Goal: Task Accomplishment & Management: Manage account settings

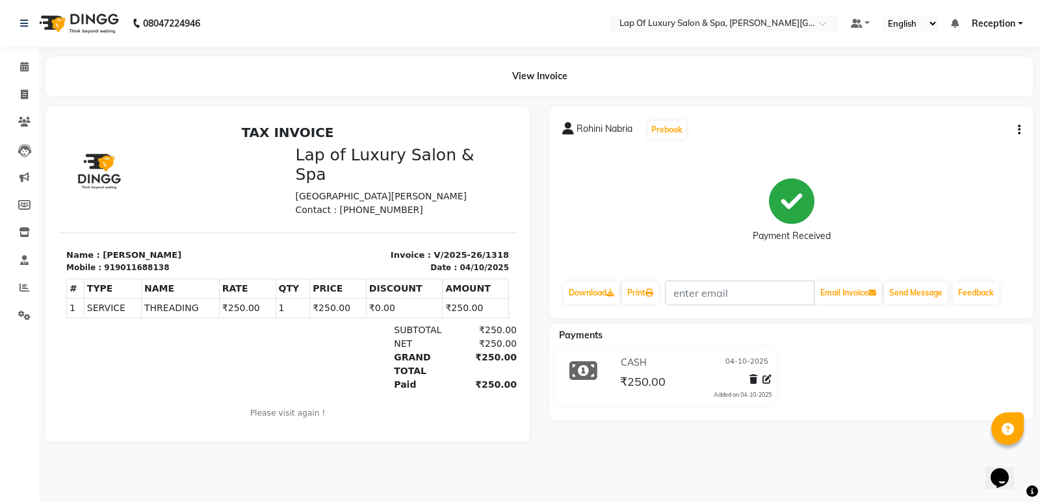
click at [6, 47] on div "Calendar Invoice Clients Leads Marketing Members Inventory Staff Reports Settin…" at bounding box center [87, 260] width 175 height 446
click at [16, 65] on span at bounding box center [24, 67] width 23 height 15
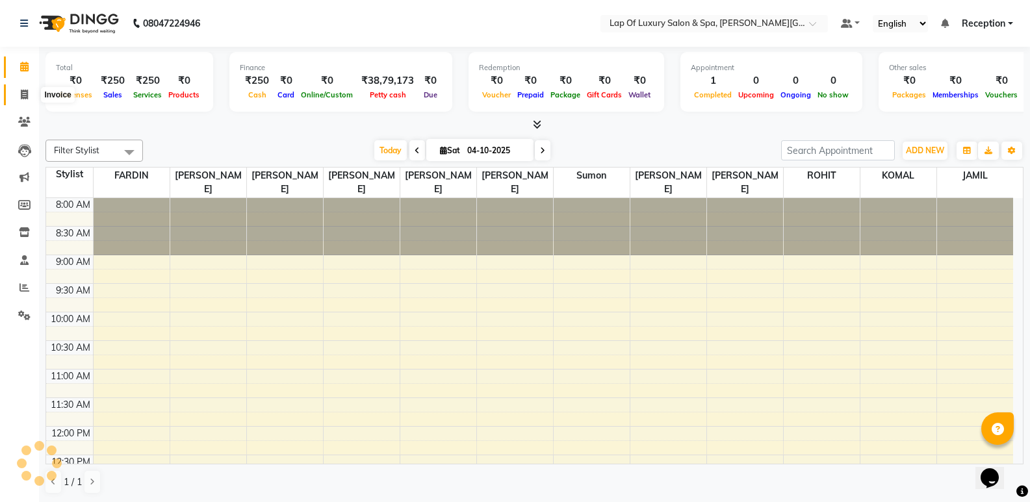
click at [24, 92] on icon at bounding box center [24, 95] width 7 height 10
select select "service"
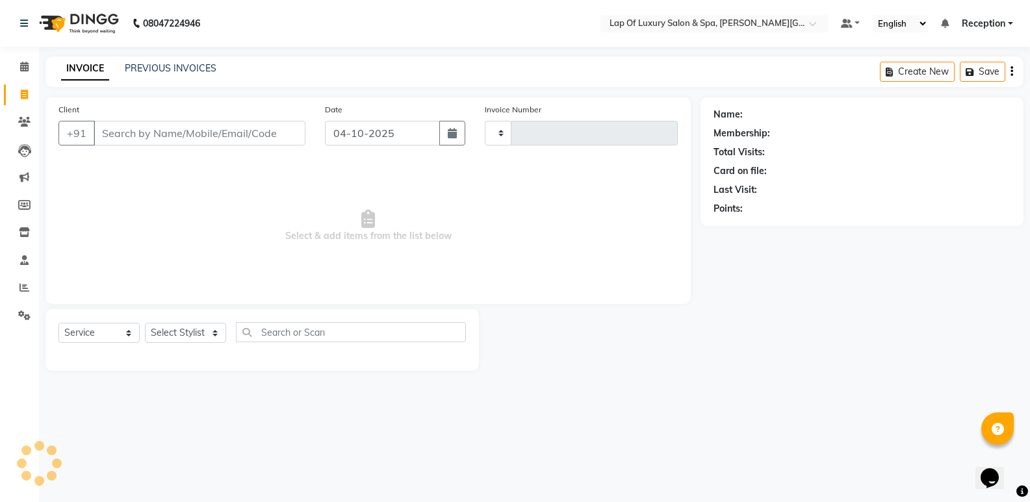
type input "1319"
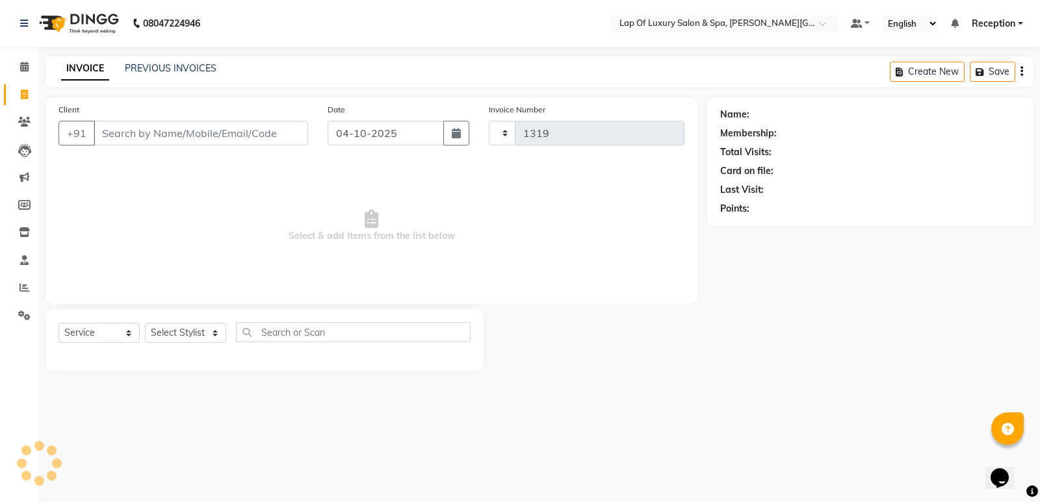
select select "7511"
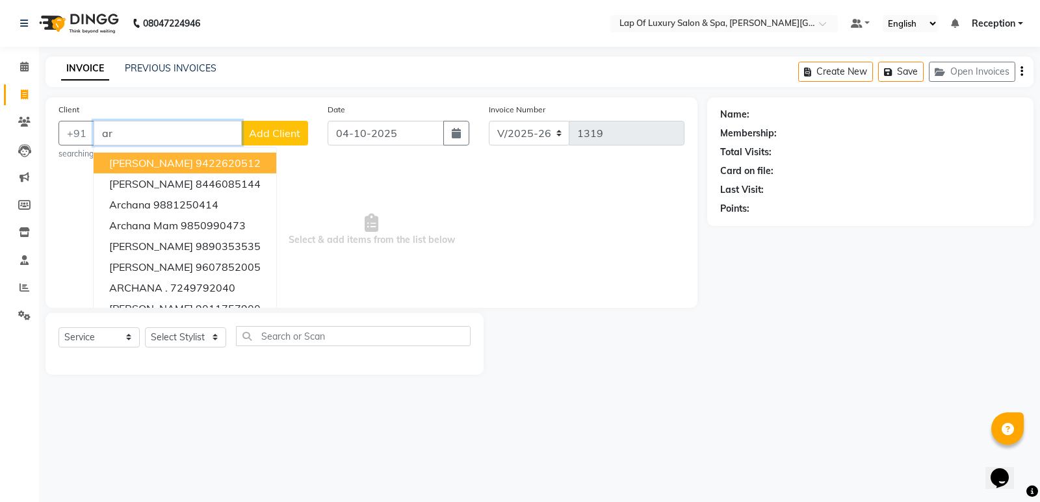
type input "a"
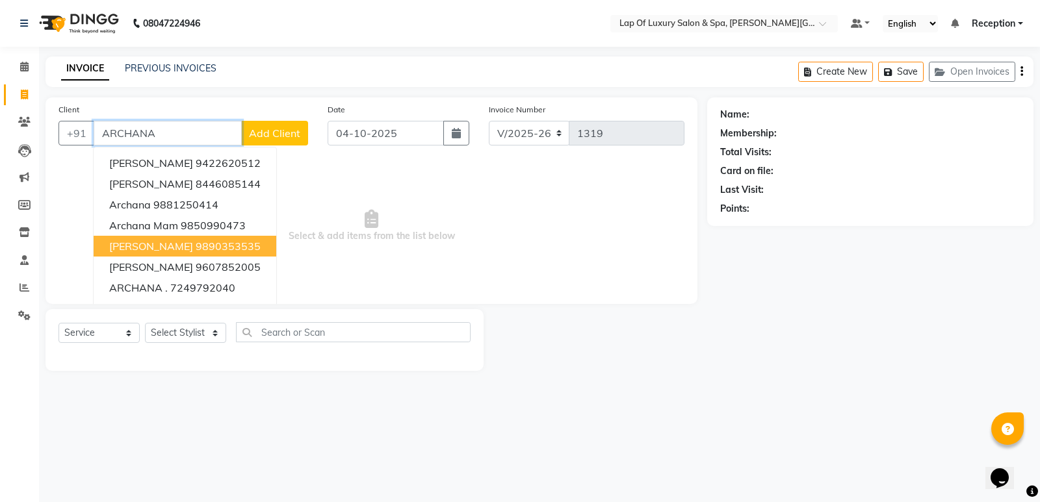
click at [188, 252] on span "[PERSON_NAME]" at bounding box center [151, 246] width 84 height 13
type input "9890353535"
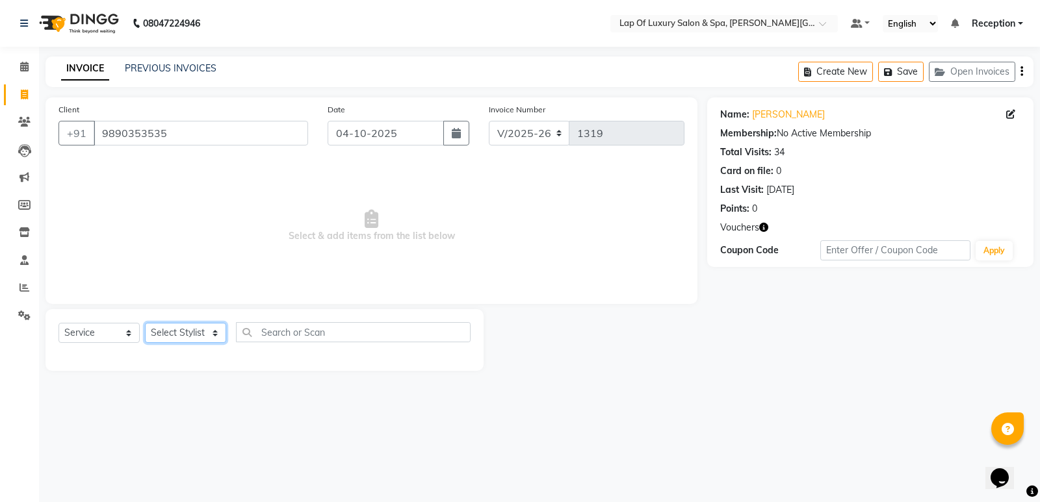
click at [180, 335] on select "Select Stylist FARDIN [PERSON_NAME] [PERSON_NAME] [PERSON_NAME] [PERSON_NAME] R…" at bounding box center [185, 333] width 81 height 20
select select "66150"
click at [145, 323] on select "Select Stylist FARDIN [PERSON_NAME] [PERSON_NAME] [PERSON_NAME] [PERSON_NAME] R…" at bounding box center [185, 333] width 81 height 20
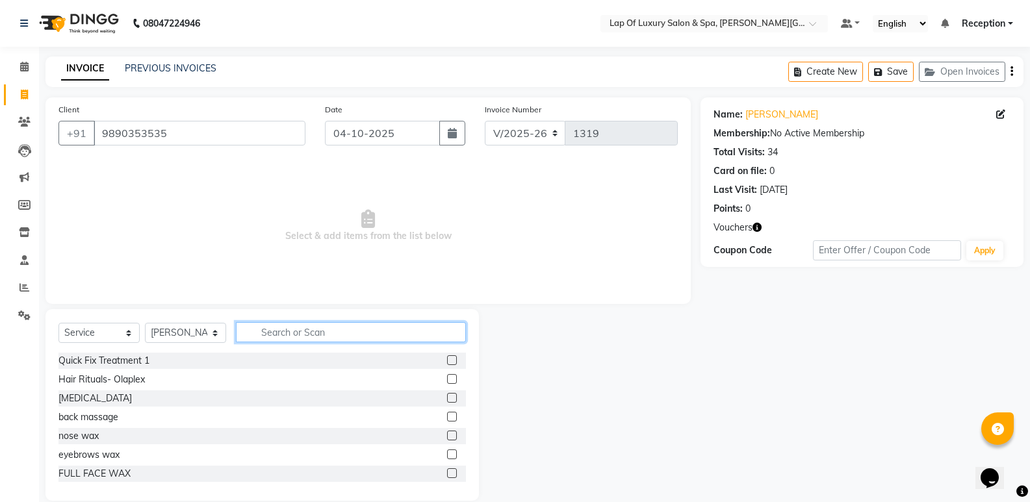
click at [285, 337] on input "text" at bounding box center [351, 332] width 230 height 20
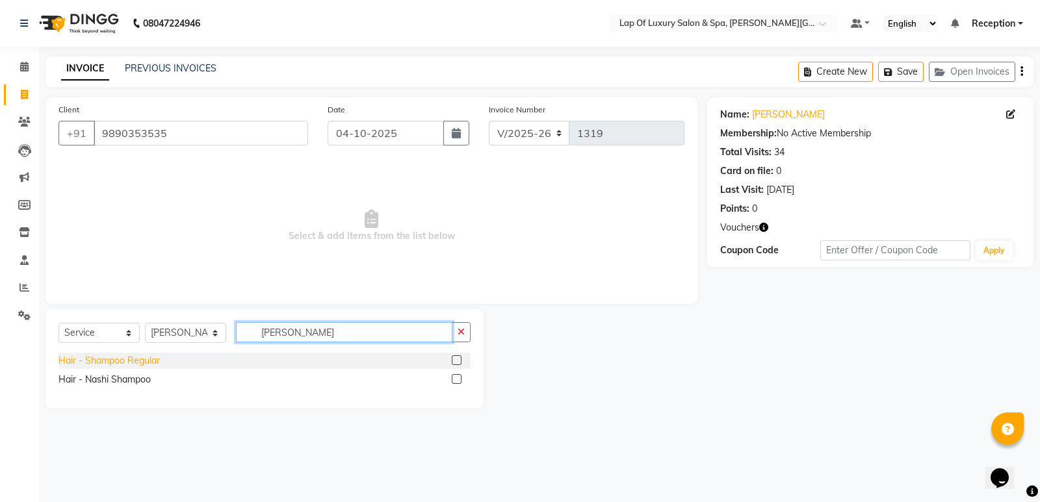
type input "[PERSON_NAME]"
click at [123, 365] on div "Hair - Shampoo Regular" at bounding box center [108, 361] width 101 height 14
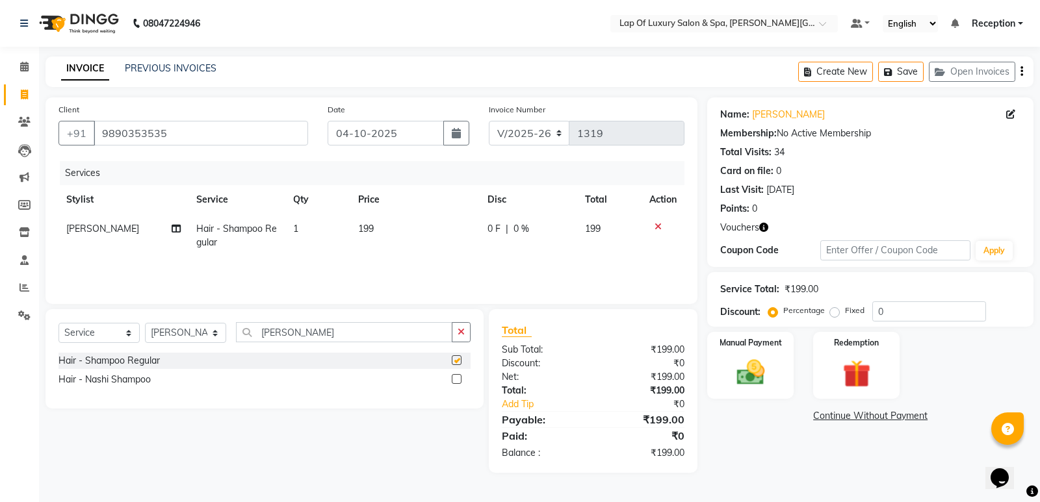
checkbox input "false"
drag, startPoint x: 328, startPoint y: 256, endPoint x: 388, endPoint y: 244, distance: 61.1
click at [336, 255] on td "1" at bounding box center [317, 235] width 65 height 43
select select "66150"
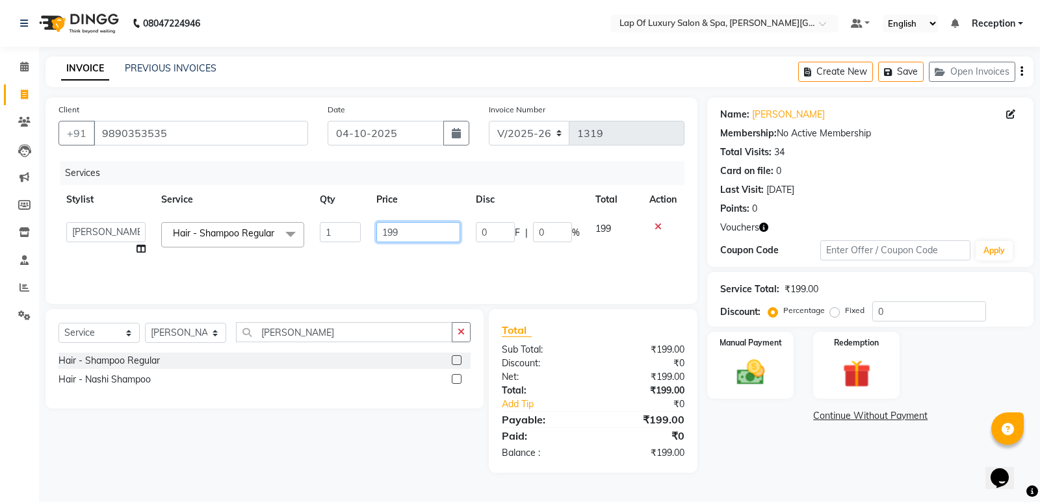
click at [408, 239] on input "199" at bounding box center [418, 232] width 84 height 20
type input "1"
type input "500"
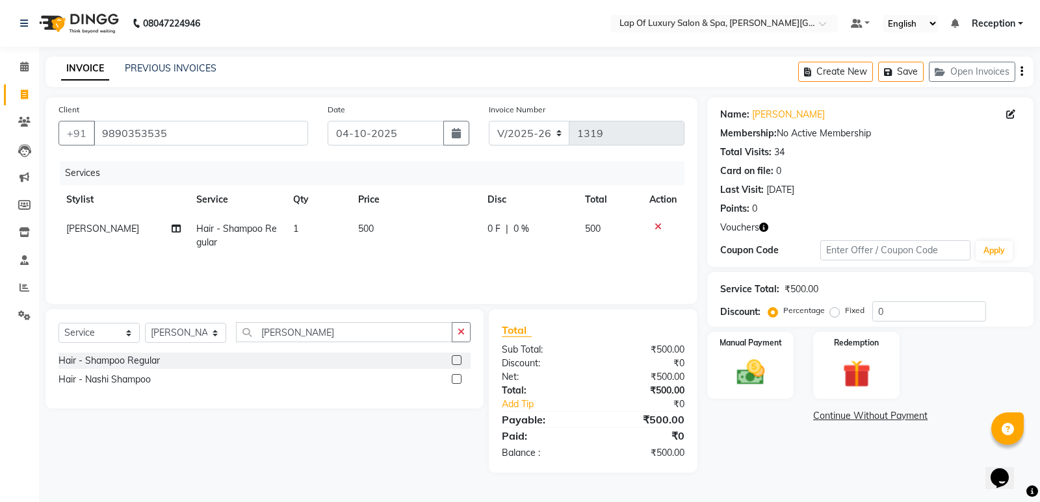
click at [796, 413] on link "Continue Without Payment" at bounding box center [870, 416] width 321 height 14
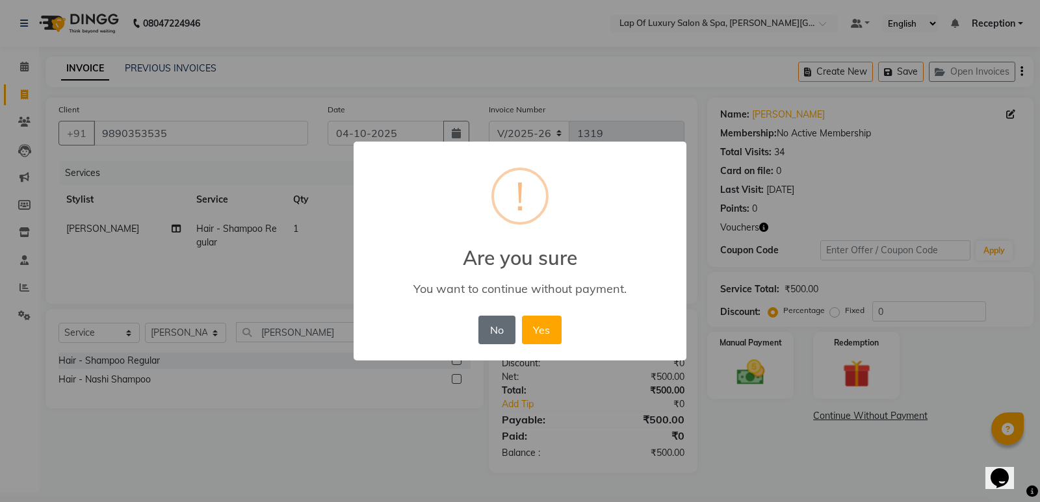
click at [501, 330] on button "No" at bounding box center [496, 330] width 36 height 29
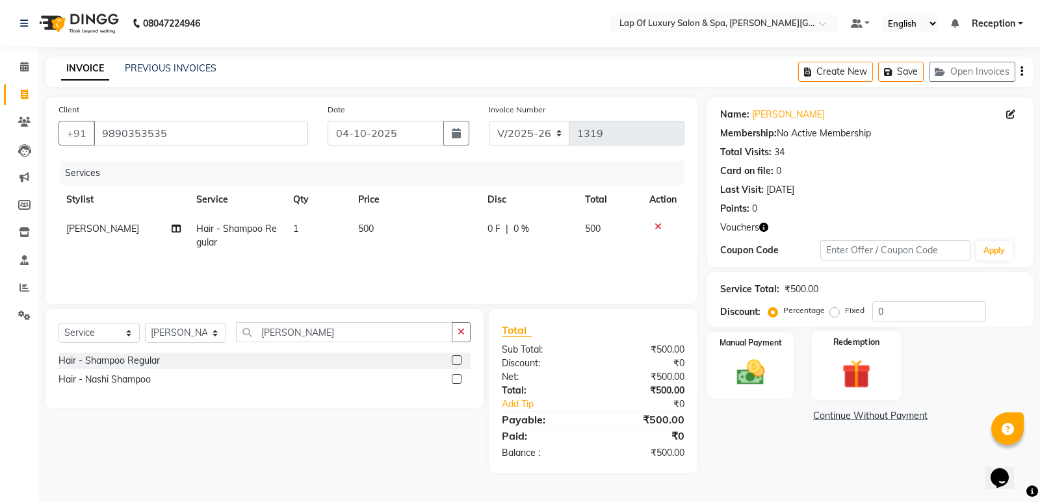
click at [855, 365] on img at bounding box center [856, 374] width 47 height 36
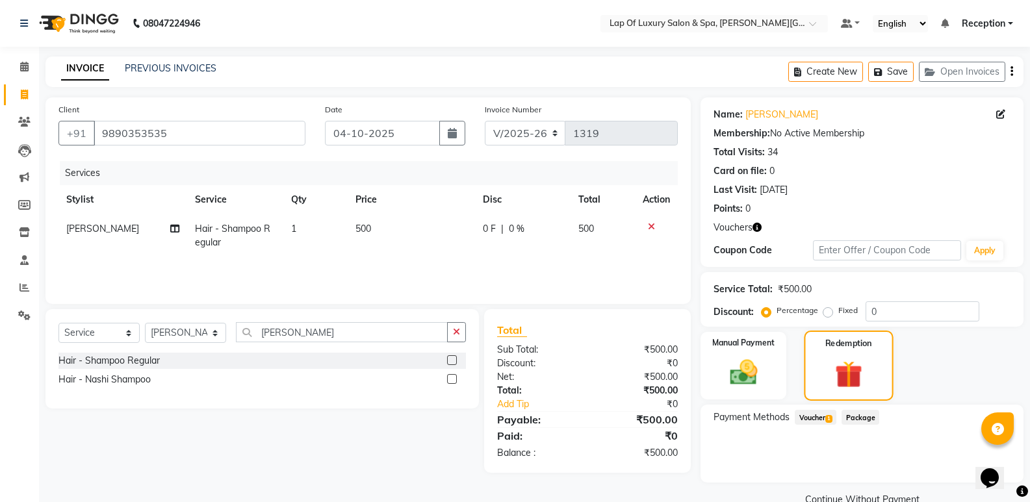
scroll to position [27, 0]
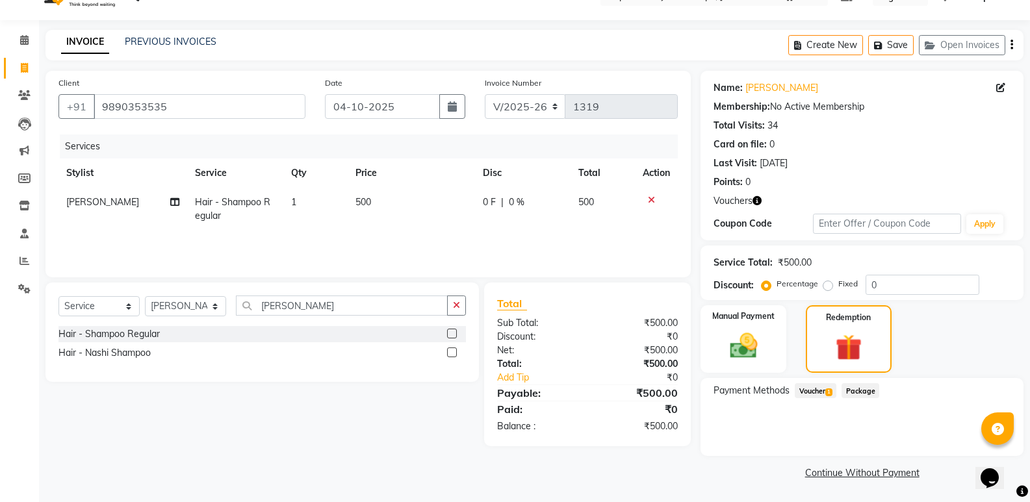
click at [814, 393] on span "Voucher 1" at bounding box center [816, 390] width 42 height 15
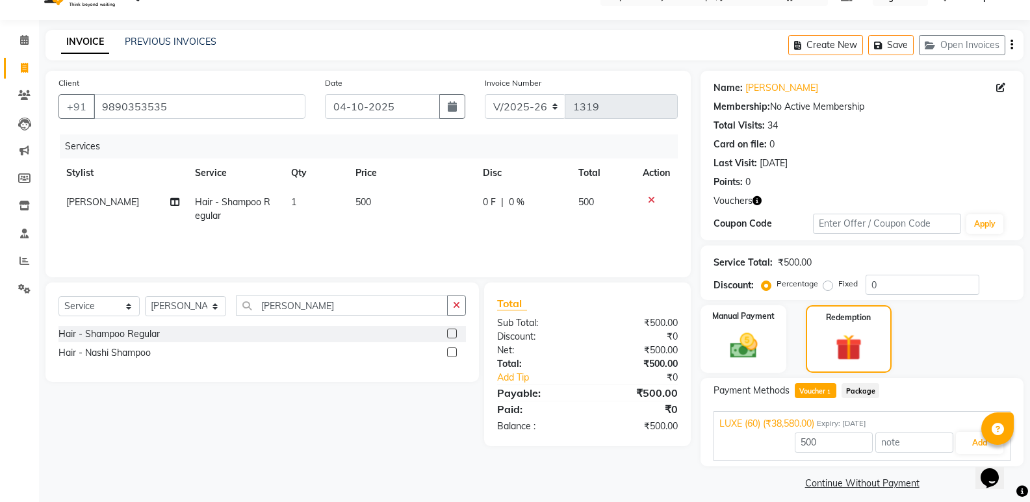
scroll to position [37, 0]
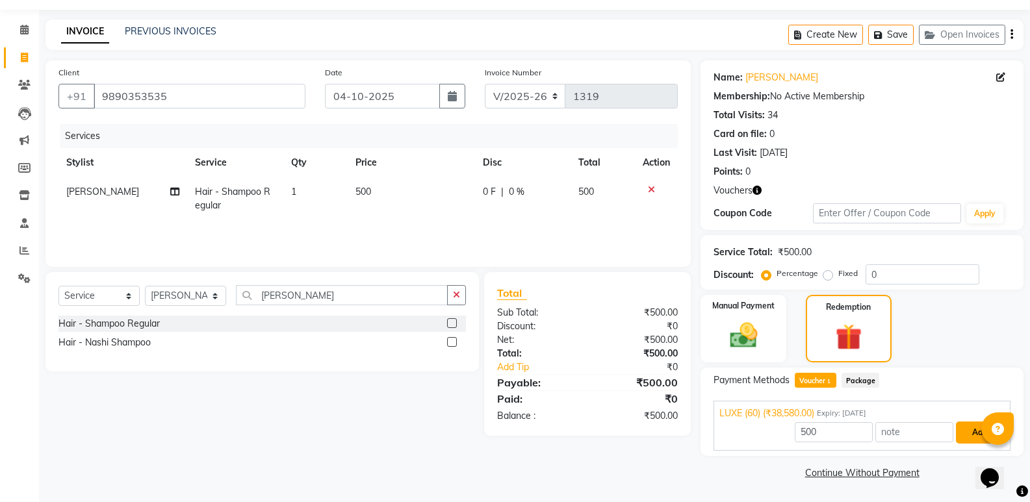
click at [970, 435] on button "Add" at bounding box center [979, 433] width 47 height 22
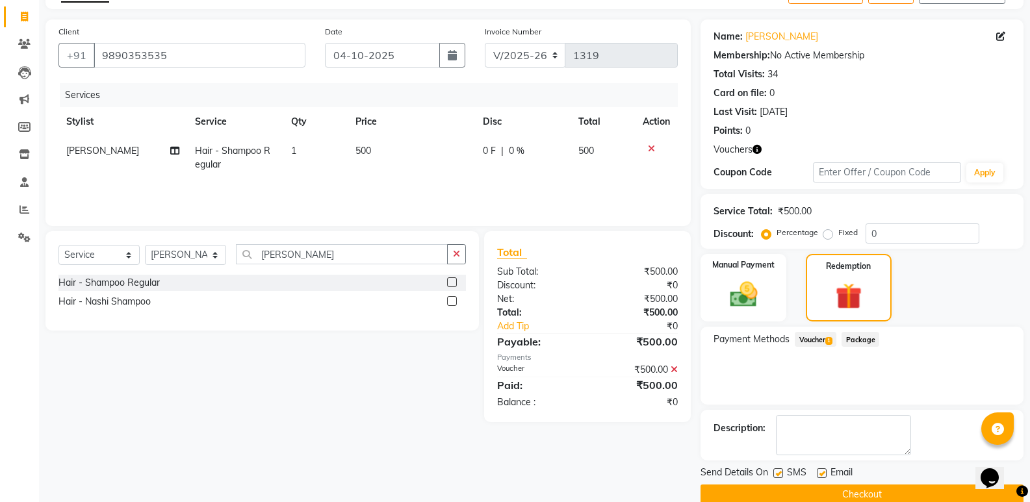
scroll to position [100, 0]
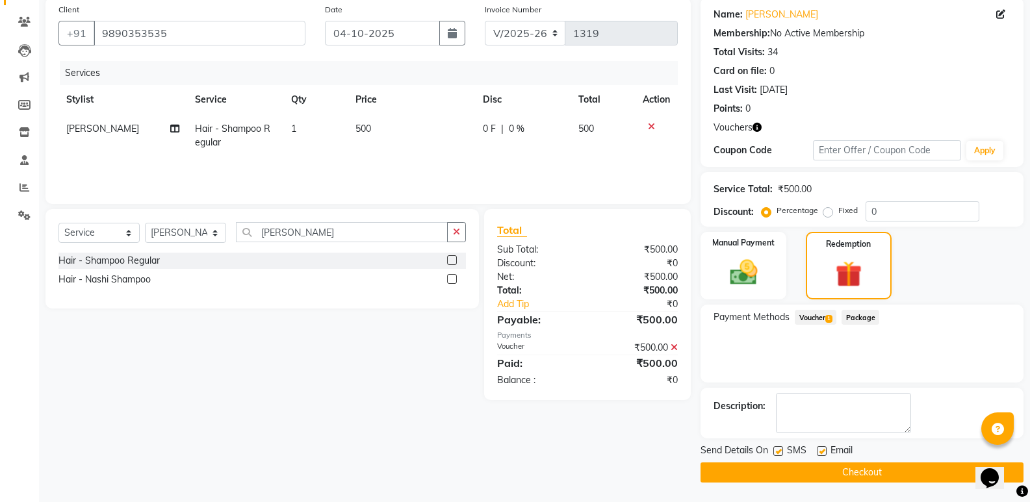
click at [825, 450] on label at bounding box center [822, 452] width 10 height 10
click at [825, 450] on input "checkbox" at bounding box center [821, 452] width 8 height 8
checkbox input "false"
click at [770, 470] on button "Checkout" at bounding box center [862, 473] width 323 height 20
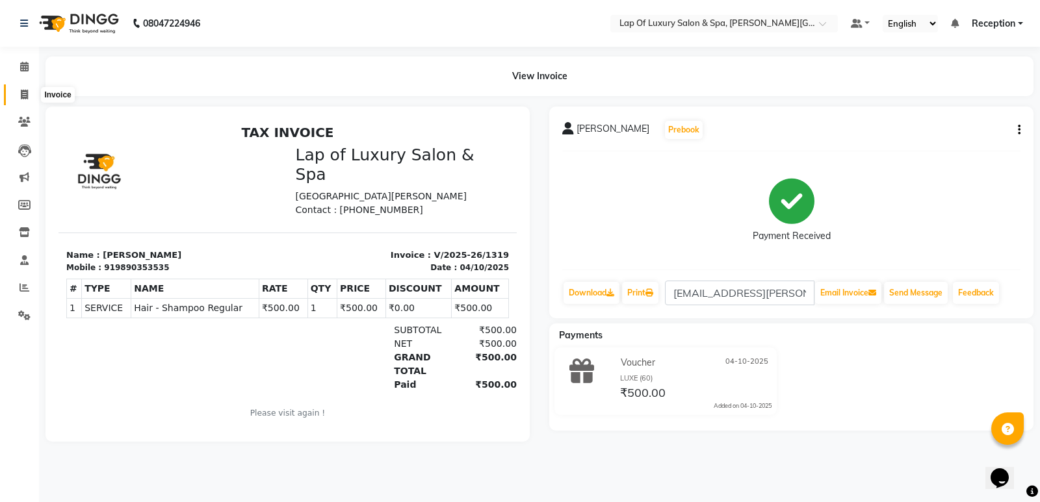
click at [25, 97] on icon at bounding box center [24, 95] width 7 height 10
select select "service"
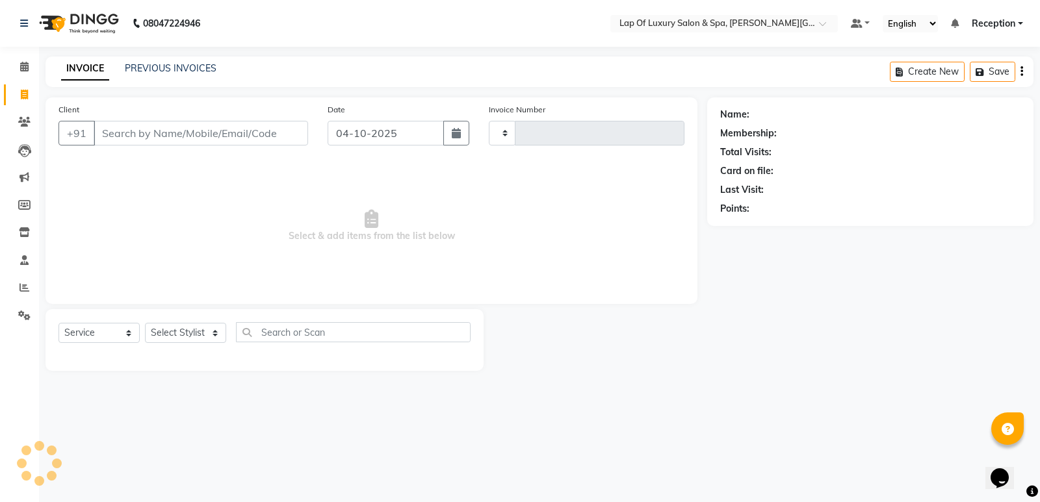
type input "1320"
select select "7511"
click at [188, 131] on input "Client" at bounding box center [201, 133] width 214 height 25
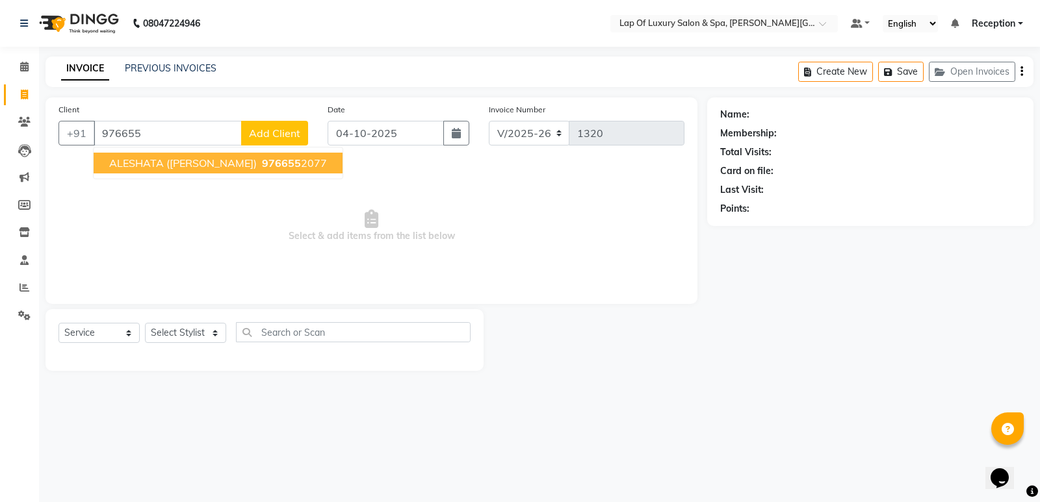
click at [263, 172] on button "ALESHATA ([PERSON_NAME]) 976655 2077" at bounding box center [218, 163] width 249 height 21
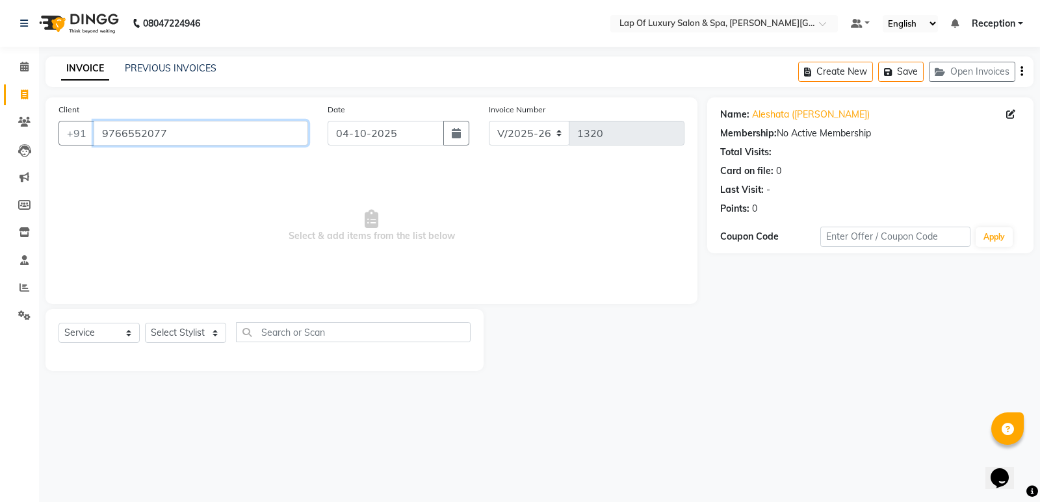
drag, startPoint x: 144, startPoint y: 127, endPoint x: 168, endPoint y: 122, distance: 24.6
click at [144, 127] on input "9766552077" at bounding box center [201, 133] width 214 height 25
click at [183, 120] on div "Client [PHONE_NUMBER]" at bounding box center [183, 129] width 269 height 53
click at [185, 142] on input "9766552077" at bounding box center [201, 133] width 214 height 25
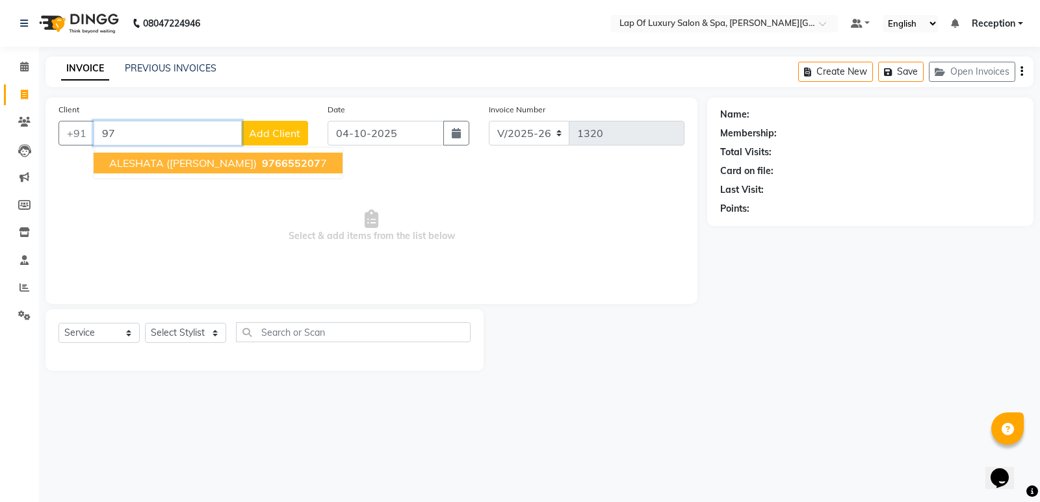
type input "9"
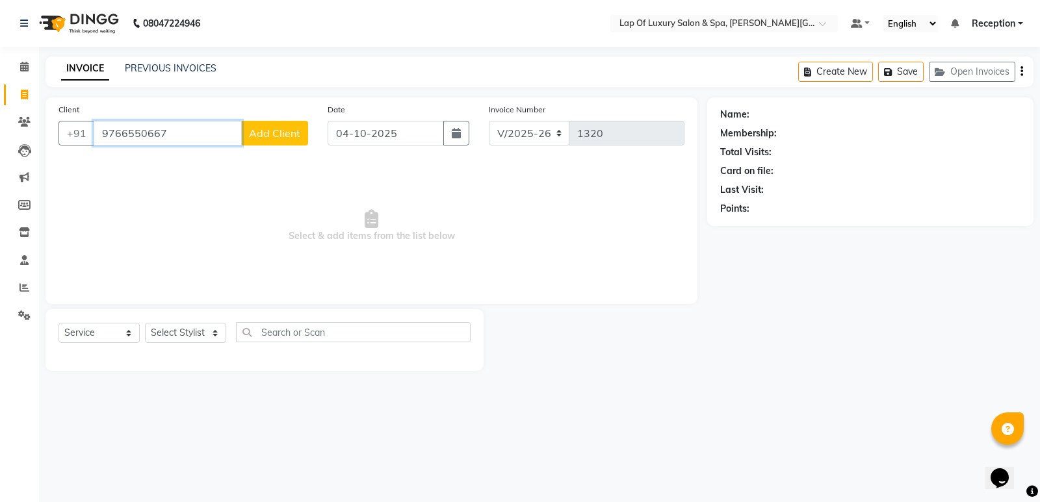
type input "9766550667"
click at [272, 139] on span "Add Client" at bounding box center [274, 133] width 51 height 13
select select "22"
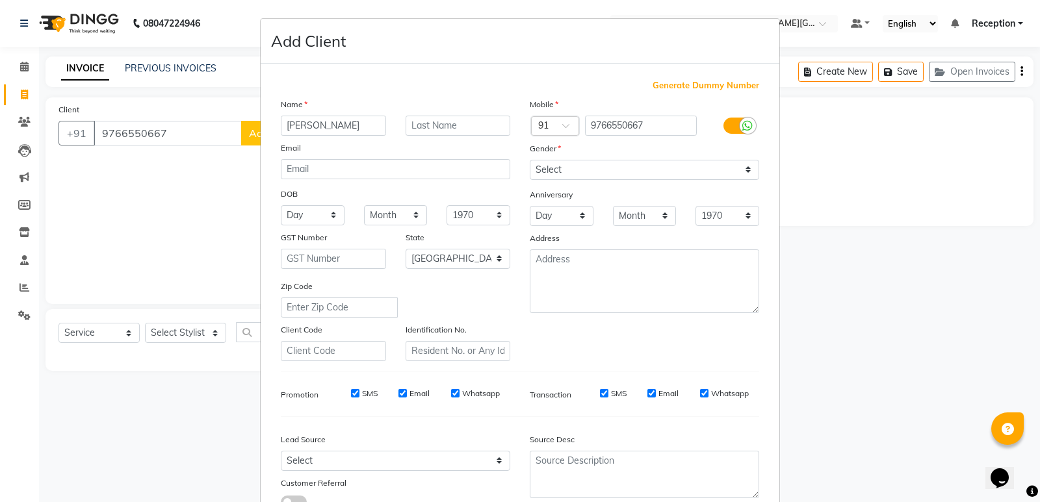
type input "[PERSON_NAME]"
drag, startPoint x: 575, startPoint y: 171, endPoint x: 577, endPoint y: 178, distance: 7.4
click at [575, 171] on select "Select [DEMOGRAPHIC_DATA] [DEMOGRAPHIC_DATA] Other Prefer Not To Say" at bounding box center [644, 170] width 229 height 20
select select "[DEMOGRAPHIC_DATA]"
click at [530, 160] on select "Select [DEMOGRAPHIC_DATA] [DEMOGRAPHIC_DATA] Other Prefer Not To Say" at bounding box center [644, 170] width 229 height 20
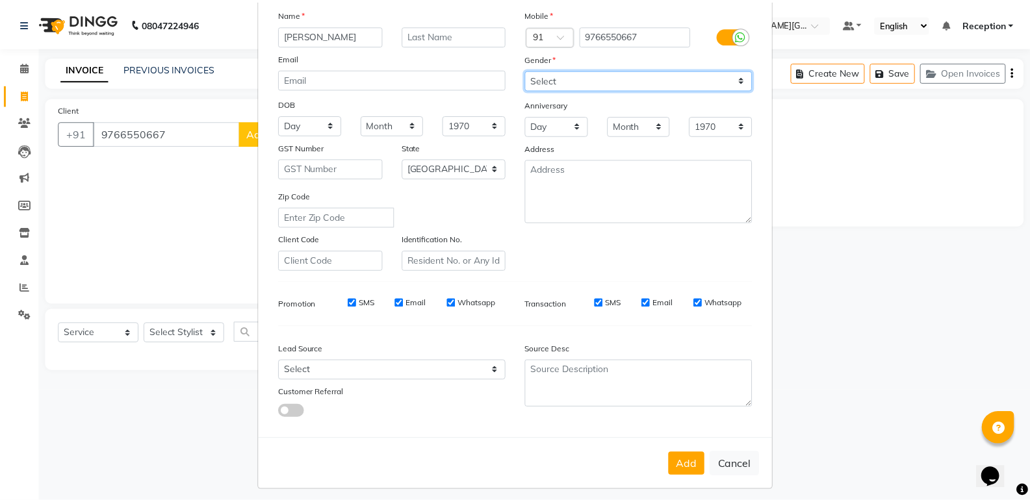
scroll to position [97, 0]
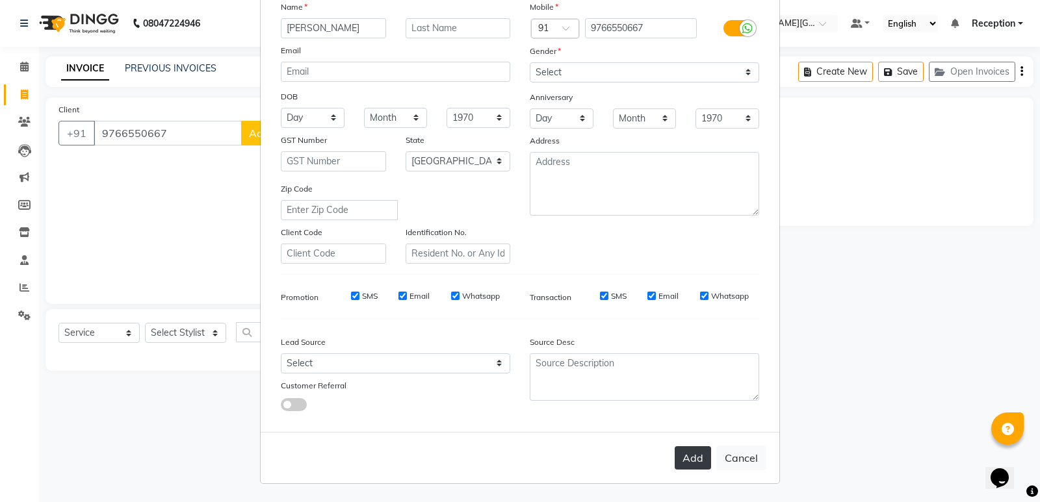
click at [687, 462] on button "Add" at bounding box center [693, 458] width 36 height 23
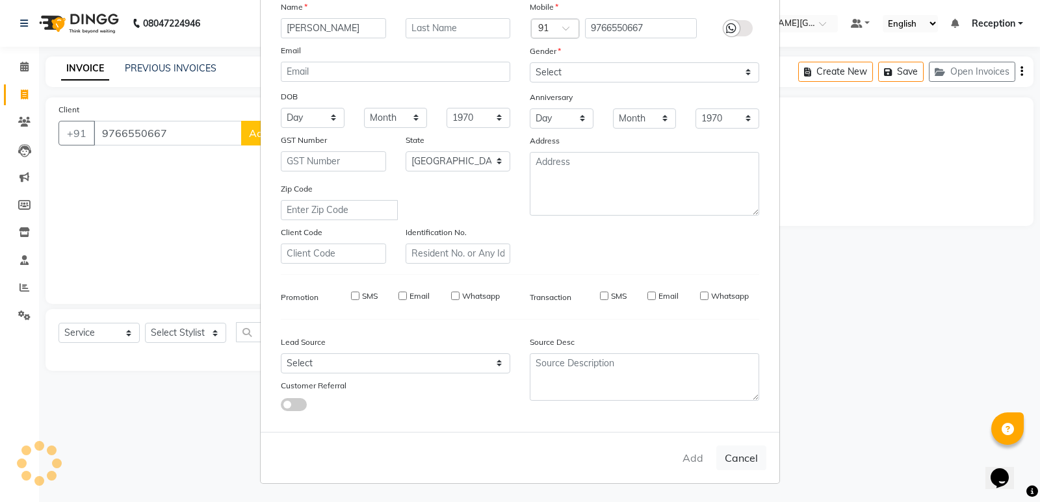
select select
select select "null"
select select
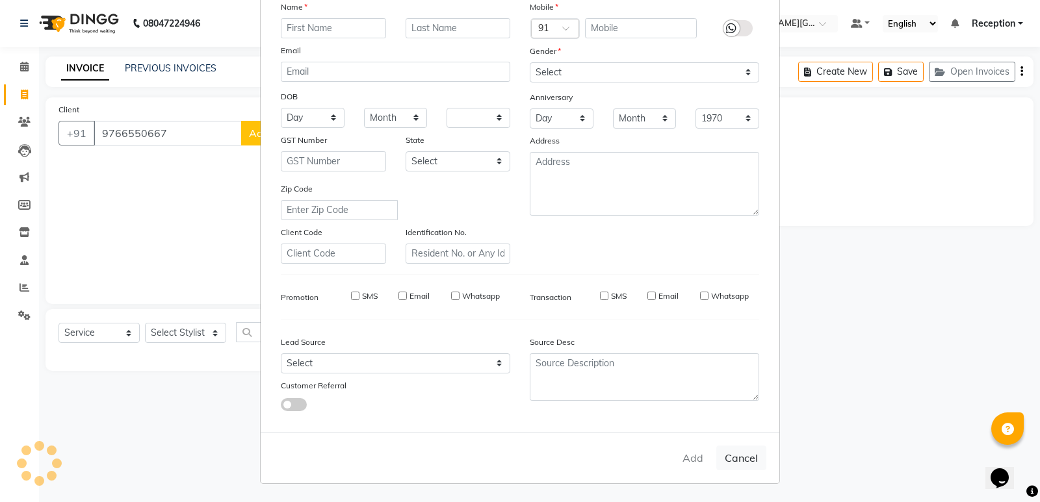
select select
checkbox input "false"
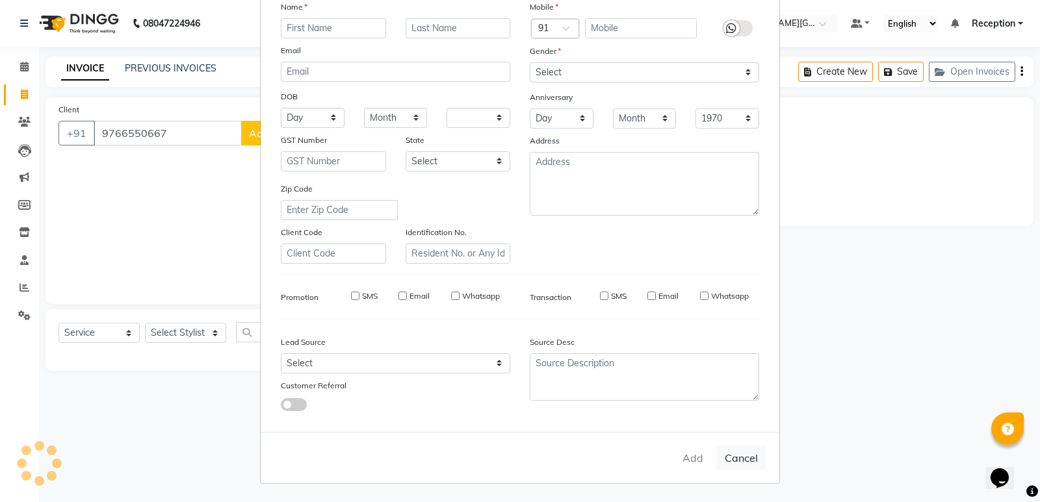
checkbox input "false"
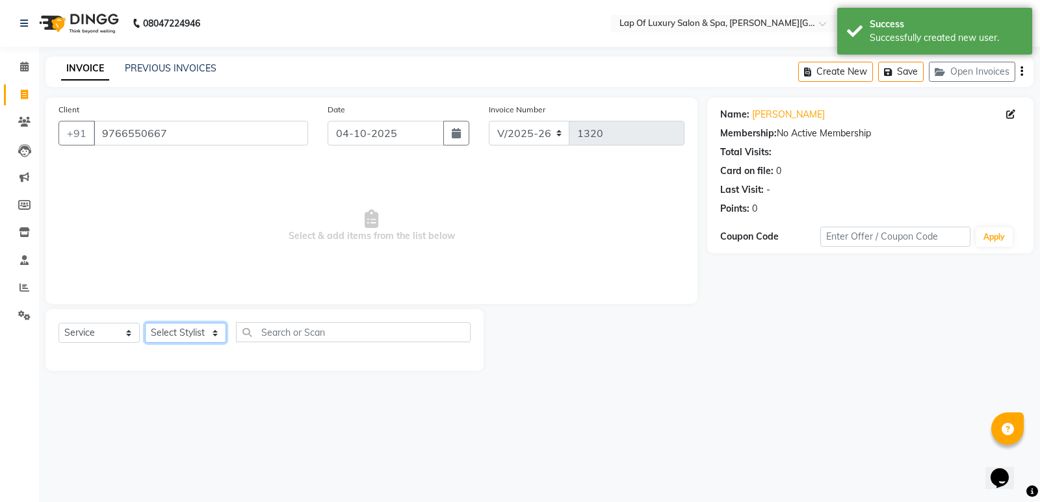
click at [179, 330] on select "Select Stylist FARDIN [PERSON_NAME] [PERSON_NAME] [PERSON_NAME] [PERSON_NAME] R…" at bounding box center [185, 333] width 81 height 20
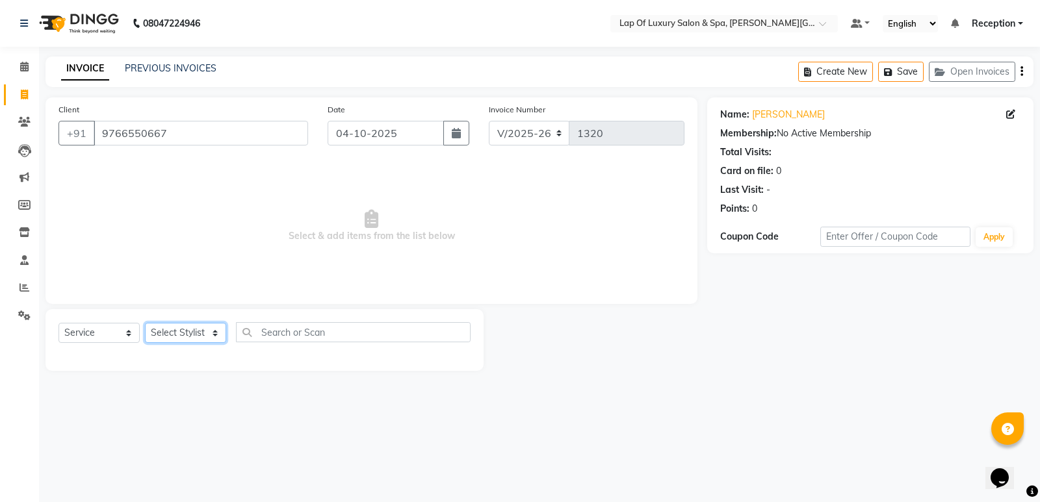
select select "66150"
click at [145, 323] on select "Select Stylist FARDIN [PERSON_NAME] [PERSON_NAME] [PERSON_NAME] [PERSON_NAME] R…" at bounding box center [185, 333] width 81 height 20
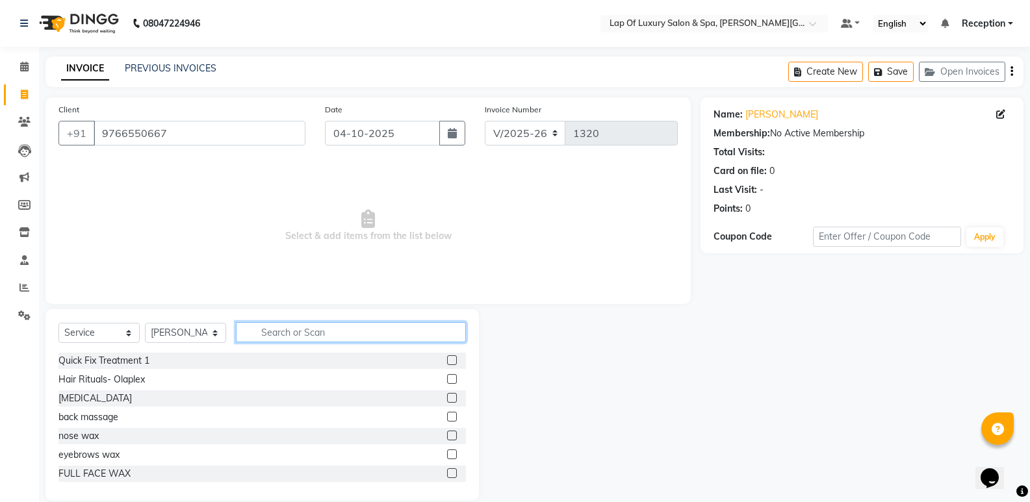
click at [288, 340] on input "text" at bounding box center [351, 332] width 230 height 20
type input "S"
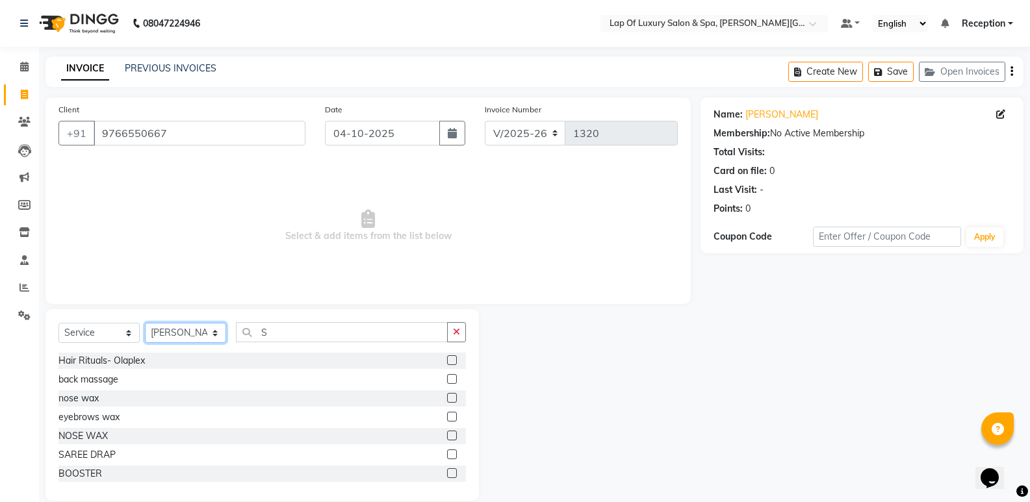
drag, startPoint x: 163, startPoint y: 339, endPoint x: 162, endPoint y: 324, distance: 15.0
click at [163, 339] on select "Select Stylist FARDIN [PERSON_NAME] [PERSON_NAME] [PERSON_NAME] [PERSON_NAME] R…" at bounding box center [185, 333] width 81 height 20
select select "79132"
click at [145, 323] on select "Select Stylist FARDIN [PERSON_NAME] [PERSON_NAME] [PERSON_NAME] [PERSON_NAME] R…" at bounding box center [185, 333] width 81 height 20
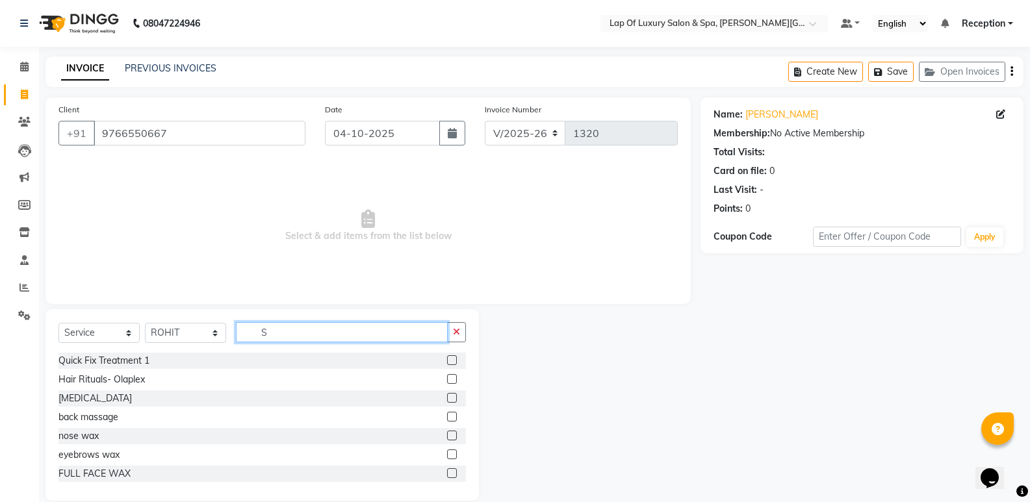
click at [299, 334] on input "S" at bounding box center [342, 332] width 212 height 20
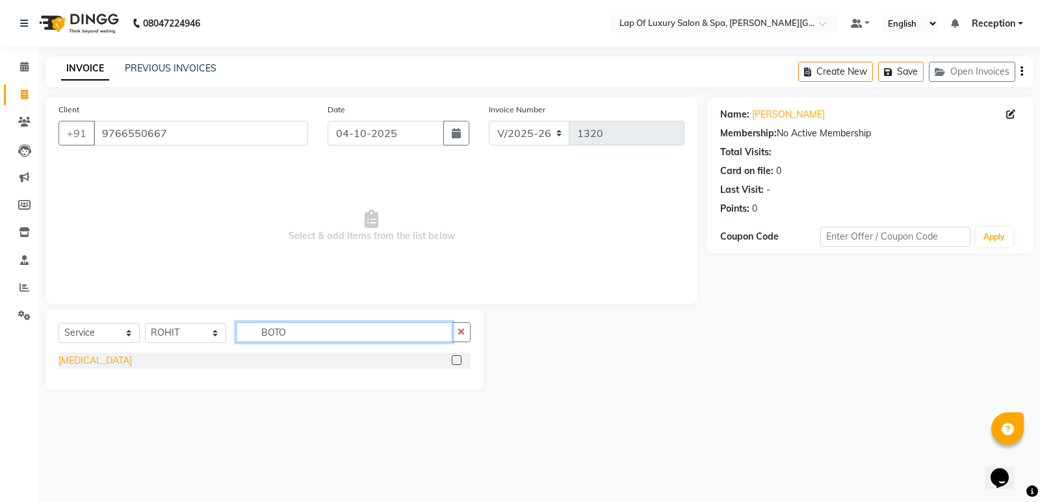
type input "BOTO"
click at [79, 360] on div "[MEDICAL_DATA]" at bounding box center [94, 361] width 73 height 14
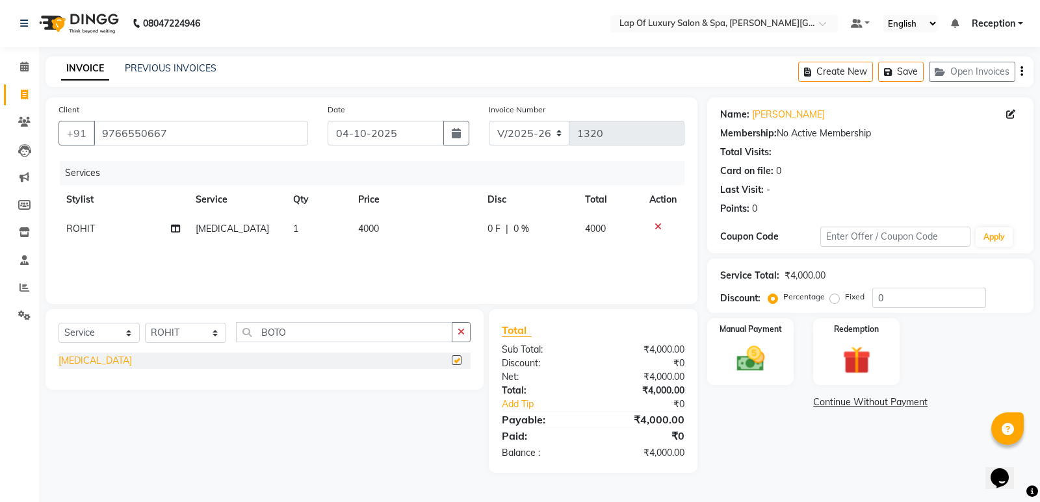
checkbox input "false"
click at [397, 240] on td "4000" at bounding box center [414, 228] width 129 height 29
select select "79132"
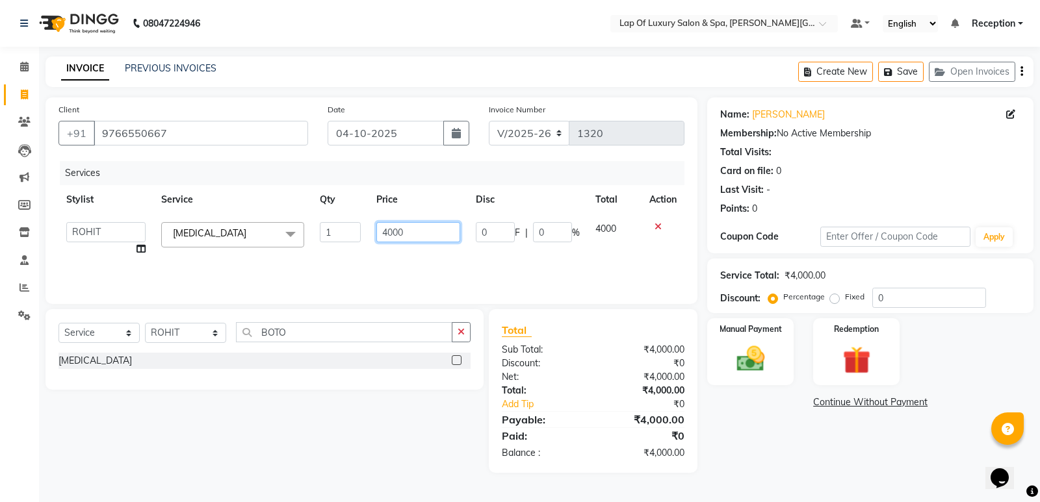
click at [430, 227] on input "4000" at bounding box center [418, 232] width 84 height 20
type input "4"
type input "14000"
drag, startPoint x: 470, startPoint y: 333, endPoint x: 430, endPoint y: 335, distance: 40.4
click at [469, 333] on button "button" at bounding box center [461, 332] width 19 height 20
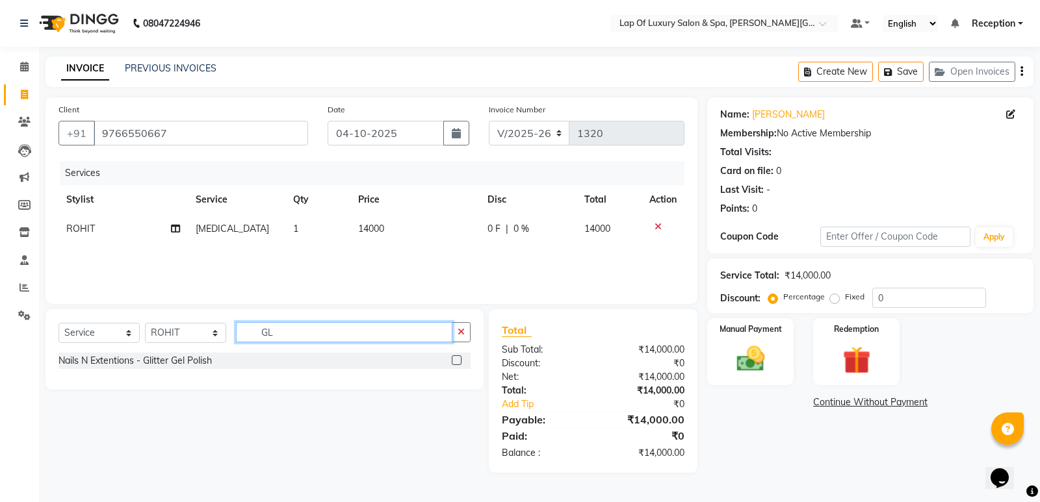
type input "G"
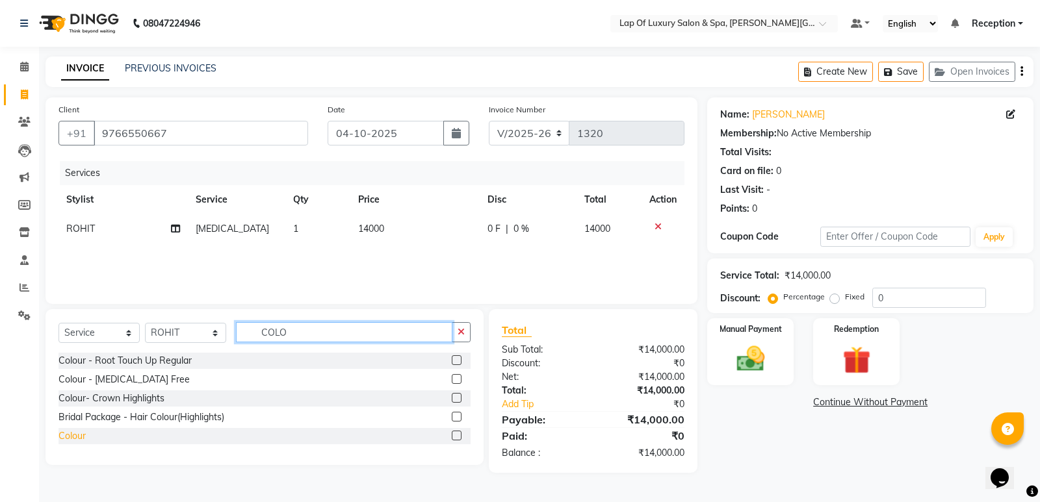
type input "COLO"
click at [71, 435] on div "Colour" at bounding box center [71, 437] width 27 height 14
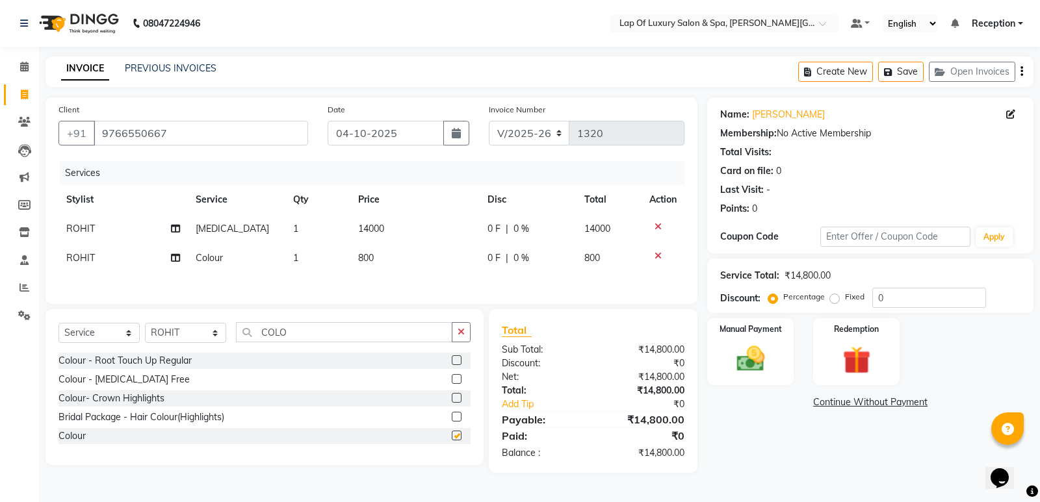
checkbox input "false"
click at [382, 255] on td "800" at bounding box center [414, 258] width 129 height 29
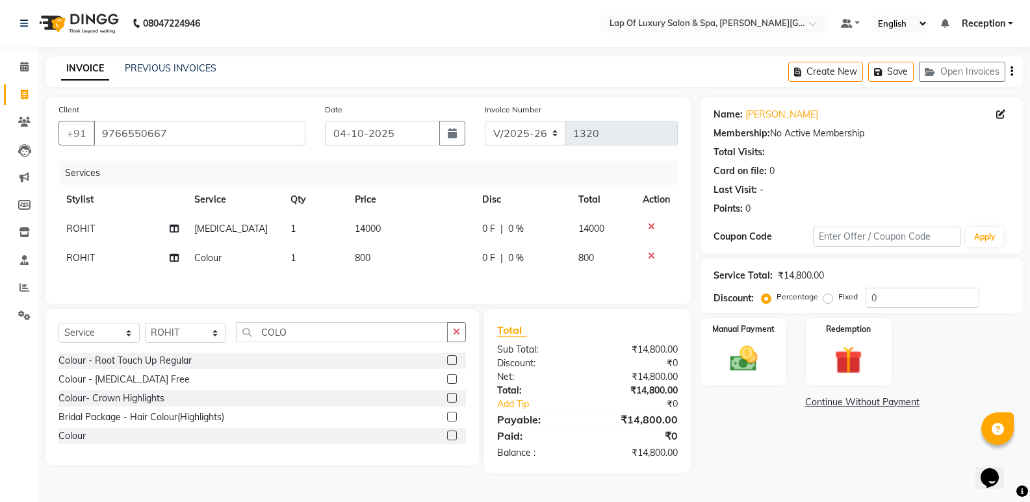
select select "79132"
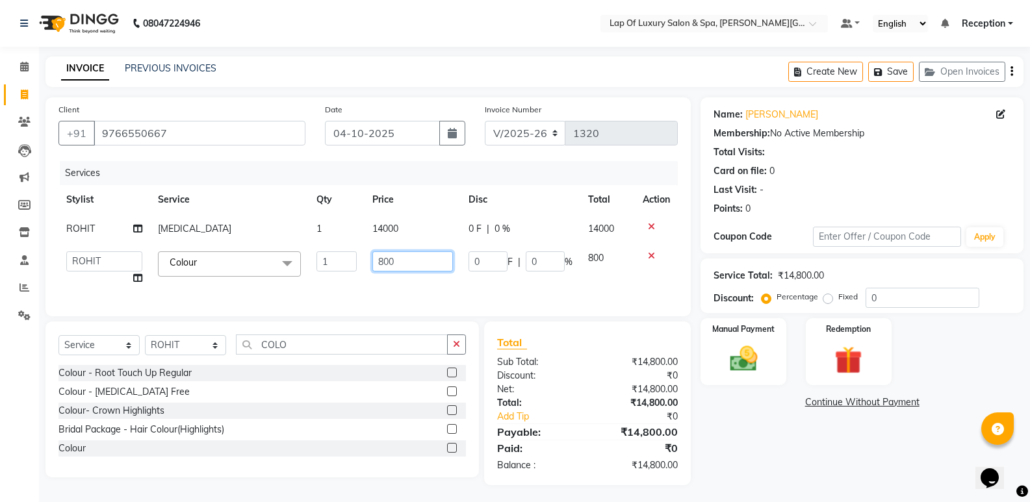
click at [395, 255] on input "800" at bounding box center [412, 262] width 81 height 20
type input "8"
type input "6000"
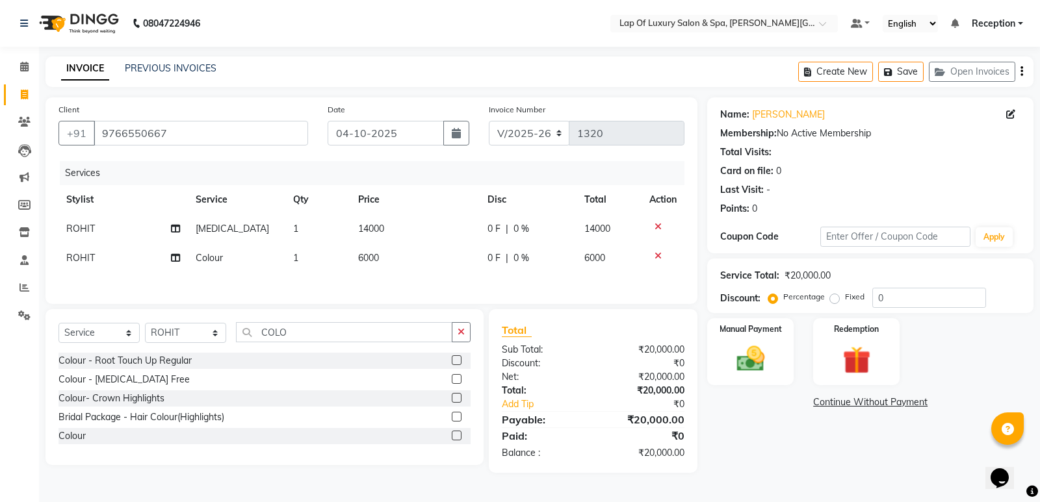
click at [780, 435] on div "Name: [PERSON_NAME] Membership: No Active Membership Total Visits: Card on file…" at bounding box center [875, 285] width 336 height 376
click at [385, 260] on td "6000" at bounding box center [414, 258] width 129 height 29
select select "79132"
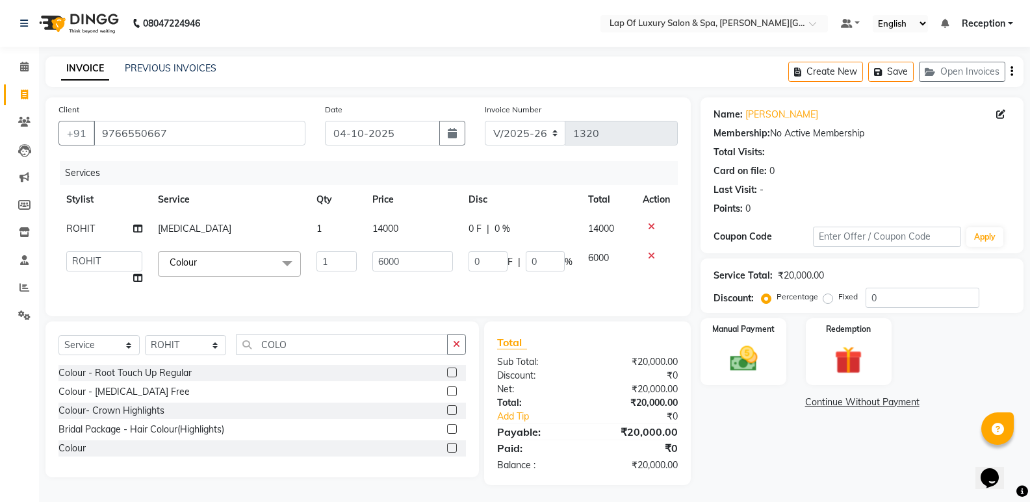
click at [414, 239] on td "14000" at bounding box center [413, 228] width 96 height 29
select select "79132"
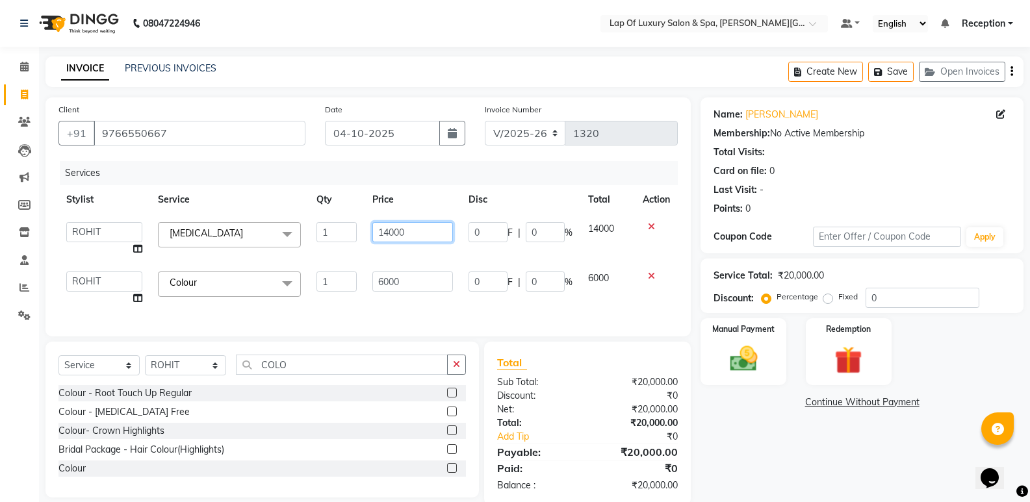
click at [415, 227] on input "14000" at bounding box center [412, 232] width 81 height 20
type input "1"
type input "13000"
click at [716, 451] on div "Name: [PERSON_NAME] Membership: No Active Membership Total Visits: Card on file…" at bounding box center [867, 301] width 333 height 408
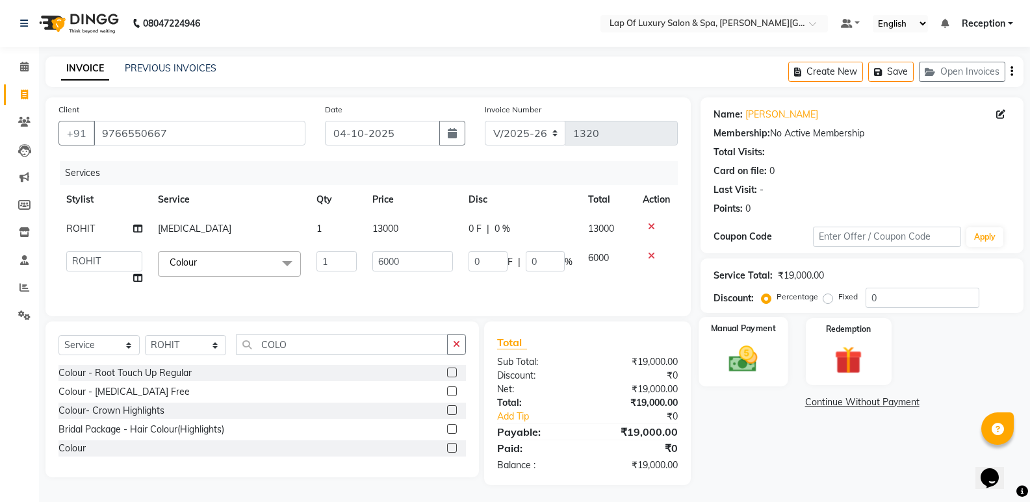
click at [747, 361] on img at bounding box center [743, 359] width 46 height 33
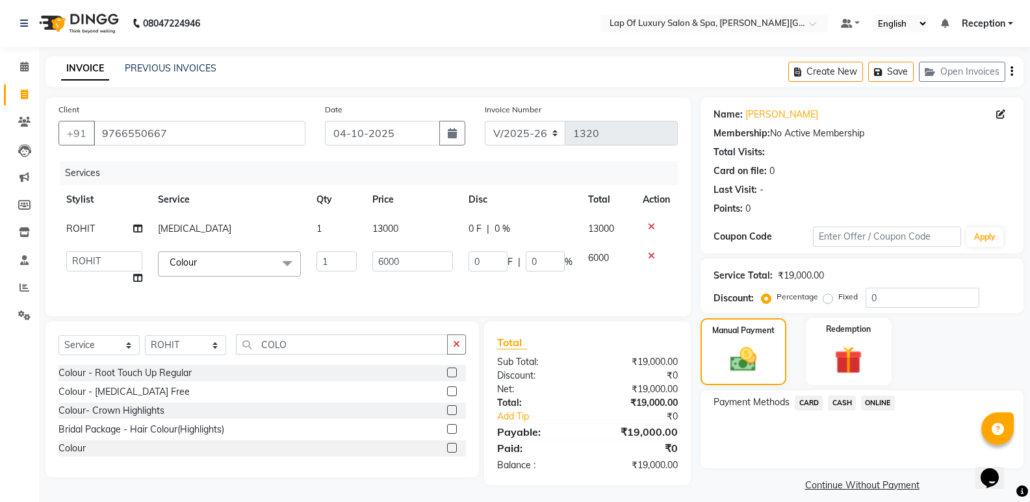
click at [838, 401] on span "CASH" at bounding box center [842, 403] width 28 height 15
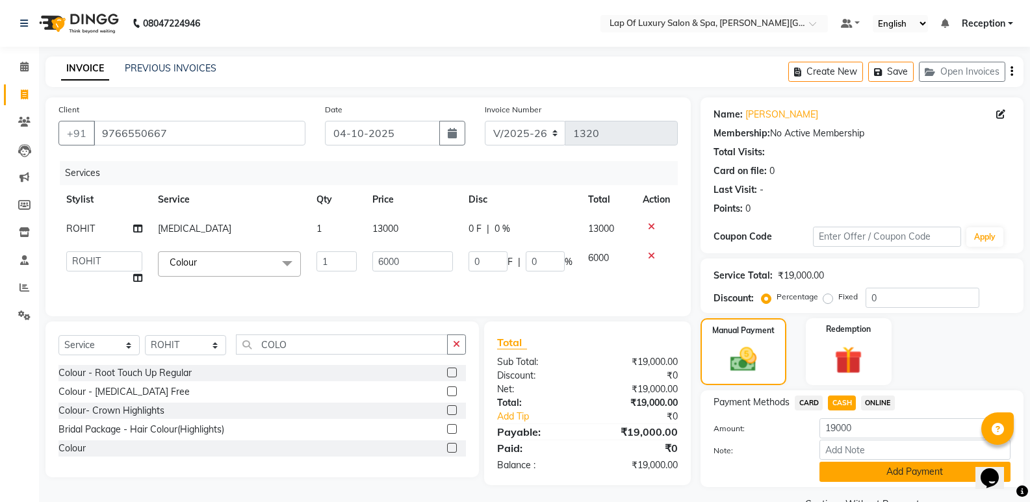
click at [872, 473] on button "Add Payment" at bounding box center [915, 472] width 191 height 20
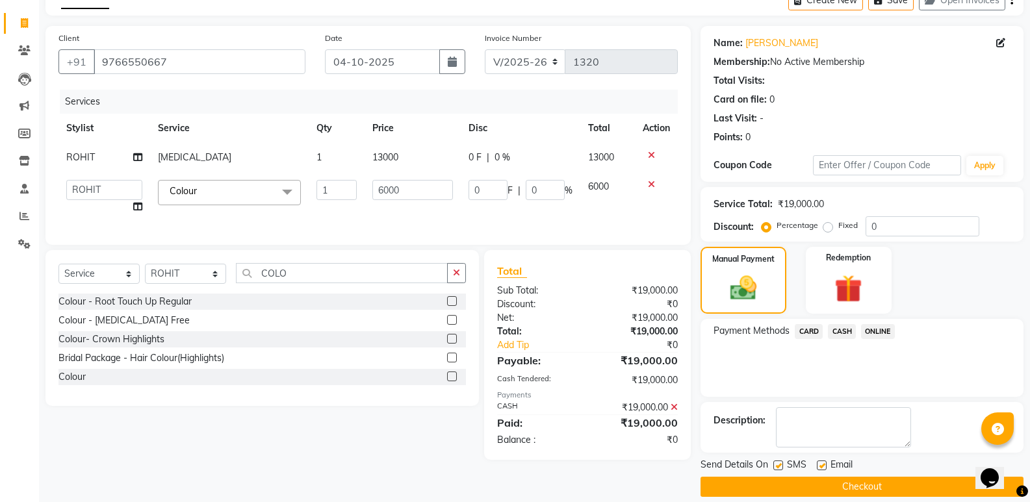
scroll to position [86, 0]
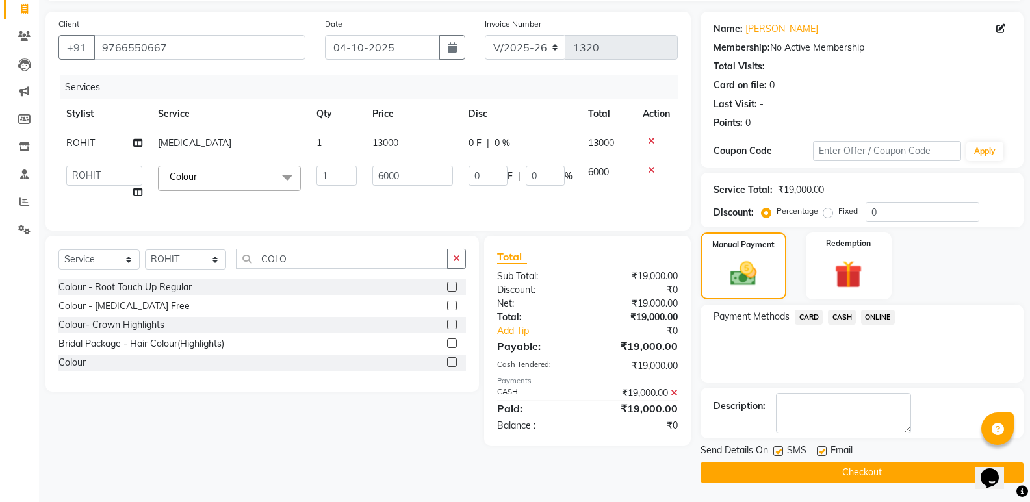
click at [818, 450] on label at bounding box center [822, 452] width 10 height 10
click at [818, 450] on input "checkbox" at bounding box center [821, 452] width 8 height 8
checkbox input "false"
click at [780, 443] on div "Name: [PERSON_NAME] Membership: No Active Membership Total Visits: Card on file…" at bounding box center [867, 247] width 333 height 471
click at [779, 445] on div "SMS" at bounding box center [795, 452] width 44 height 16
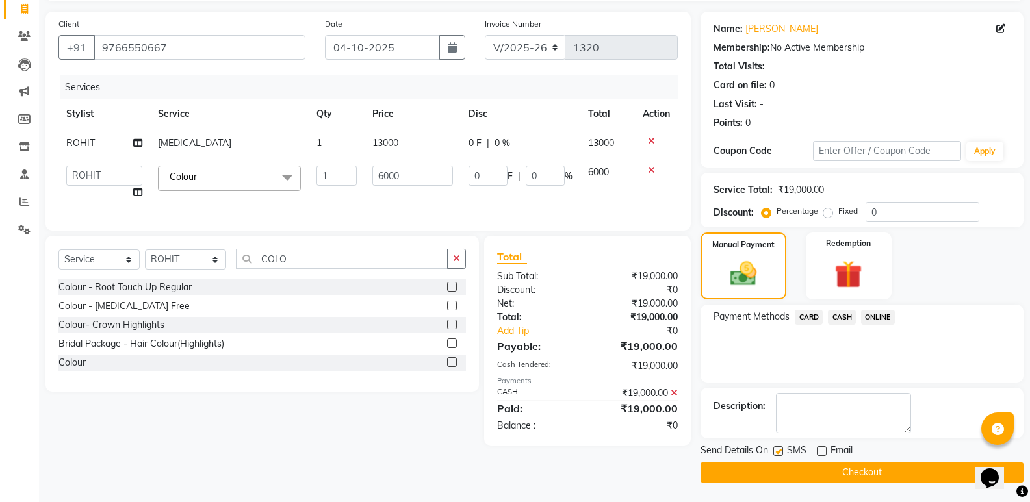
click at [777, 447] on label at bounding box center [778, 452] width 10 height 10
click at [777, 448] on input "checkbox" at bounding box center [777, 452] width 8 height 8
checkbox input "false"
click at [753, 465] on button "Checkout" at bounding box center [862, 473] width 323 height 20
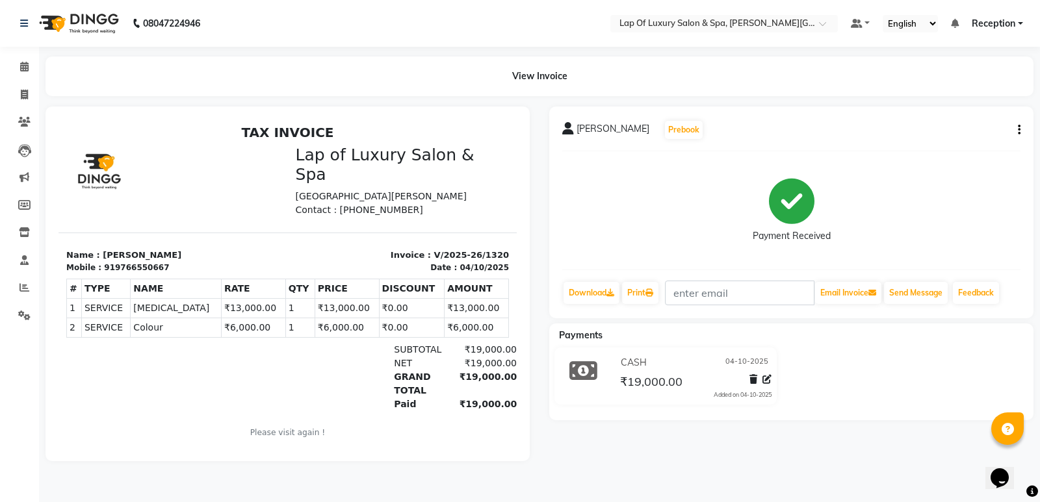
click at [1023, 131] on div "[PERSON_NAME] Prebook Payment Received Download Print Email Invoice Send Messag…" at bounding box center [791, 213] width 484 height 212
click at [556, 76] on div "View Invoice" at bounding box center [539, 77] width 988 height 40
click at [1017, 127] on button "button" at bounding box center [1017, 130] width 8 height 14
click at [935, 146] on div "Edit Invoice" at bounding box center [954, 146] width 89 height 16
select select "service"
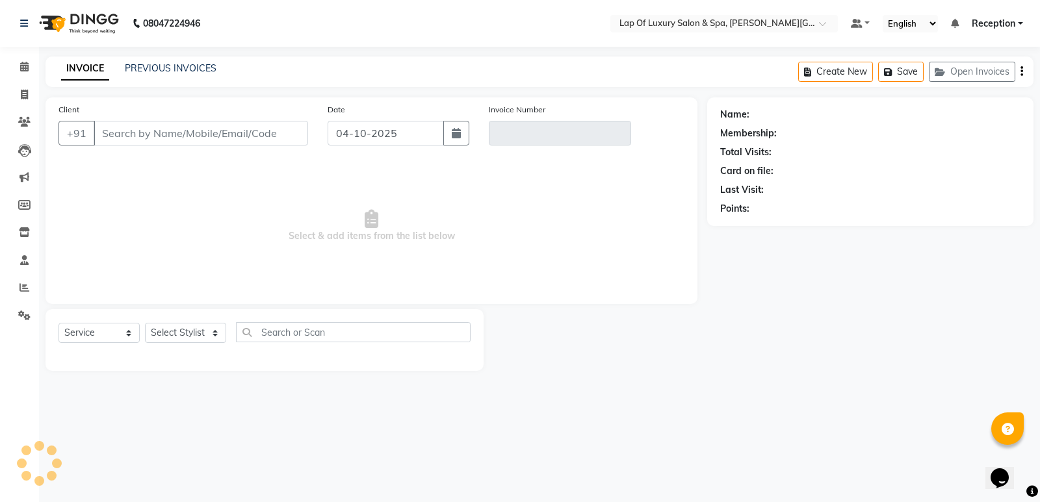
type input "9766550667"
type input "V/2025-26/1320"
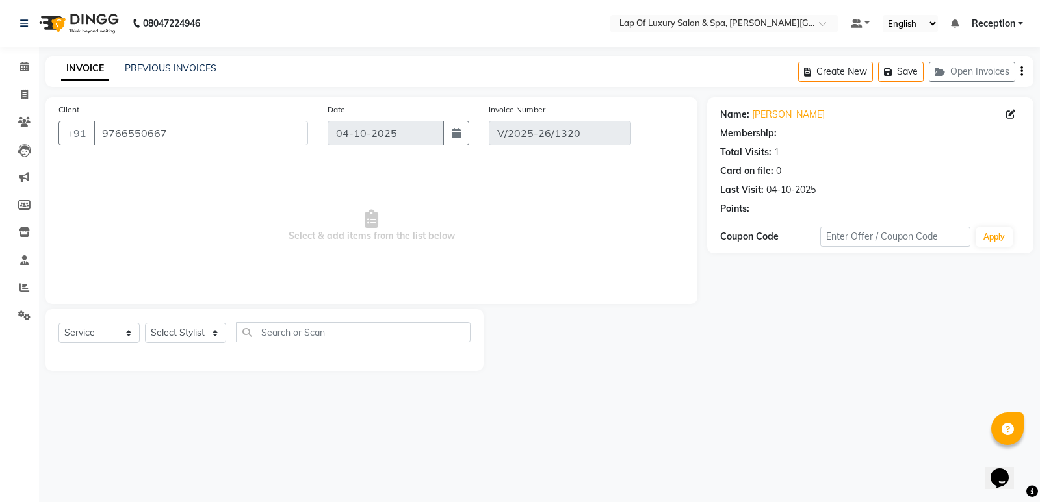
select select "select"
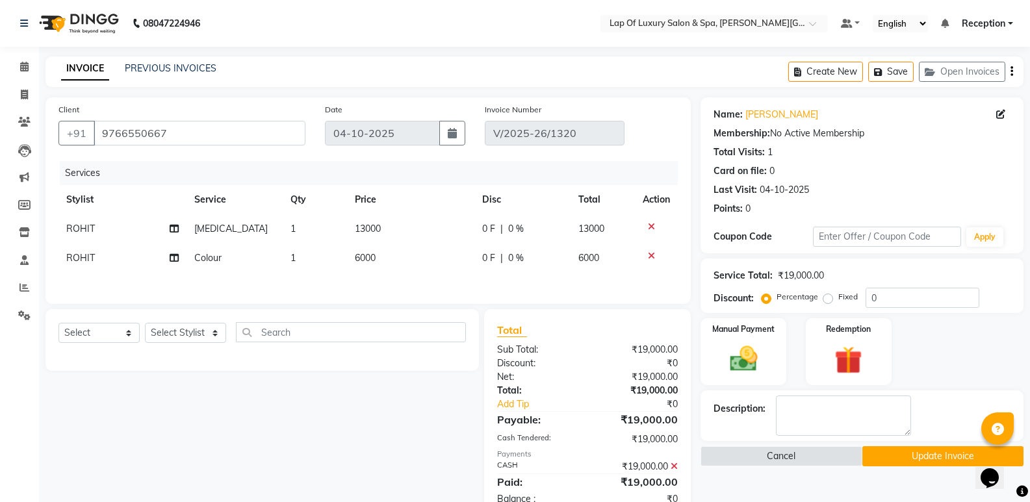
click at [398, 253] on td "6000" at bounding box center [411, 258] width 128 height 29
select select "79132"
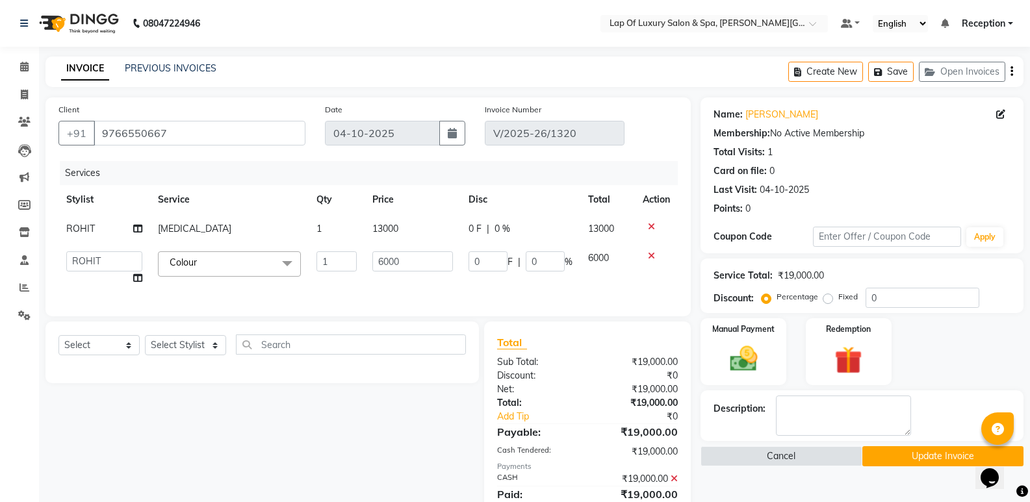
click at [415, 225] on td "13000" at bounding box center [413, 228] width 96 height 29
select select "79132"
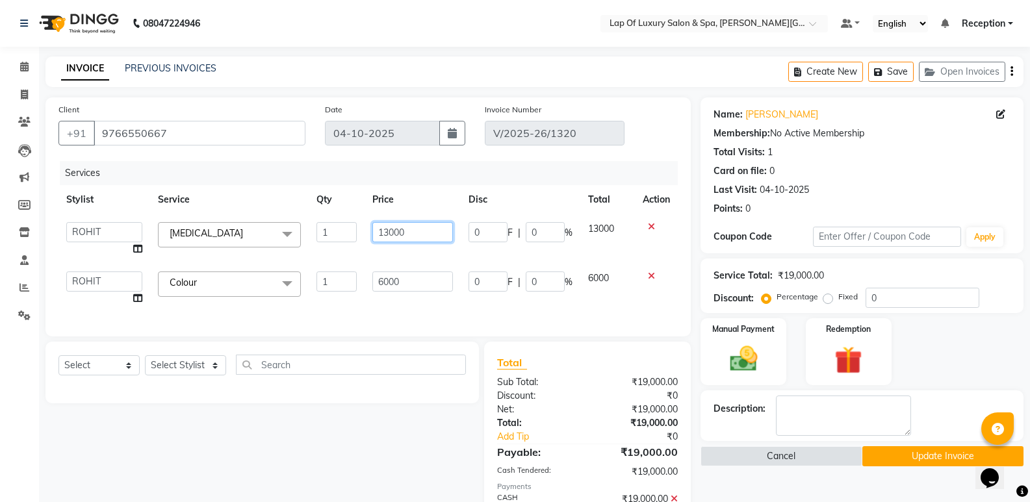
click at [415, 225] on input "13000" at bounding box center [412, 232] width 81 height 20
type input "1"
type input "14000"
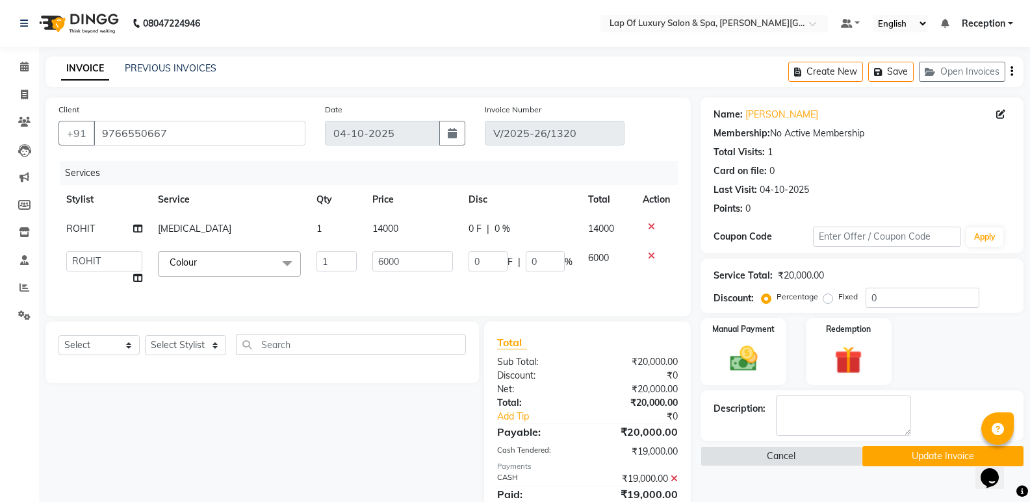
click at [428, 304] on div "Services Stylist Service Qty Price Disc Total Action ROHIT [MEDICAL_DATA] 1 140…" at bounding box center [367, 232] width 619 height 142
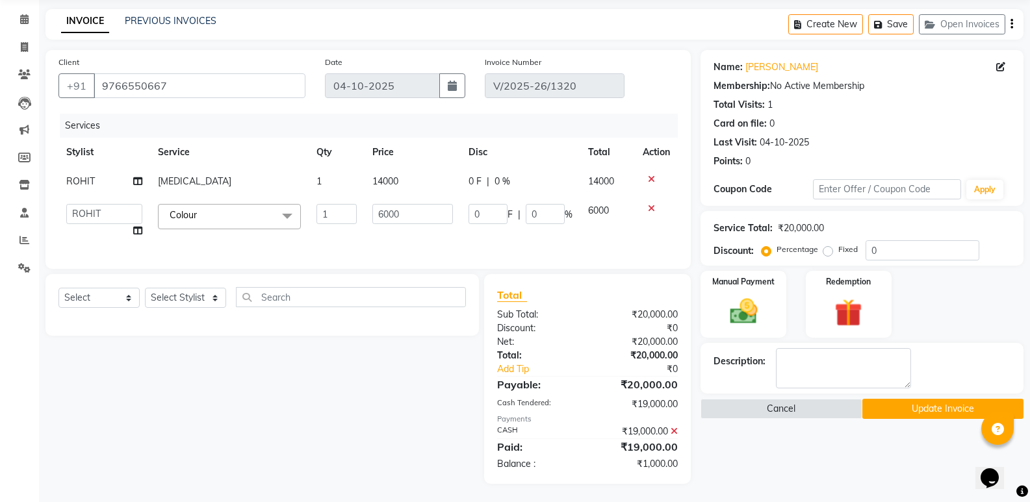
scroll to position [58, 0]
click at [766, 449] on div "Name: [PERSON_NAME] Membership: No Active Membership Total Visits: 1 Card on fi…" at bounding box center [867, 266] width 333 height 434
click at [832, 442] on div "Name: [PERSON_NAME] Membership: No Active Membership Total Visits: 1 Card on fi…" at bounding box center [867, 266] width 333 height 434
click at [672, 429] on icon at bounding box center [674, 430] width 7 height 9
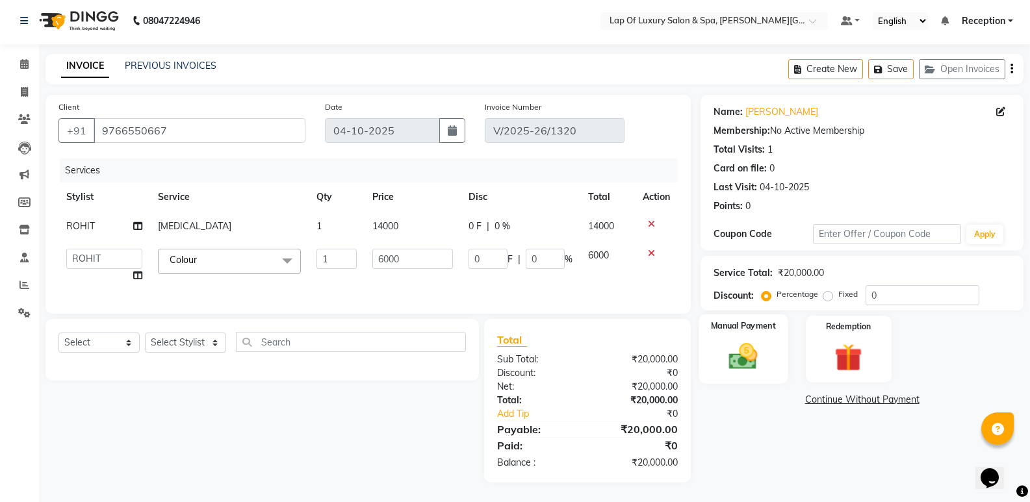
click at [746, 348] on img at bounding box center [743, 356] width 46 height 33
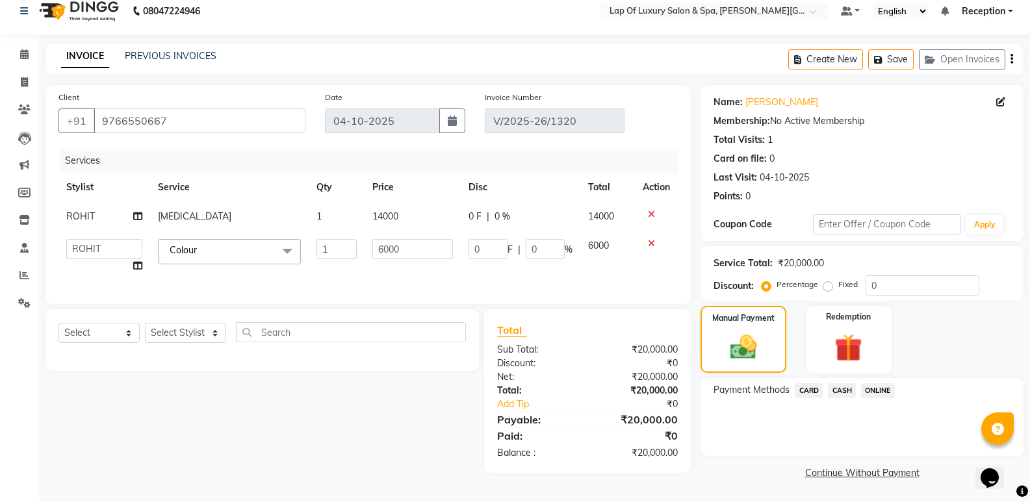
click at [842, 391] on span "CASH" at bounding box center [842, 390] width 28 height 15
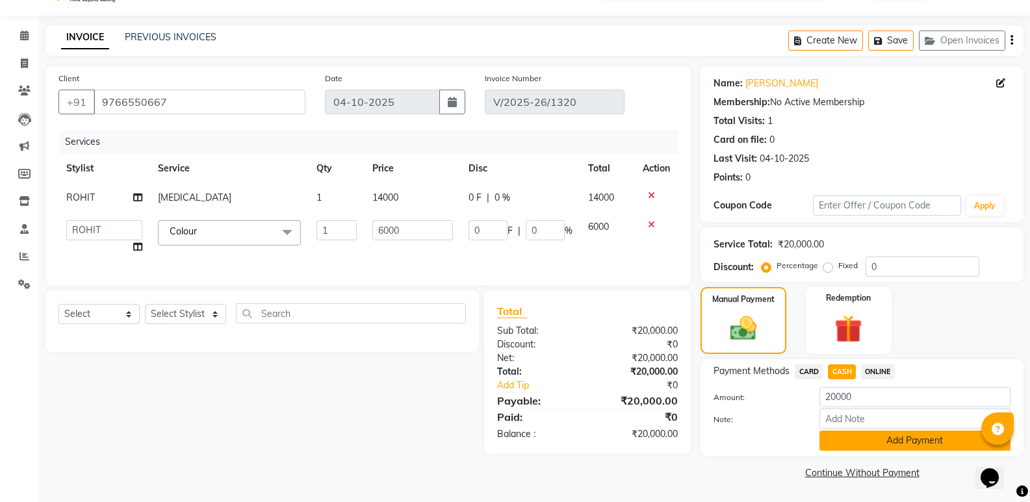
click at [856, 432] on button "Add Payment" at bounding box center [915, 441] width 191 height 20
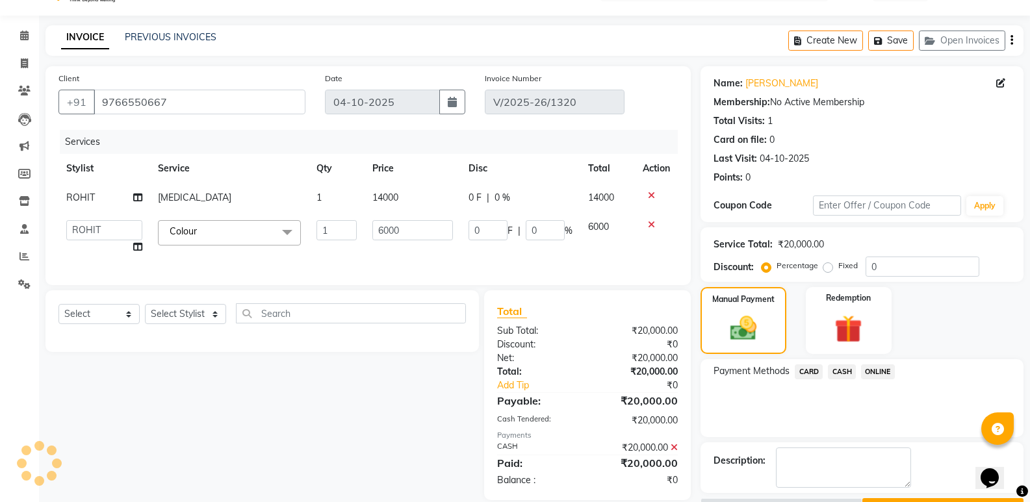
scroll to position [67, 0]
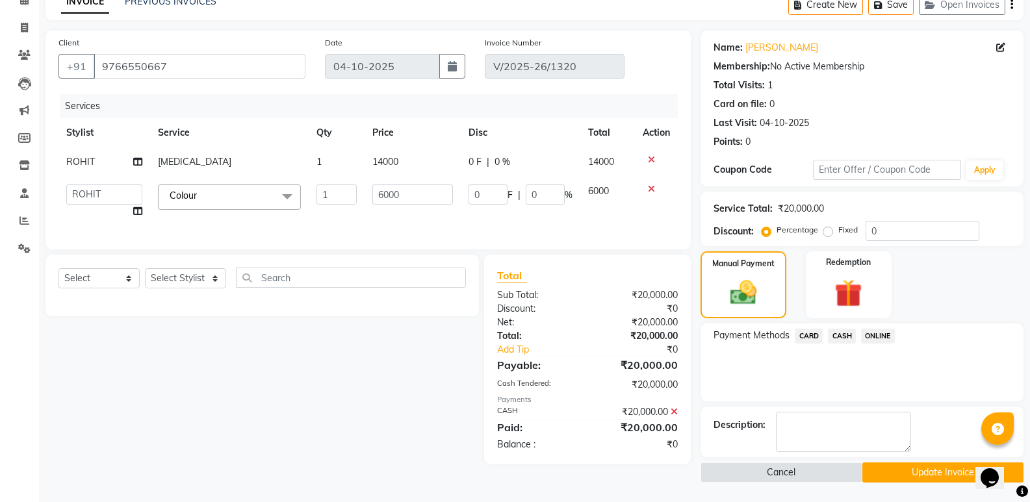
click at [883, 473] on button "Update Invoice" at bounding box center [943, 473] width 161 height 20
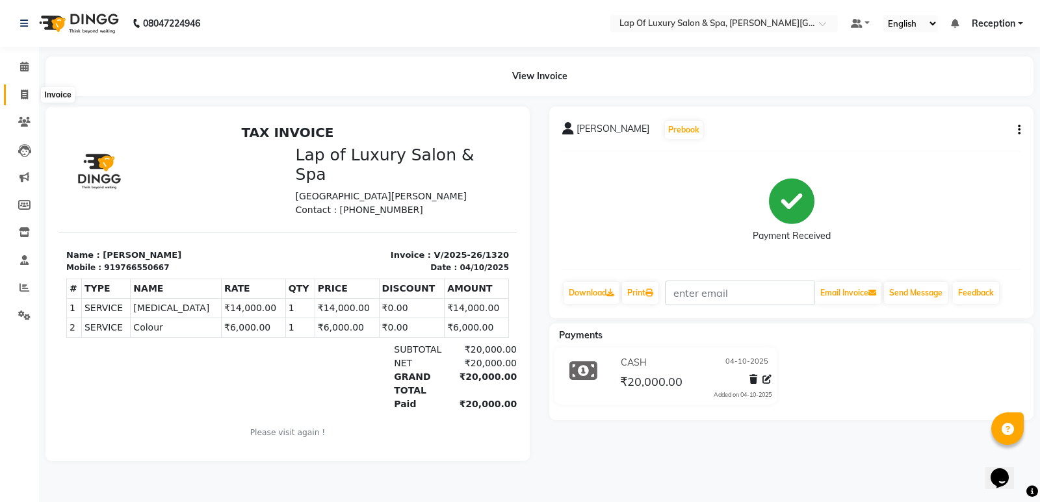
click at [29, 97] on span at bounding box center [24, 95] width 23 height 15
select select "7511"
select select "service"
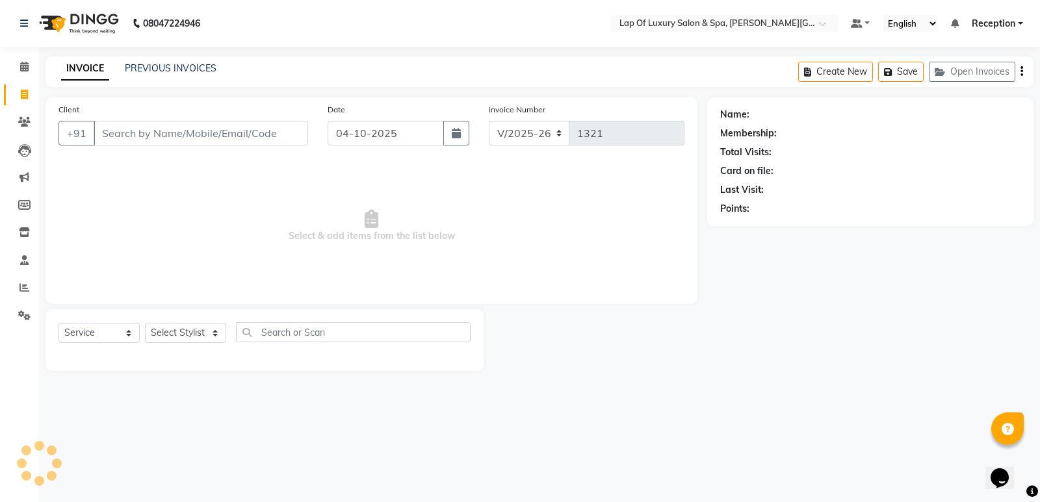
click at [268, 141] on input "Client" at bounding box center [201, 133] width 214 height 25
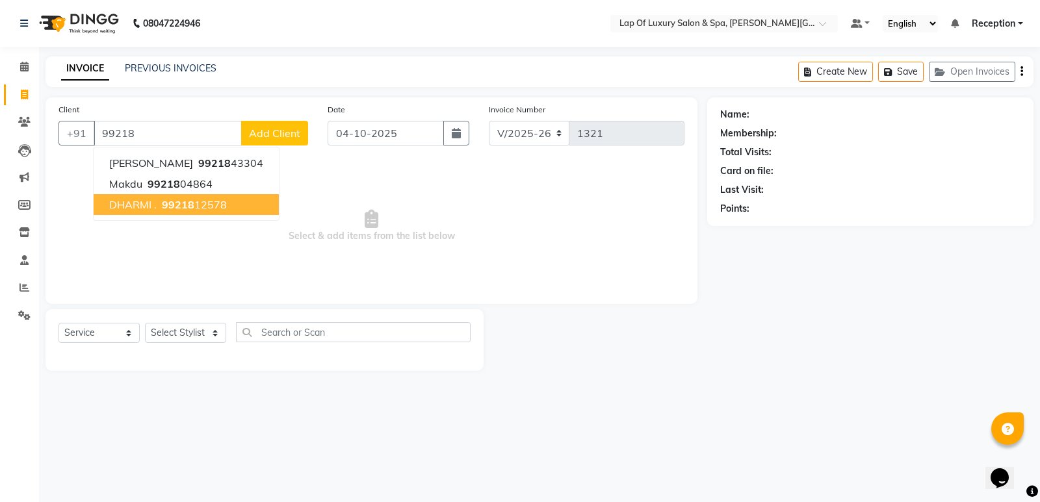
click at [161, 210] on ngb-highlight "99218 12578" at bounding box center [193, 204] width 68 height 13
type input "9921812578"
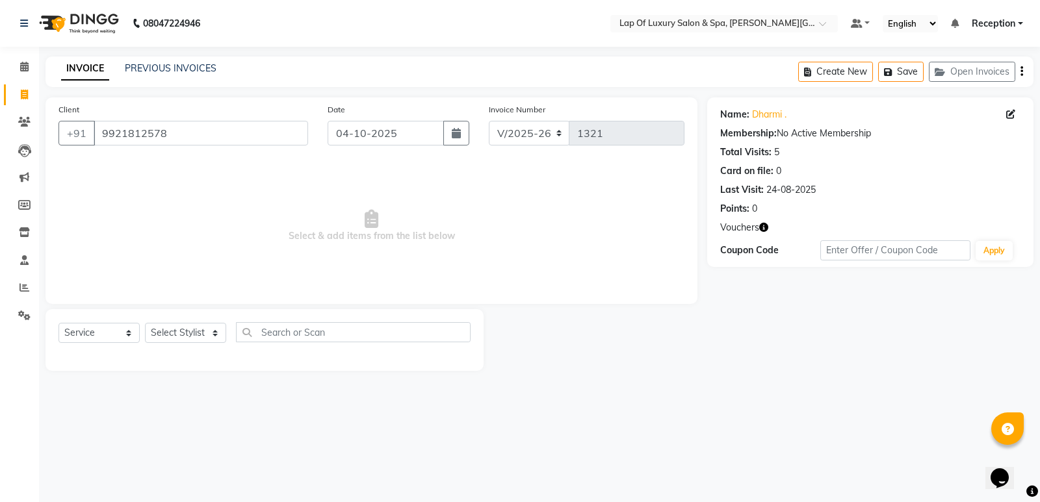
click at [766, 227] on icon "button" at bounding box center [763, 227] width 9 height 9
click at [176, 338] on select "Select Stylist FARDIN [PERSON_NAME] [PERSON_NAME] [PERSON_NAME] [PERSON_NAME] R…" at bounding box center [185, 333] width 81 height 20
click at [145, 323] on select "Select Stylist FARDIN [PERSON_NAME] [PERSON_NAME] [PERSON_NAME] [PERSON_NAME] R…" at bounding box center [185, 333] width 81 height 20
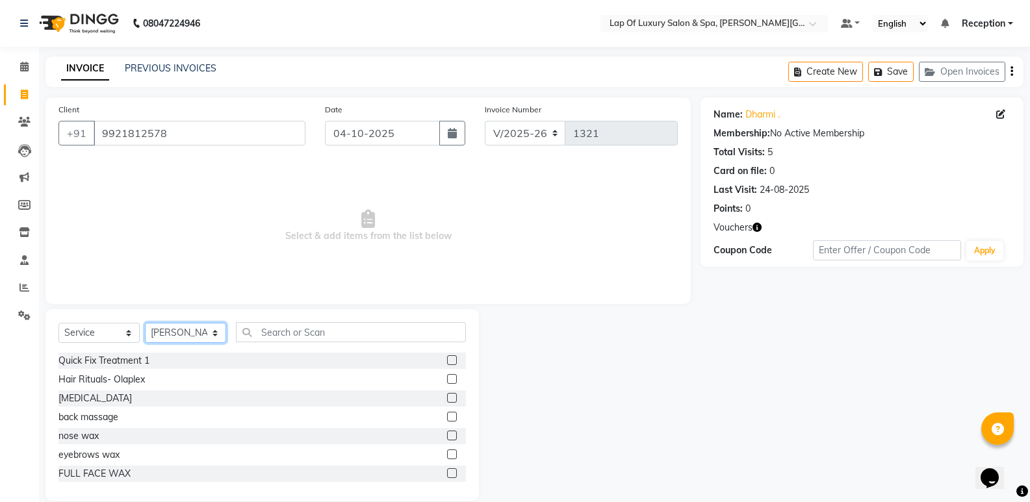
click at [185, 323] on select "Select Stylist FARDIN [PERSON_NAME] [PERSON_NAME] [PERSON_NAME] [PERSON_NAME] R…" at bounding box center [185, 333] width 81 height 20
select select "66146"
click at [145, 323] on select "Select Stylist FARDIN [PERSON_NAME] [PERSON_NAME] [PERSON_NAME] [PERSON_NAME] R…" at bounding box center [185, 333] width 81 height 20
click at [327, 332] on input "text" at bounding box center [351, 332] width 230 height 20
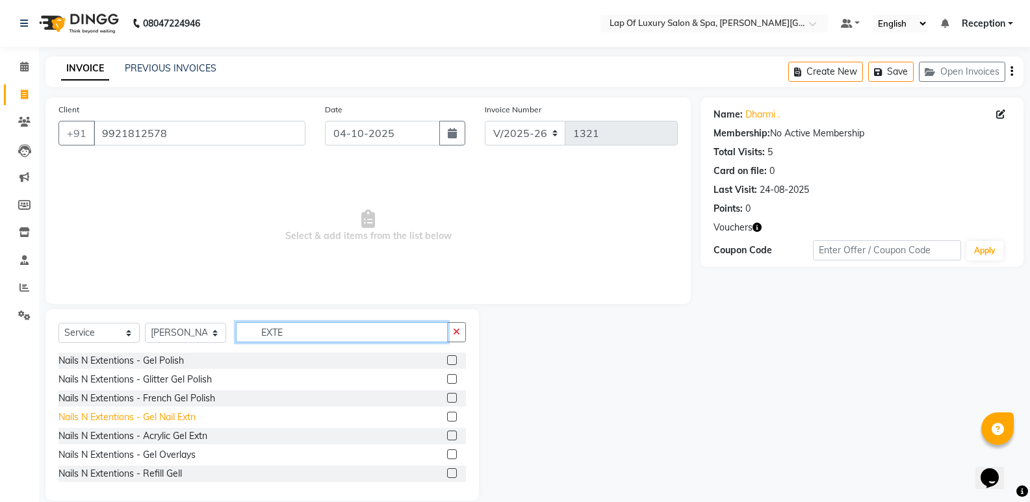
type input "EXTE"
click at [171, 420] on div "Nails N Extentions - Gel Nail Extn" at bounding box center [126, 418] width 137 height 14
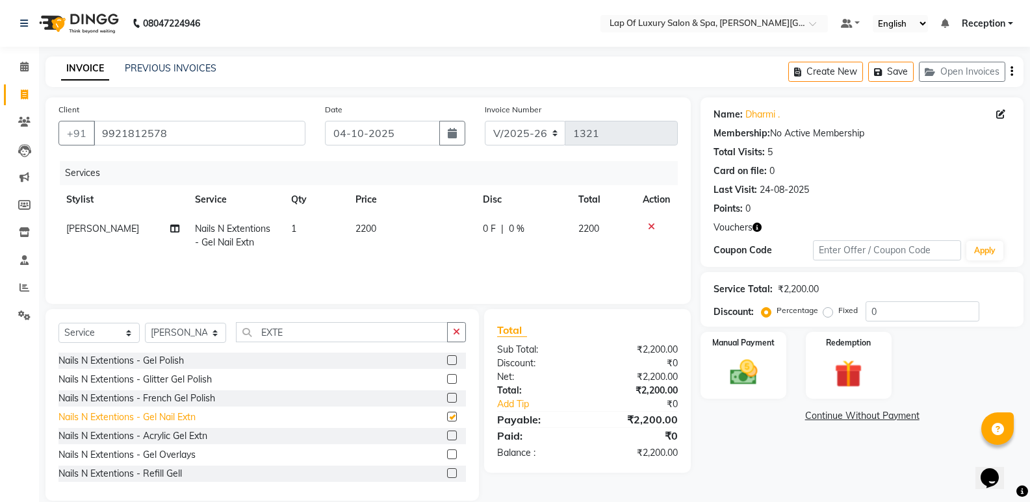
checkbox input "false"
click at [389, 224] on td "2200" at bounding box center [411, 235] width 127 height 43
select select "66146"
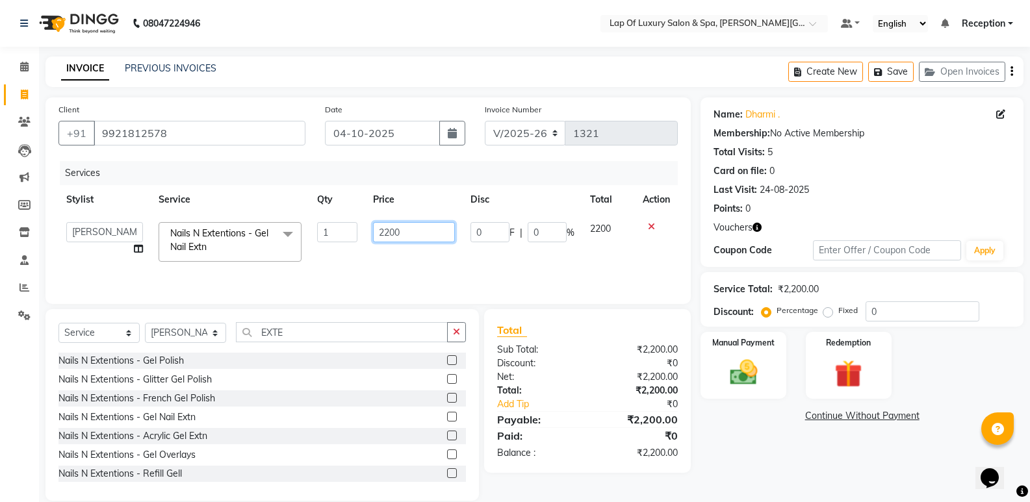
drag, startPoint x: 389, startPoint y: 224, endPoint x: 401, endPoint y: 230, distance: 13.1
click at [401, 230] on input "2200" at bounding box center [413, 232] width 81 height 20
type input "2600"
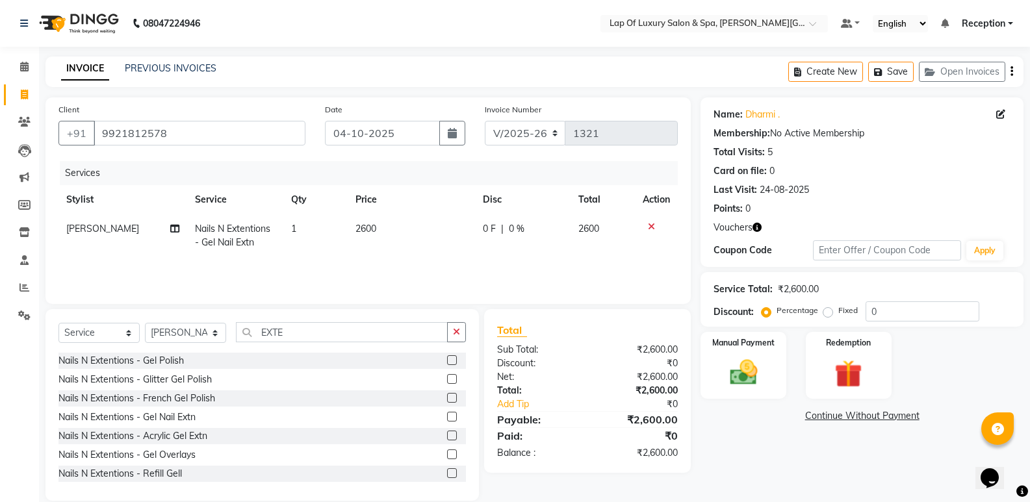
click at [399, 252] on td "2600" at bounding box center [411, 235] width 127 height 43
select select "66146"
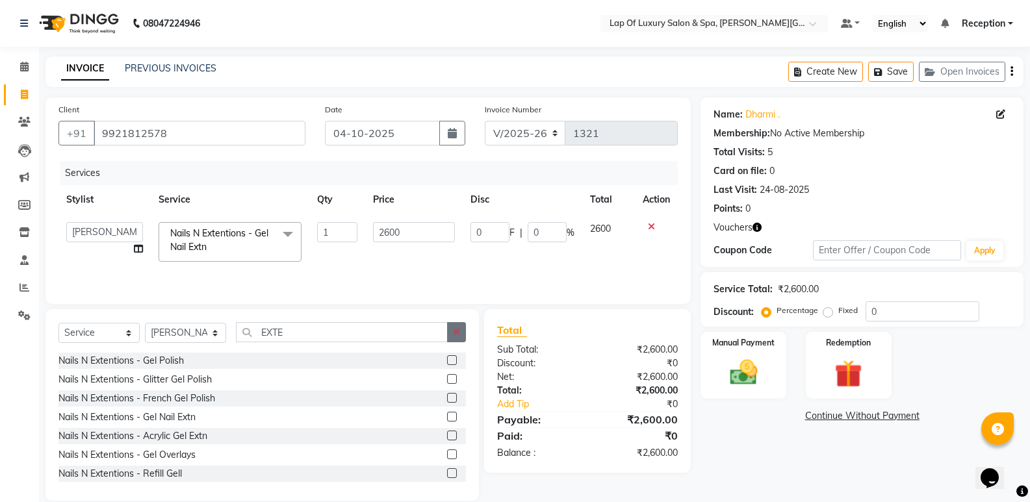
click at [458, 329] on icon "button" at bounding box center [456, 332] width 7 height 9
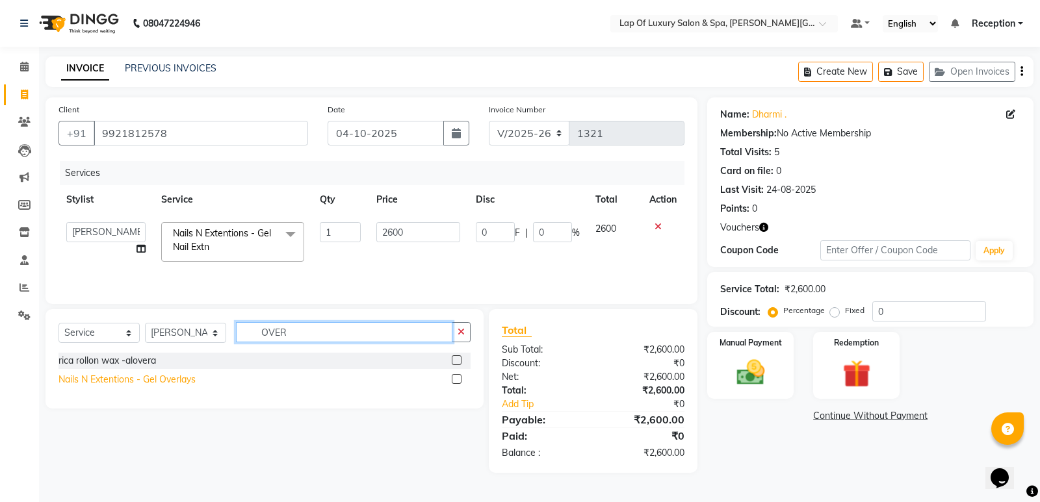
type input "OVER"
click at [125, 377] on div "Nails N Extentions - Gel Overlays" at bounding box center [126, 380] width 137 height 14
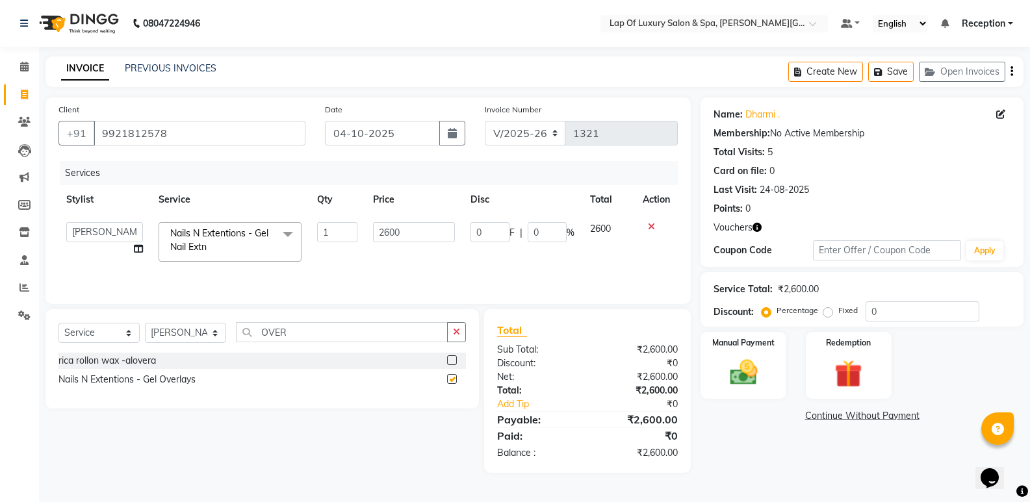
checkbox input "false"
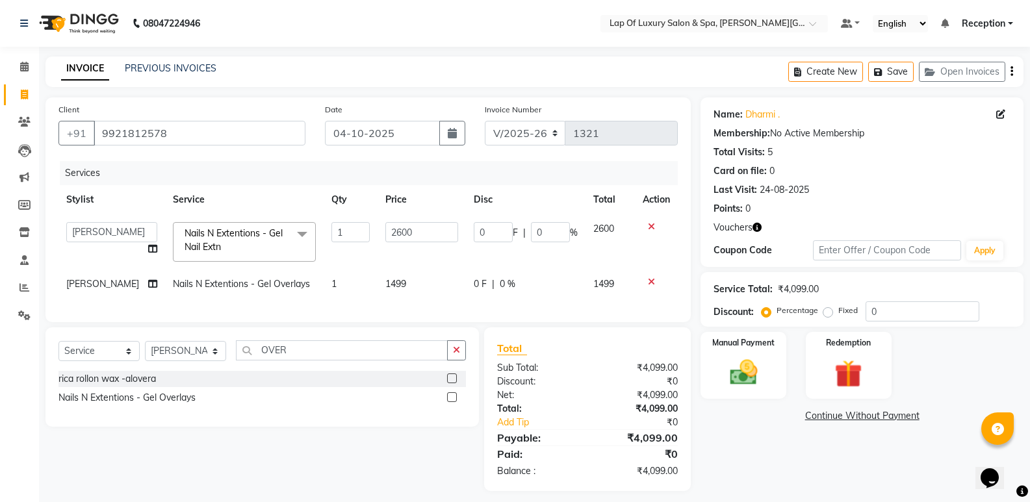
click at [421, 281] on td "1499" at bounding box center [422, 284] width 88 height 29
select select "66146"
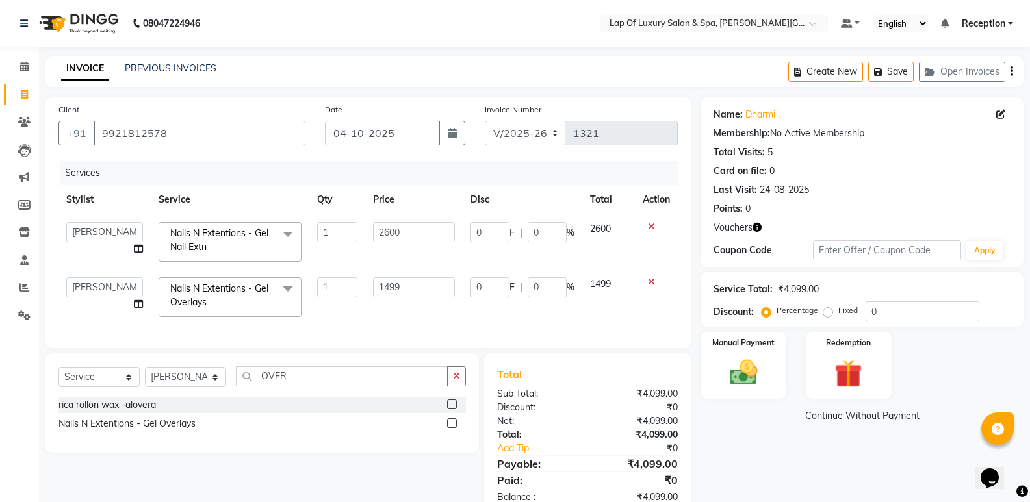
click at [421, 281] on input "1499" at bounding box center [413, 288] width 81 height 20
type input "1600"
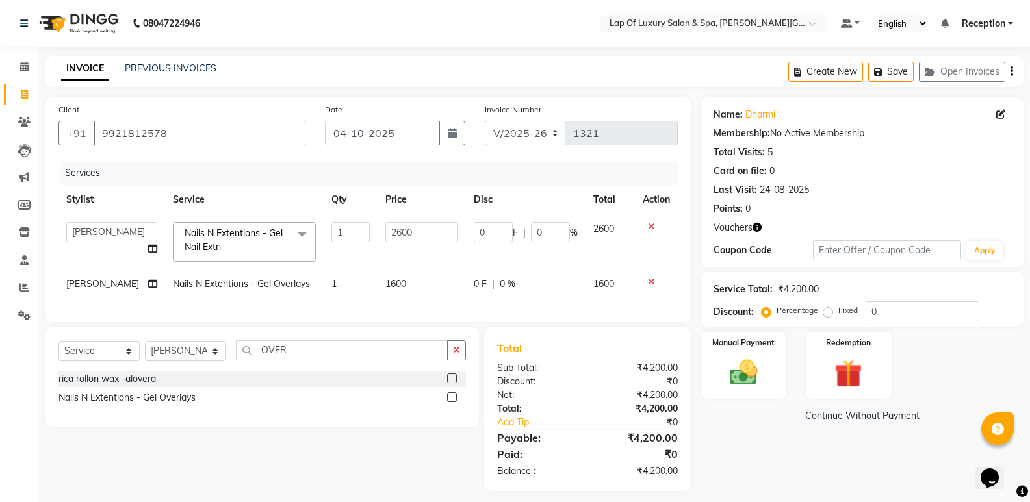
click at [411, 322] on div "Client [PHONE_NUMBER] Date [DATE] Invoice Number V/2025 V/[PHONE_NUMBER] Servic…" at bounding box center [367, 209] width 645 height 225
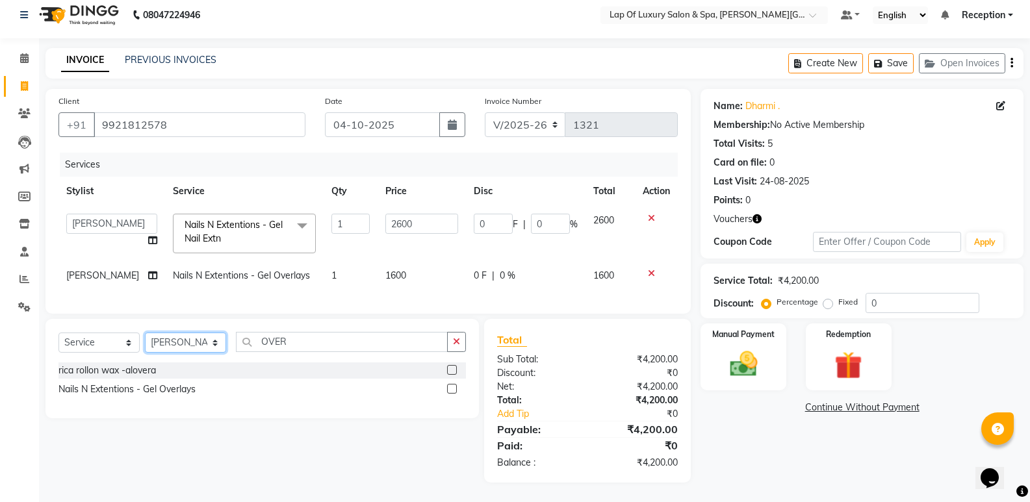
click at [174, 344] on select "Select Stylist FARDIN [PERSON_NAME] [PERSON_NAME] [PERSON_NAME] [PERSON_NAME] R…" at bounding box center [185, 343] width 81 height 20
drag, startPoint x: 461, startPoint y: 336, endPoint x: 426, endPoint y: 338, distance: 35.2
click at [461, 336] on button "button" at bounding box center [456, 342] width 19 height 20
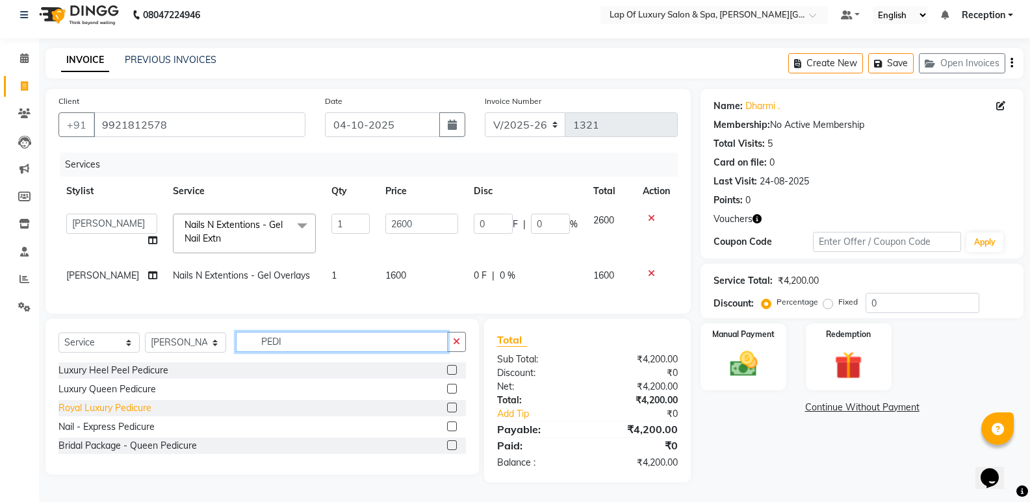
type input "PEDI"
click at [114, 409] on div "Royal Luxury Pedicure" at bounding box center [104, 409] width 93 height 14
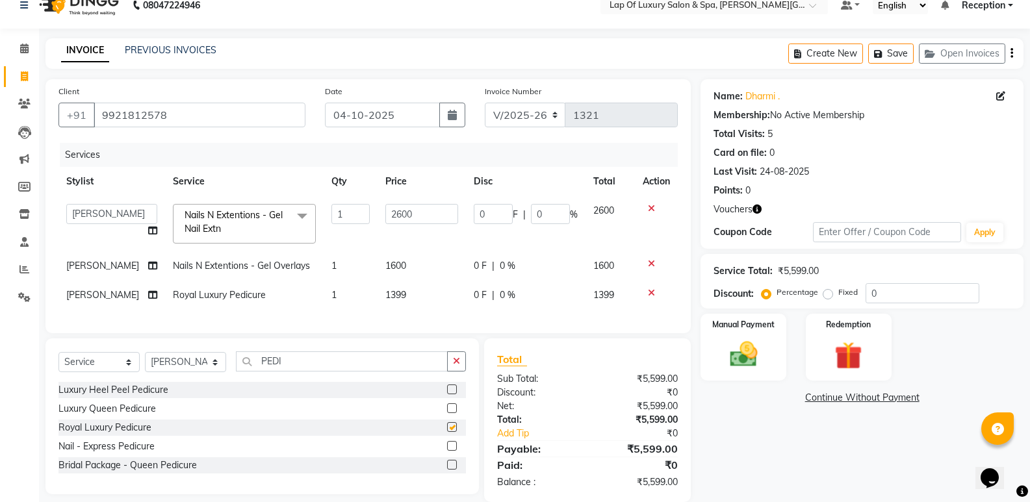
checkbox input "false"
click at [441, 289] on td "1399" at bounding box center [422, 295] width 88 height 29
select select "66146"
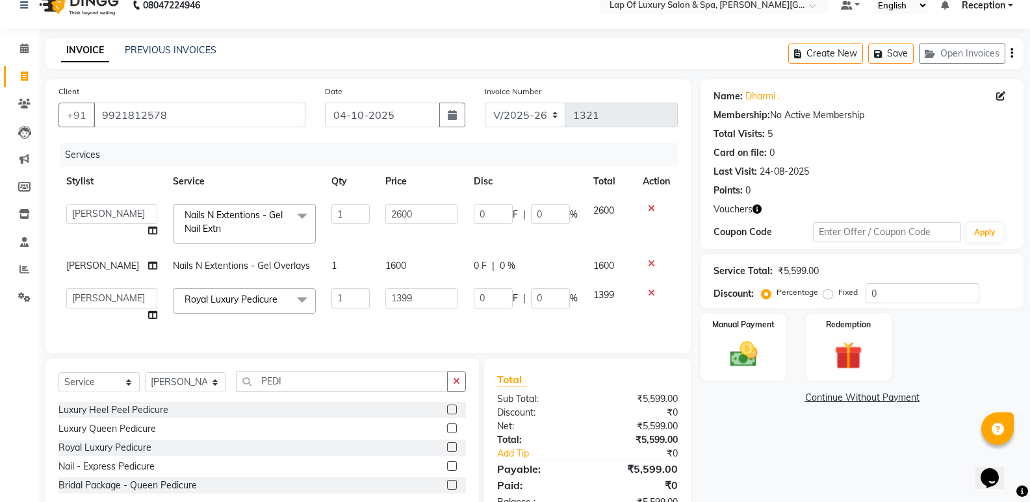
click at [441, 289] on input "1399" at bounding box center [421, 299] width 73 height 20
type input "1"
type input "2100"
click at [430, 324] on div "Services Stylist Service Qty Price Disc Total Action FARDIN [PERSON_NAME] [PERS…" at bounding box center [367, 242] width 619 height 198
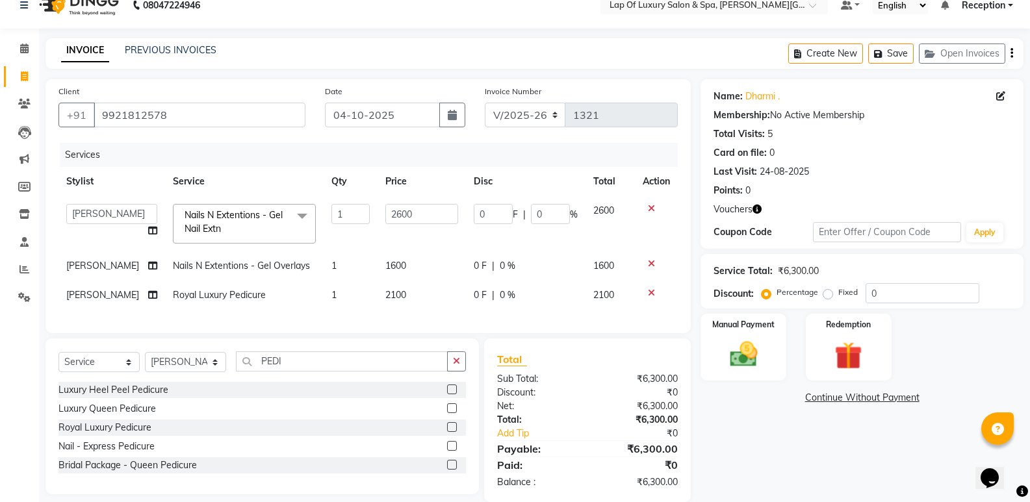
click at [796, 436] on div "Name: [PERSON_NAME] . Membership: No Active Membership Total Visits: 5 Card on …" at bounding box center [867, 290] width 333 height 423
click at [782, 456] on div "Name: [PERSON_NAME] . Membership: No Active Membership Total Visits: 5 Card on …" at bounding box center [867, 290] width 333 height 423
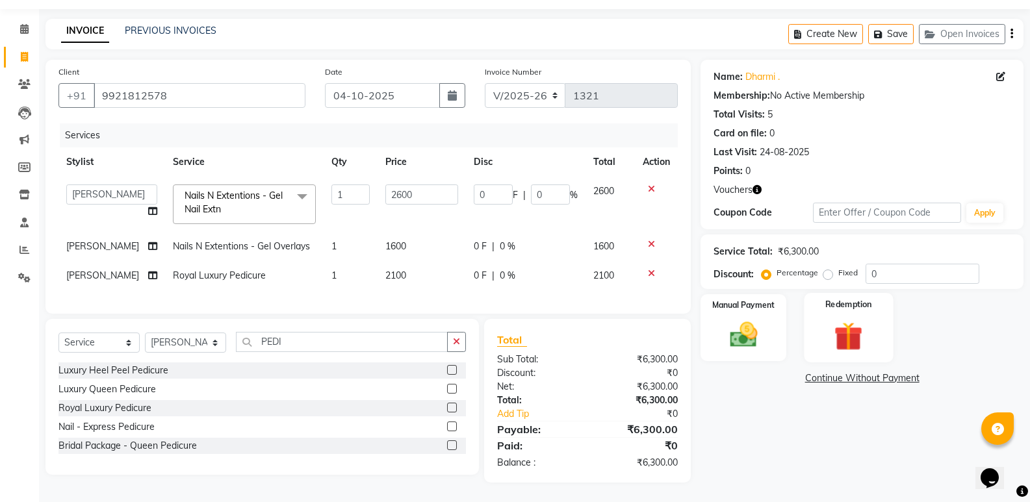
click at [853, 326] on img at bounding box center [848, 336] width 46 height 36
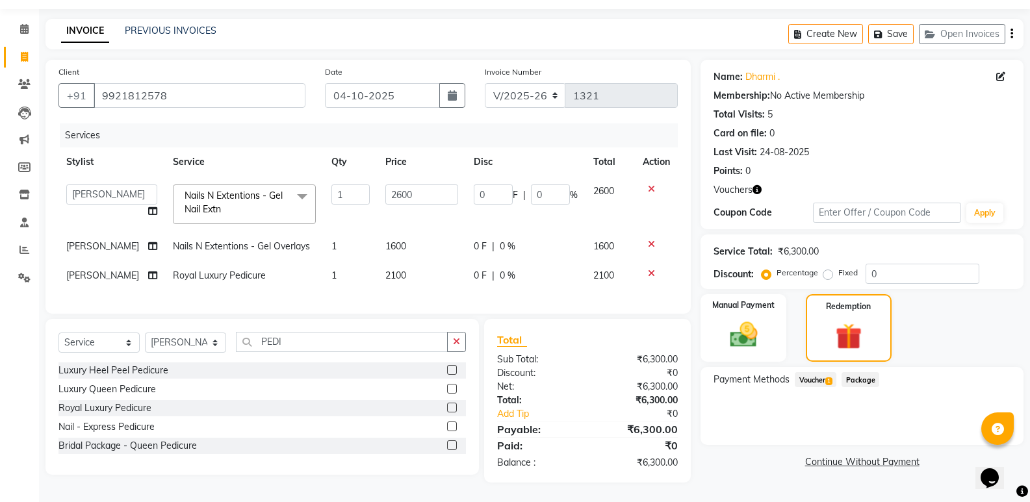
click at [820, 372] on span "Voucher 1" at bounding box center [816, 379] width 42 height 15
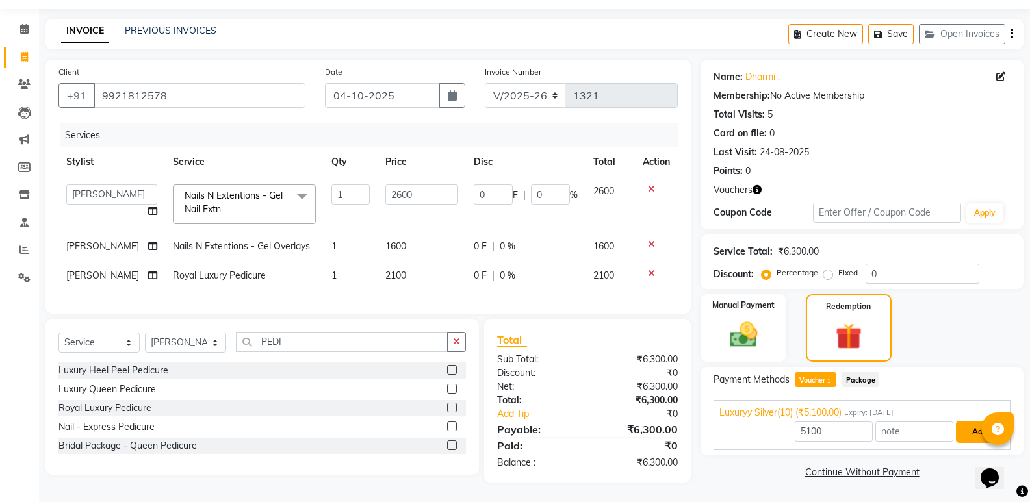
click at [975, 421] on button "Add" at bounding box center [979, 432] width 47 height 22
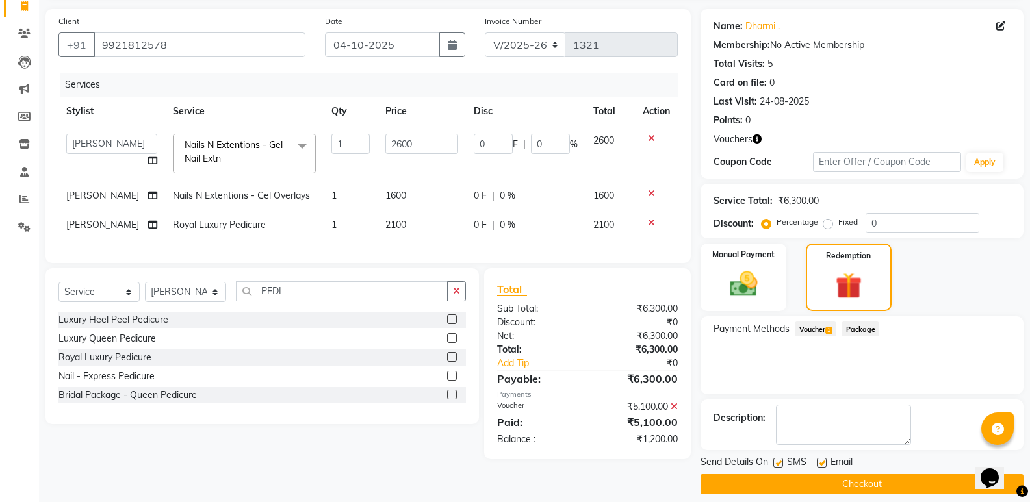
scroll to position [100, 0]
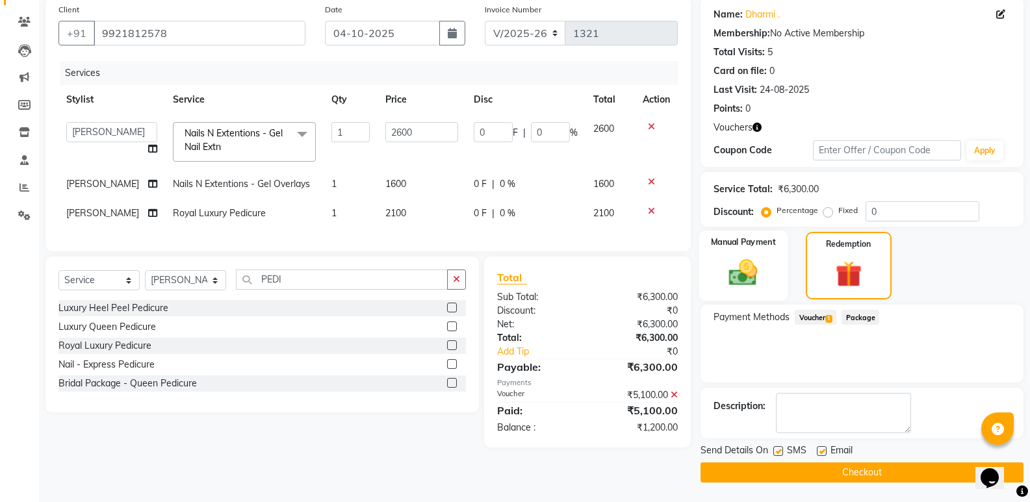
click at [743, 278] on img at bounding box center [743, 272] width 46 height 33
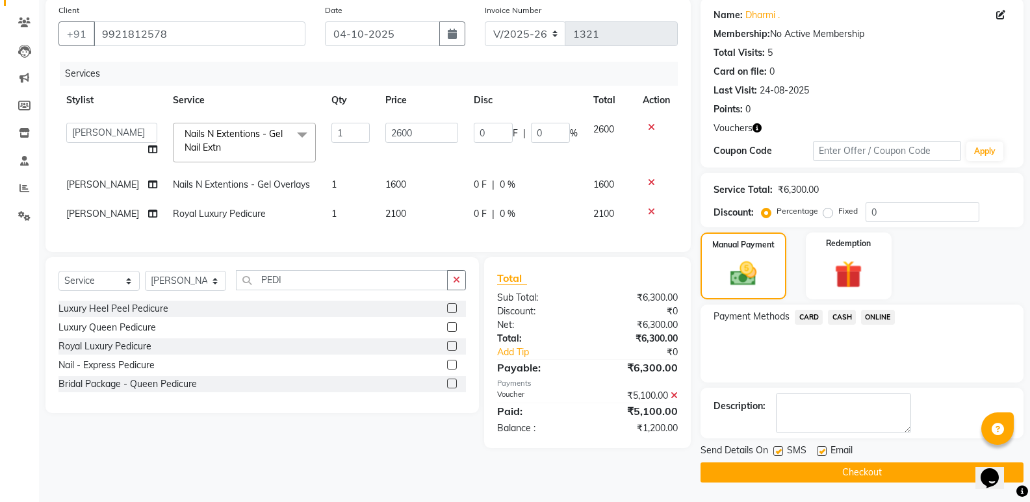
click at [837, 318] on span "CASH" at bounding box center [842, 317] width 28 height 15
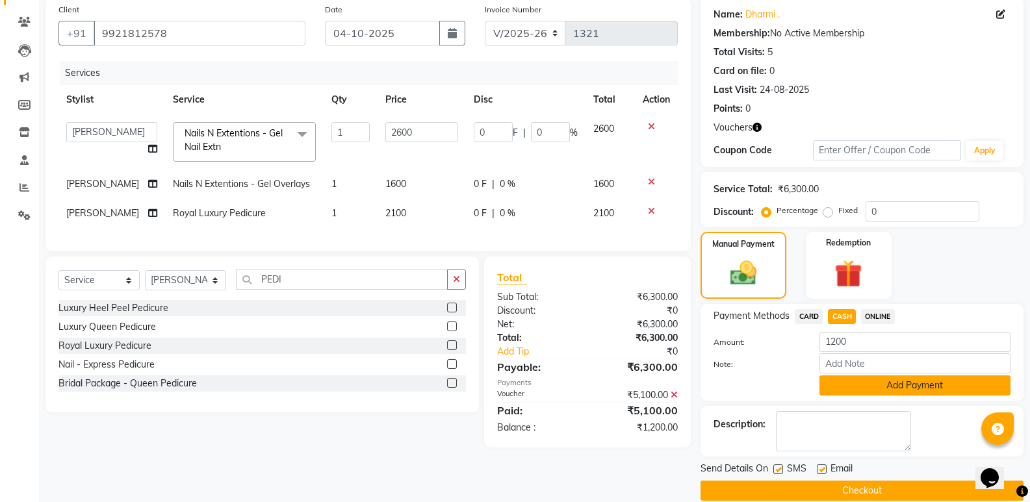
click at [854, 383] on button "Add Payment" at bounding box center [915, 386] width 191 height 20
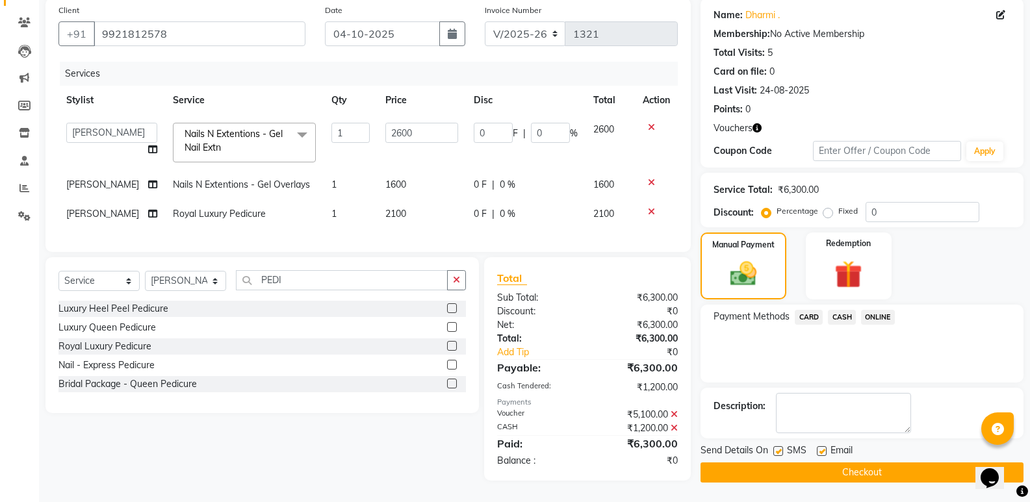
scroll to position [107, 0]
click at [821, 447] on label at bounding box center [822, 452] width 10 height 10
click at [821, 448] on input "checkbox" at bounding box center [821, 452] width 8 height 8
checkbox input "false"
click at [815, 468] on button "Checkout" at bounding box center [862, 473] width 323 height 20
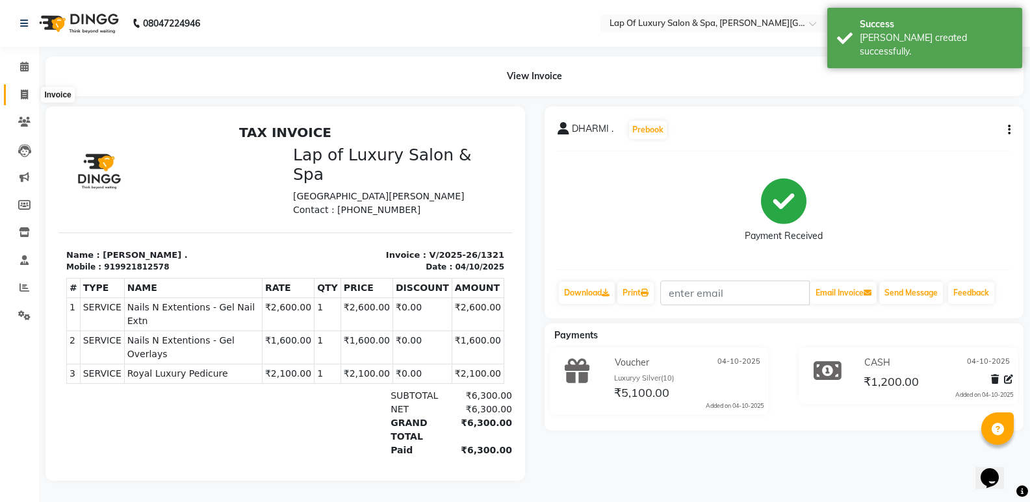
click at [23, 98] on icon at bounding box center [24, 95] width 7 height 10
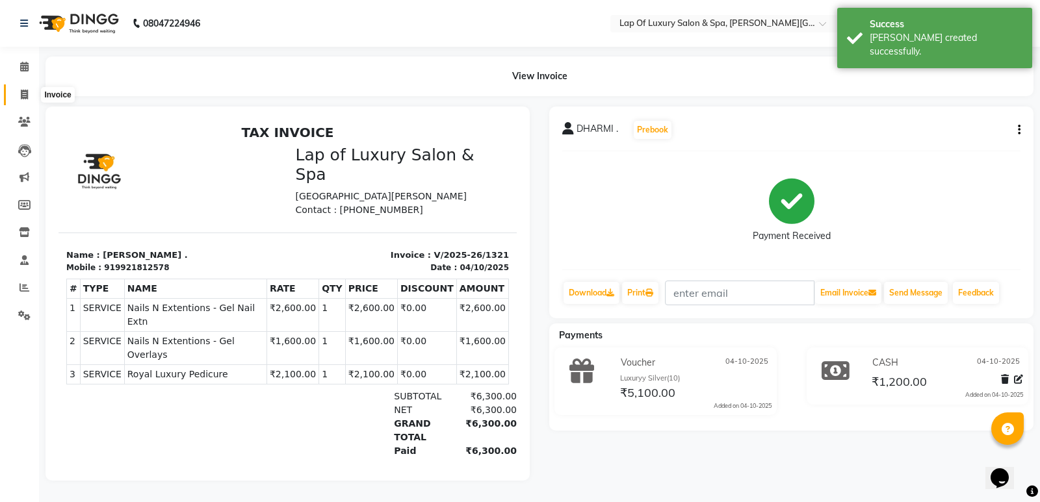
select select "service"
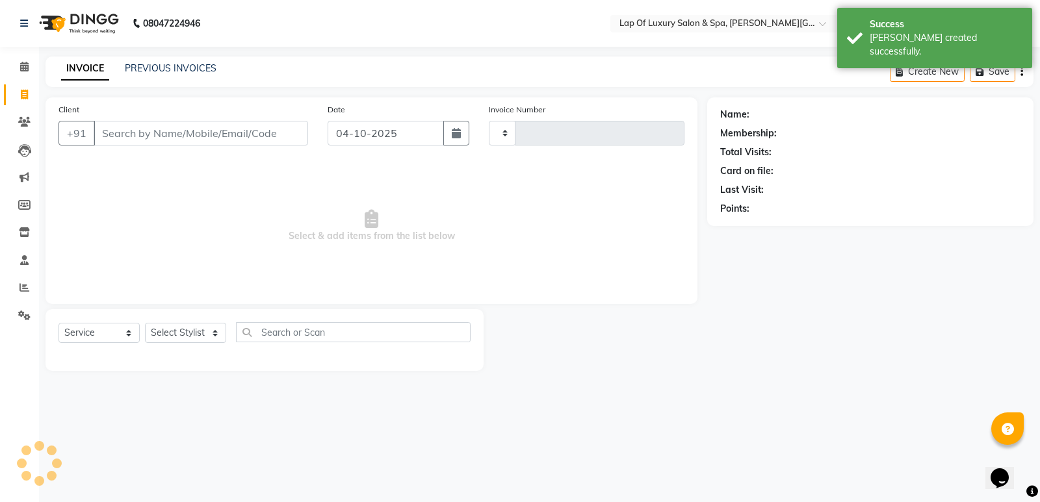
type input "1322"
select select "7511"
click at [213, 132] on input "Client" at bounding box center [201, 133] width 214 height 25
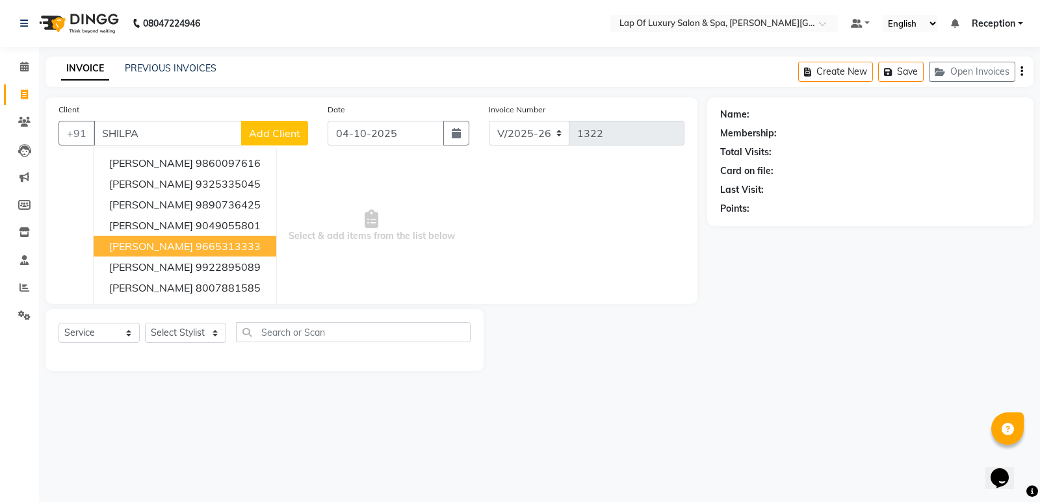
click at [211, 244] on ngb-highlight "9665313333" at bounding box center [228, 246] width 65 height 13
type input "9665313333"
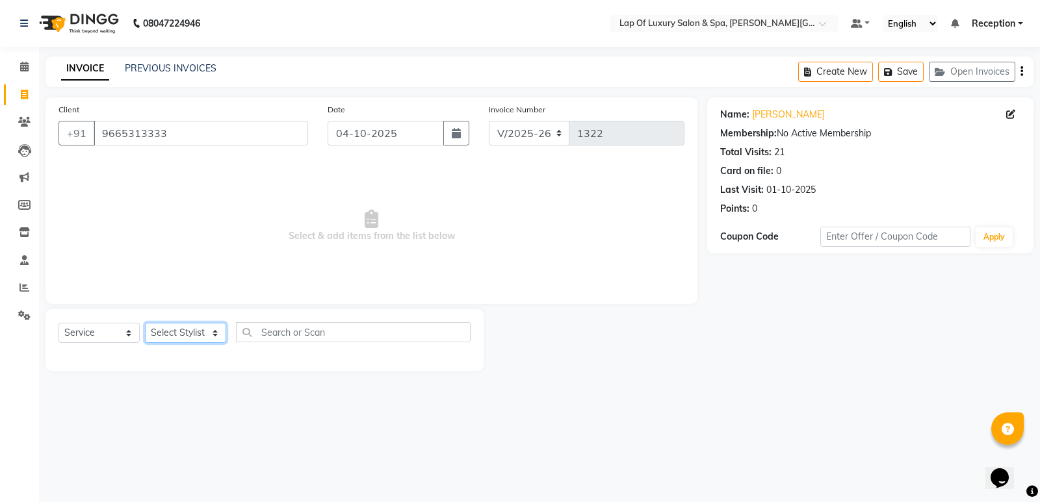
drag, startPoint x: 188, startPoint y: 331, endPoint x: 185, endPoint y: 324, distance: 8.1
click at [188, 331] on select "Select Stylist FARDIN [PERSON_NAME] [PERSON_NAME] [PERSON_NAME] [PERSON_NAME] R…" at bounding box center [185, 333] width 81 height 20
select select "92191"
click at [145, 323] on select "Select Stylist FARDIN [PERSON_NAME] [PERSON_NAME] [PERSON_NAME] [PERSON_NAME] R…" at bounding box center [185, 333] width 81 height 20
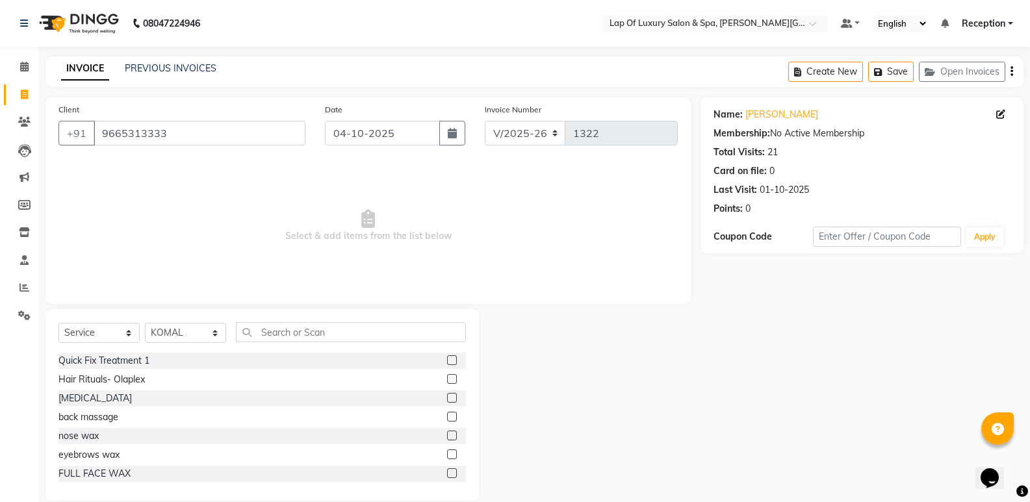
click at [354, 344] on div "Select Service Product Membership Package Voucher Prepaid Gift Card Select Styl…" at bounding box center [262, 337] width 408 height 31
click at [350, 331] on input "text" at bounding box center [351, 332] width 230 height 20
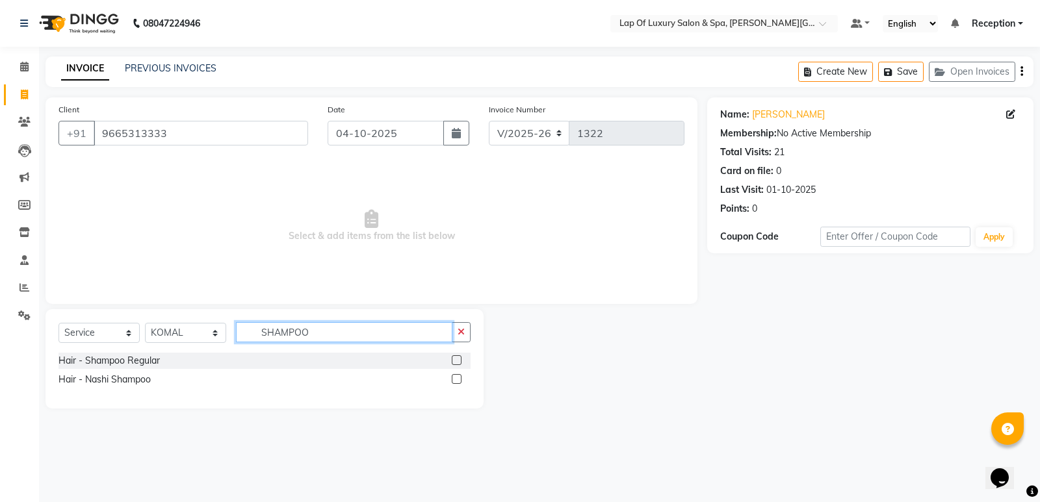
type input "SHAMPOO"
click at [96, 361] on div "Hair - Shampoo Regular" at bounding box center [108, 361] width 101 height 14
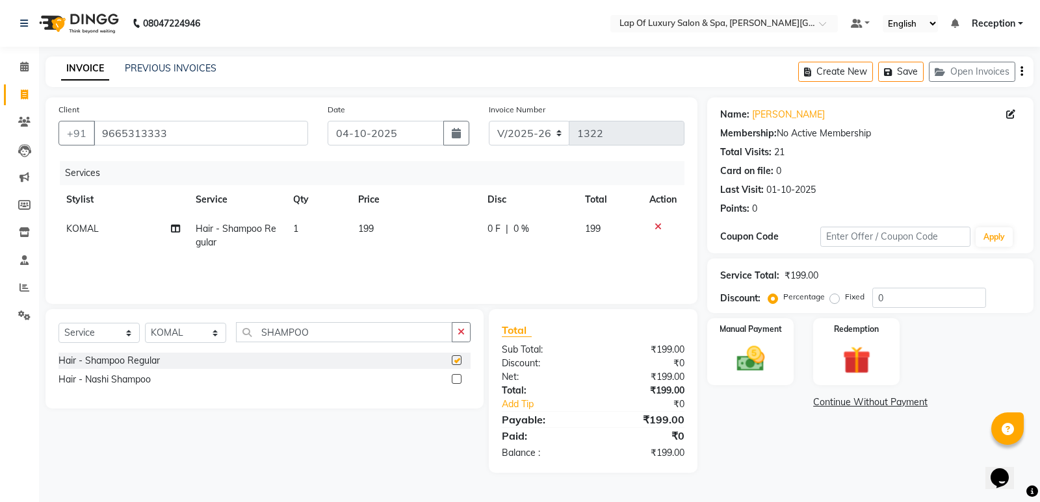
checkbox input "false"
drag, startPoint x: 419, startPoint y: 209, endPoint x: 419, endPoint y: 231, distance: 21.5
click at [420, 211] on th "Price" at bounding box center [414, 199] width 129 height 29
click at [417, 239] on td "199" at bounding box center [414, 235] width 129 height 43
select select "92191"
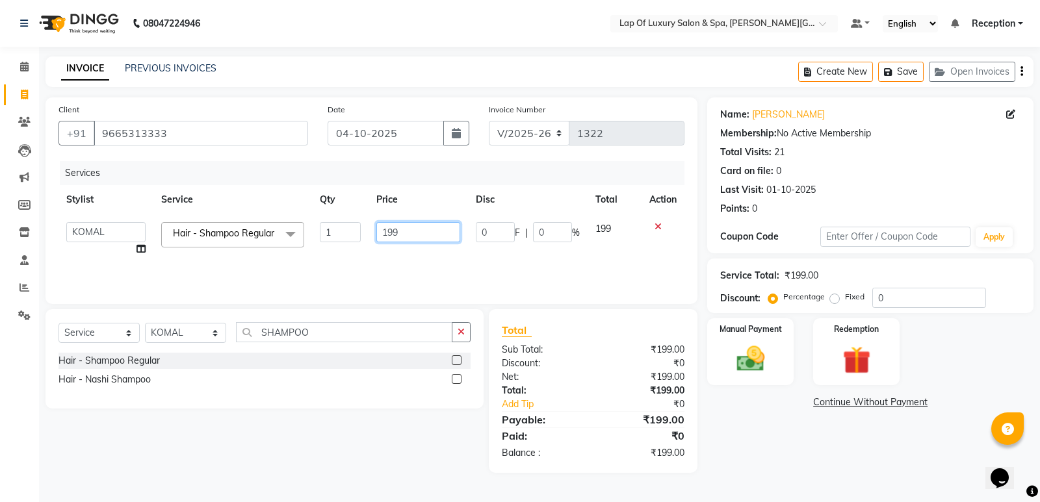
click at [417, 235] on input "199" at bounding box center [418, 232] width 84 height 20
type input "1"
type input "700"
drag, startPoint x: 759, startPoint y: 434, endPoint x: 752, endPoint y: 396, distance: 38.3
click at [759, 433] on div "Name: [PERSON_NAME] Membership: No Active Membership Total Visits: 21 Card on f…" at bounding box center [875, 285] width 336 height 376
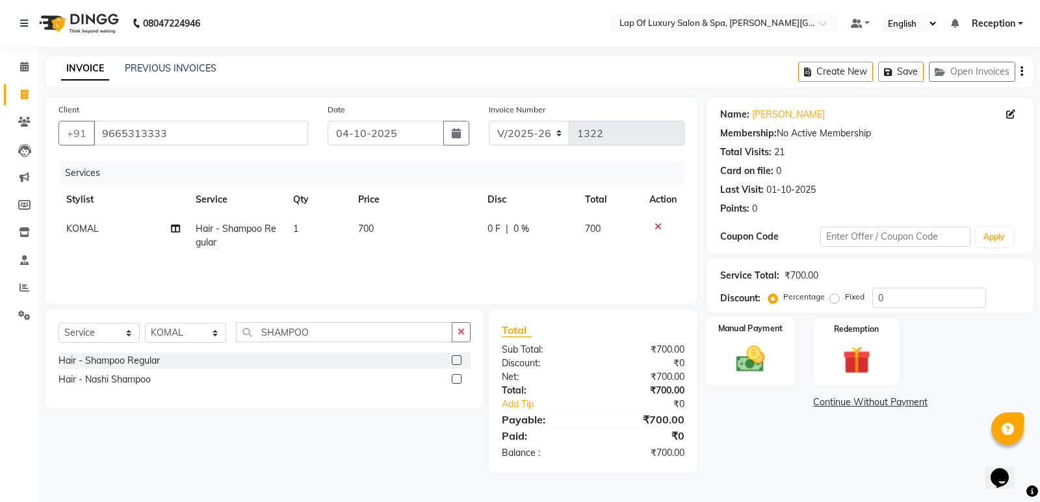
click at [753, 357] on img at bounding box center [750, 359] width 47 height 33
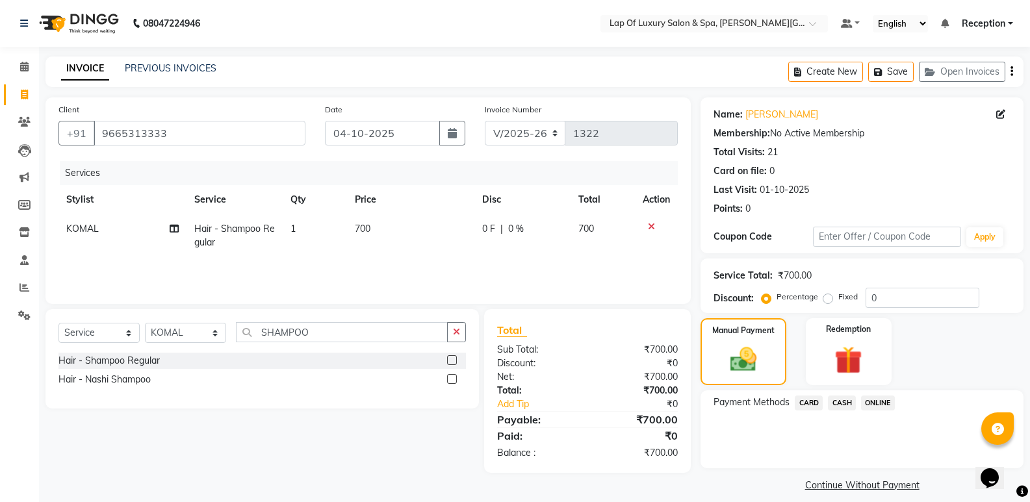
click at [853, 400] on span "CASH" at bounding box center [842, 403] width 28 height 15
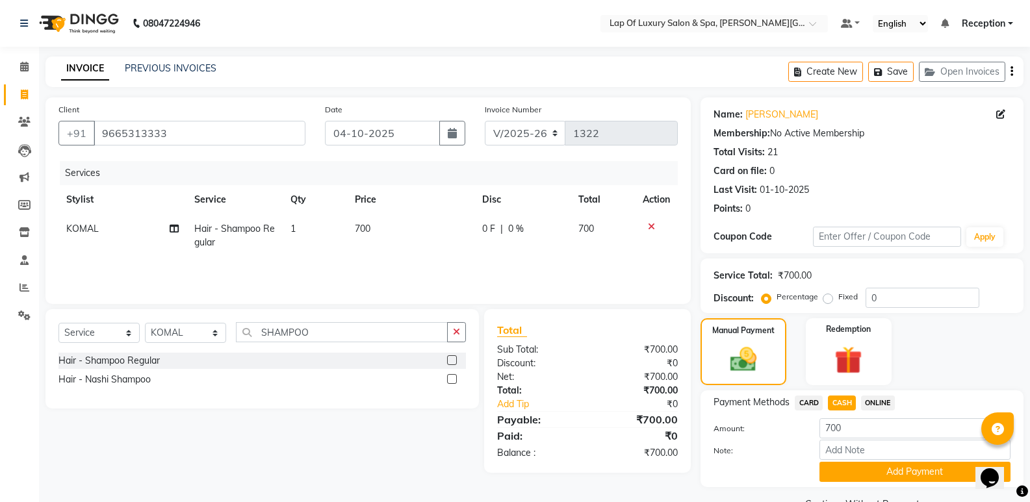
drag, startPoint x: 854, startPoint y: 465, endPoint x: 855, endPoint y: 454, distance: 11.1
click at [854, 464] on button "Add Payment" at bounding box center [915, 472] width 191 height 20
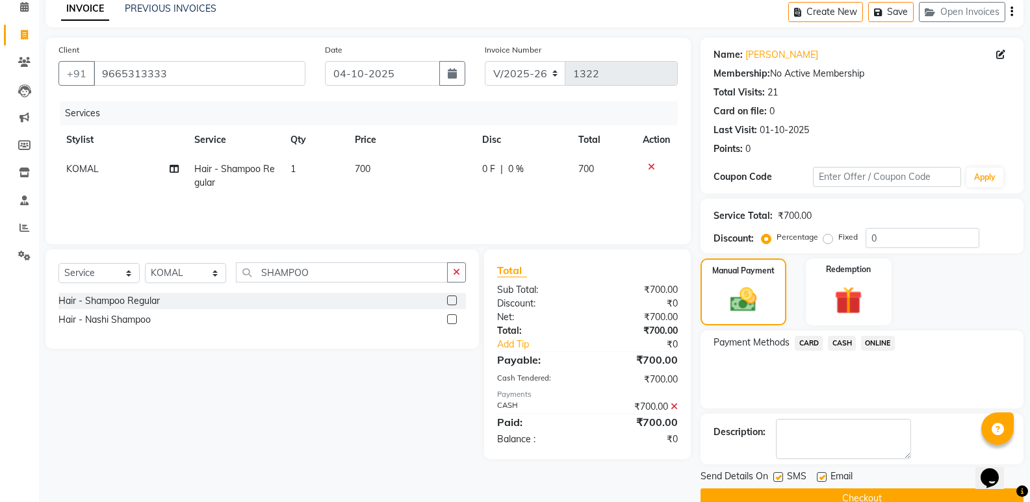
scroll to position [86, 0]
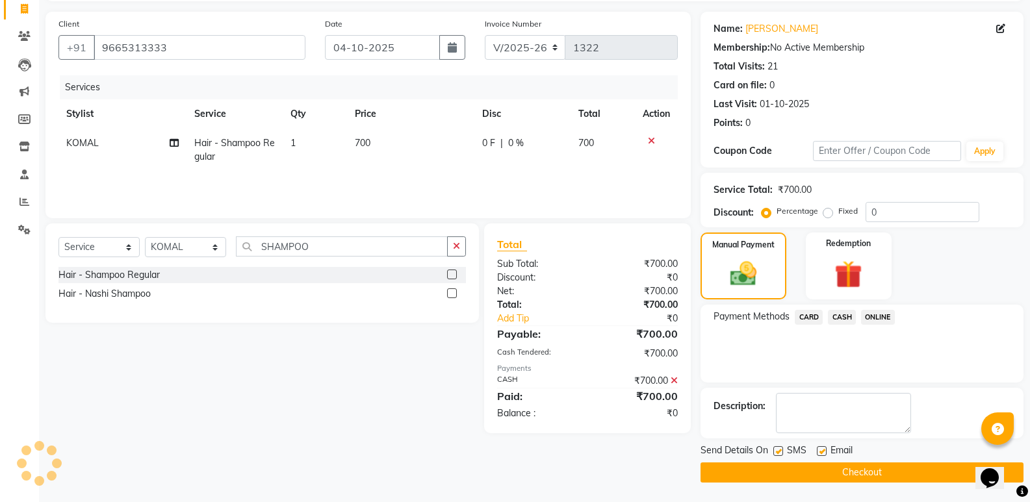
click at [825, 451] on label at bounding box center [822, 452] width 10 height 10
click at [825, 451] on input "checkbox" at bounding box center [821, 452] width 8 height 8
checkbox input "false"
drag, startPoint x: 781, startPoint y: 452, endPoint x: 781, endPoint y: 463, distance: 11.7
click at [781, 453] on label at bounding box center [778, 452] width 10 height 10
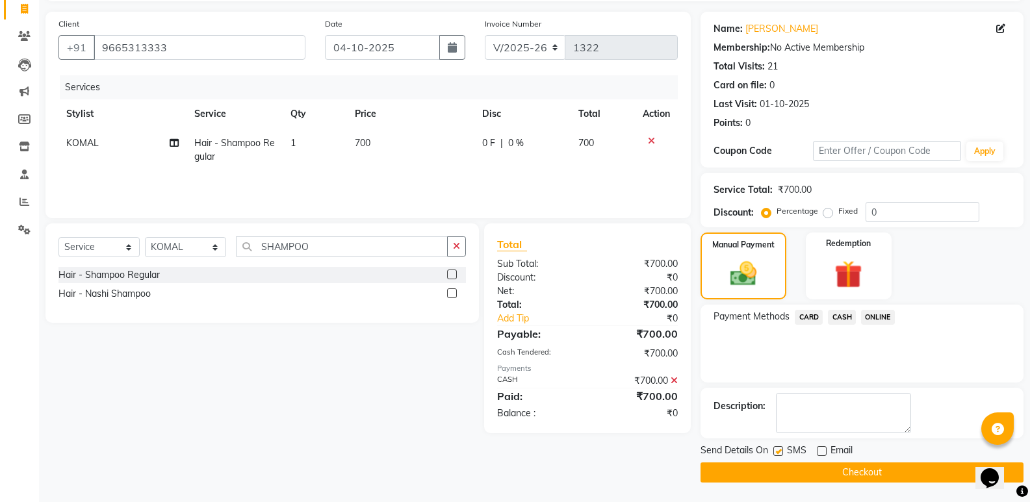
click at [781, 453] on input "checkbox" at bounding box center [777, 452] width 8 height 8
checkbox input "false"
click at [773, 482] on button "Checkout" at bounding box center [862, 473] width 323 height 20
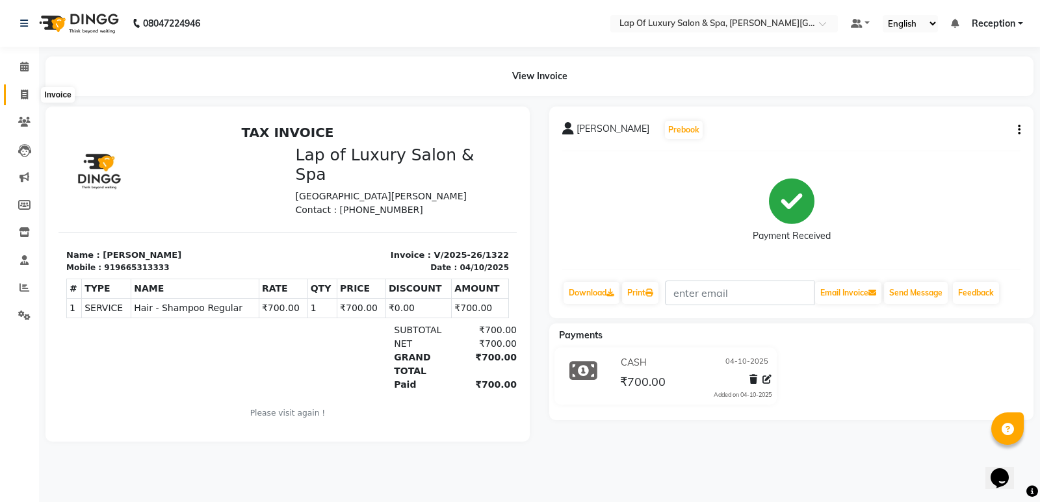
click at [29, 96] on span at bounding box center [24, 95] width 23 height 15
select select "service"
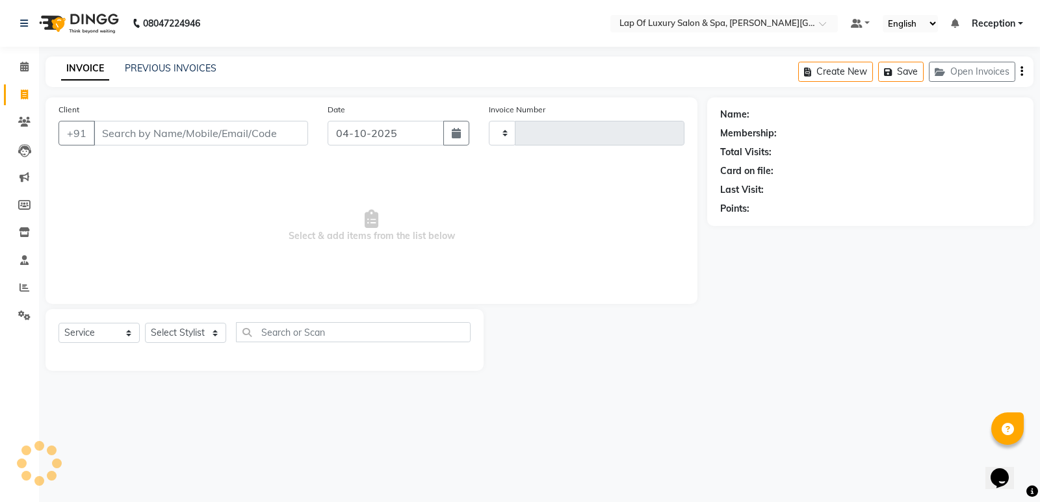
type input "1323"
select select "7511"
click at [244, 138] on input "Client" at bounding box center [201, 133] width 214 height 25
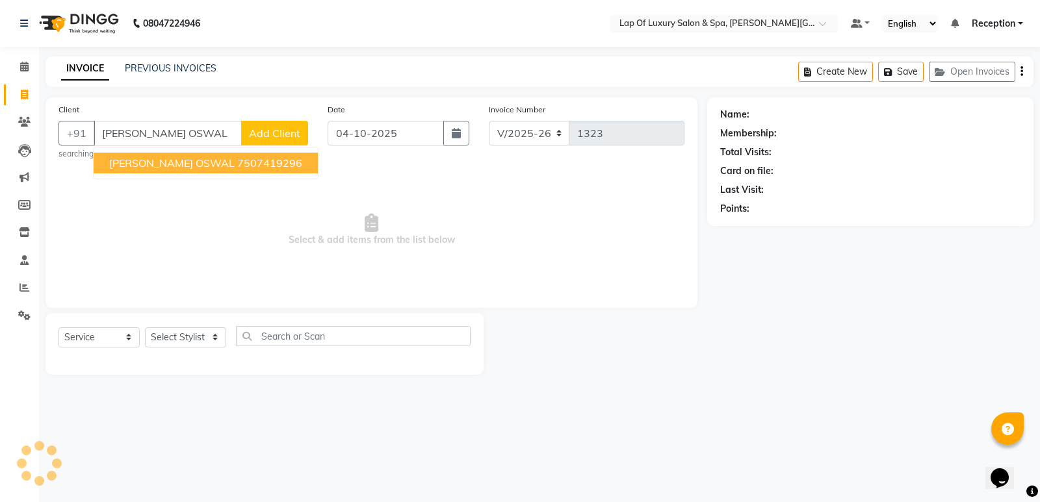
click at [237, 168] on ngb-highlight "7507419296" at bounding box center [269, 163] width 65 height 13
type input "7507419296"
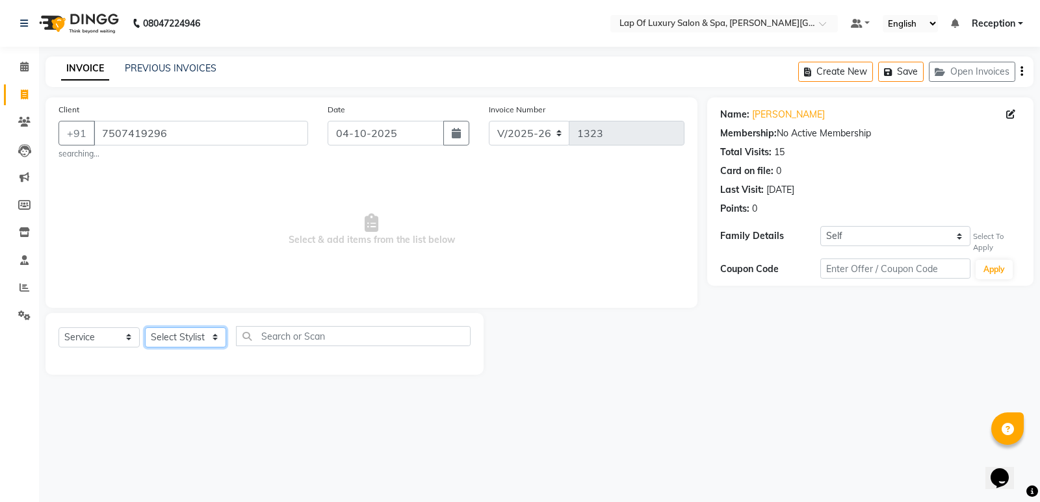
click at [166, 333] on select "Select Stylist FARDIN [PERSON_NAME] [PERSON_NAME] [PERSON_NAME] [PERSON_NAME] R…" at bounding box center [185, 338] width 81 height 20
select select "66149"
click at [145, 328] on select "Select Stylist FARDIN [PERSON_NAME] [PERSON_NAME] [PERSON_NAME] [PERSON_NAME] R…" at bounding box center [185, 338] width 81 height 20
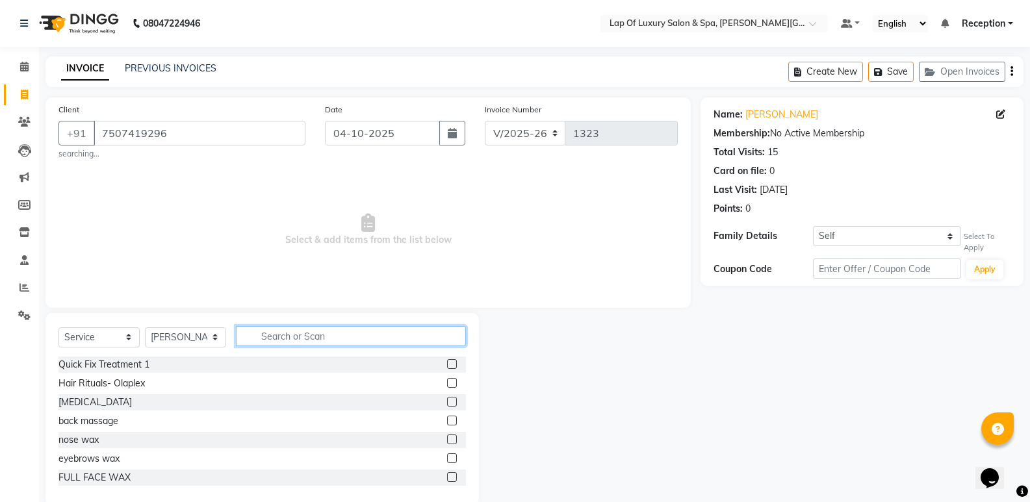
click at [279, 334] on input "text" at bounding box center [351, 336] width 230 height 20
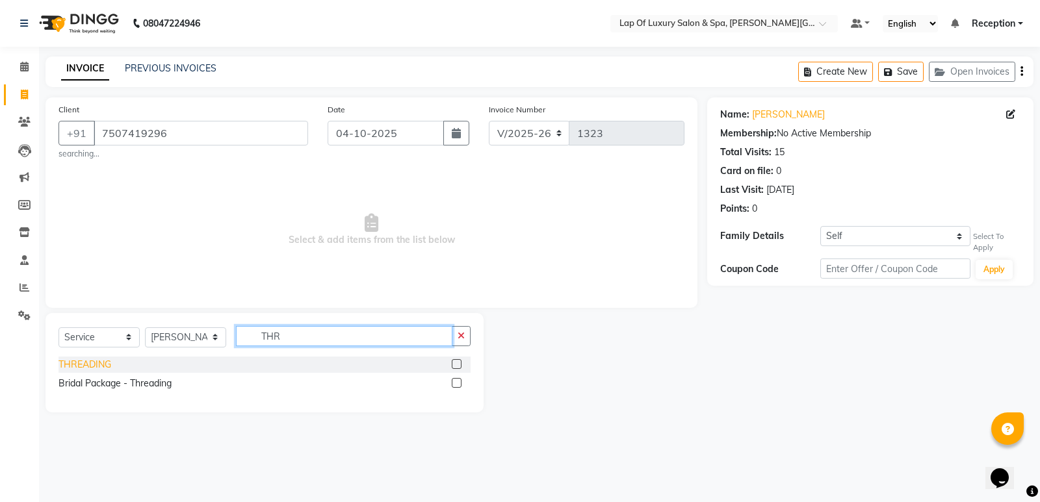
type input "THR"
click at [81, 370] on div "THREADING" at bounding box center [84, 365] width 53 height 14
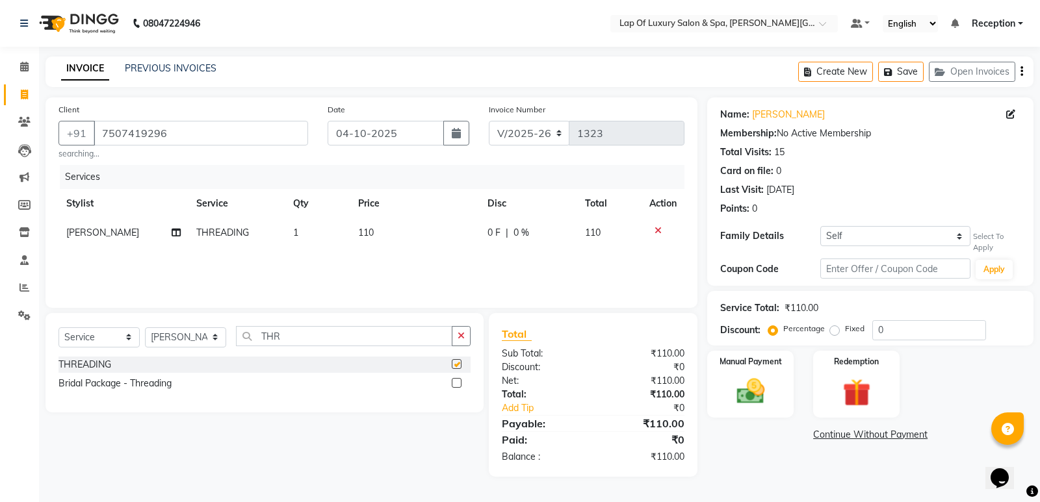
checkbox input "false"
click at [383, 242] on td "110" at bounding box center [414, 232] width 129 height 29
select select "66149"
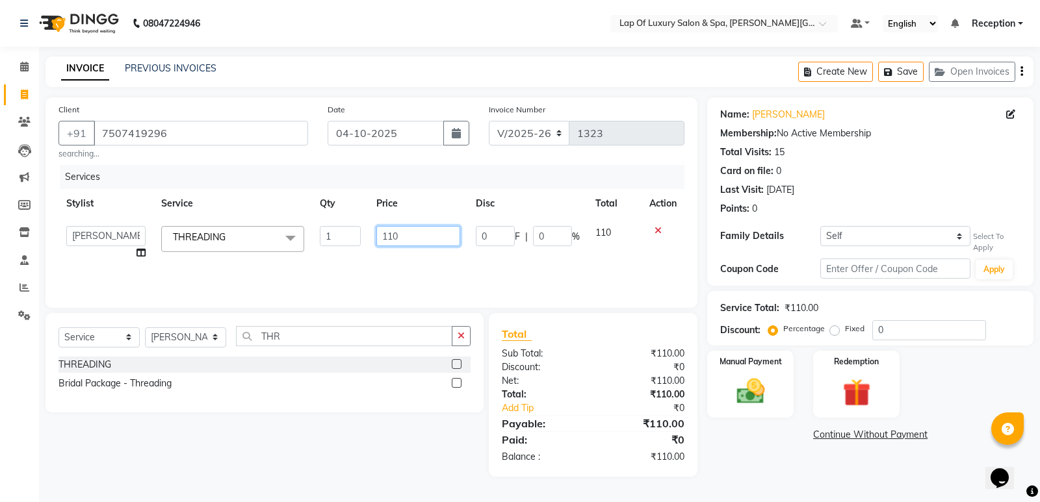
click at [417, 233] on input "110" at bounding box center [418, 236] width 84 height 20
type input "100"
click at [435, 264] on div "Services Stylist Service Qty Price Disc Total Action FARDIN [PERSON_NAME] [PERS…" at bounding box center [371, 230] width 626 height 130
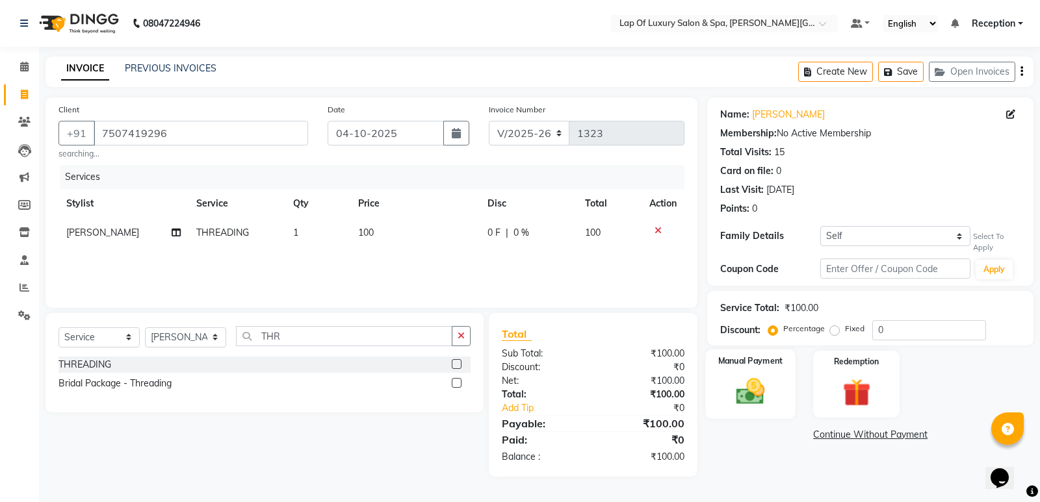
click at [758, 382] on img at bounding box center [750, 391] width 47 height 33
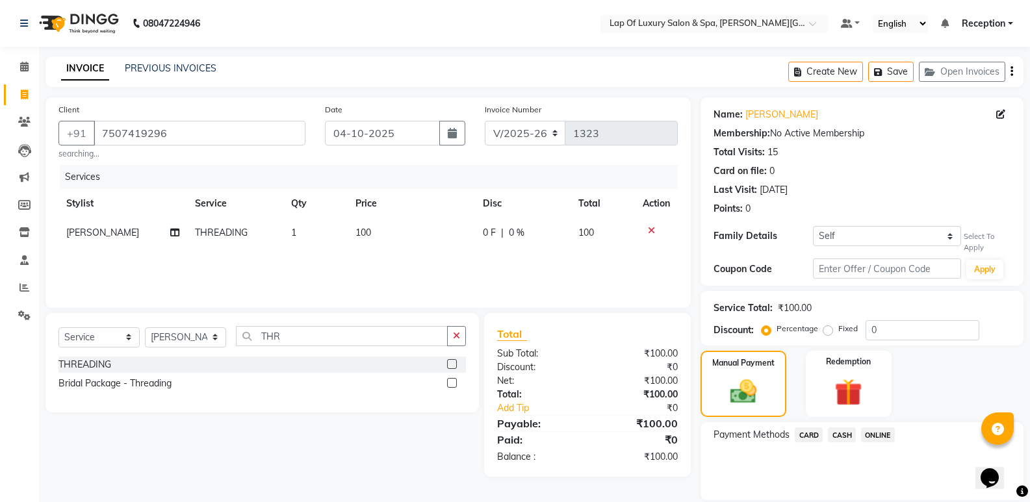
click at [844, 441] on span "CASH" at bounding box center [842, 435] width 28 height 15
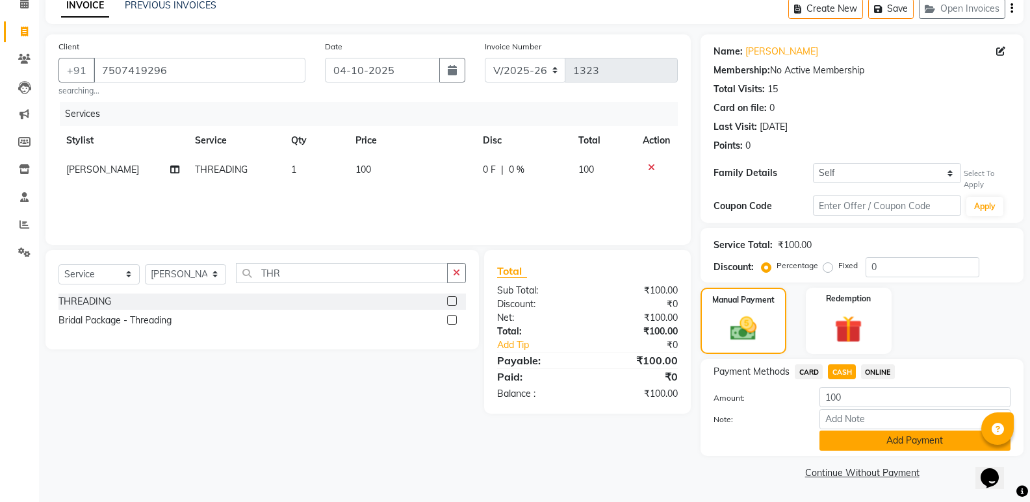
click at [872, 442] on button "Add Payment" at bounding box center [915, 441] width 191 height 20
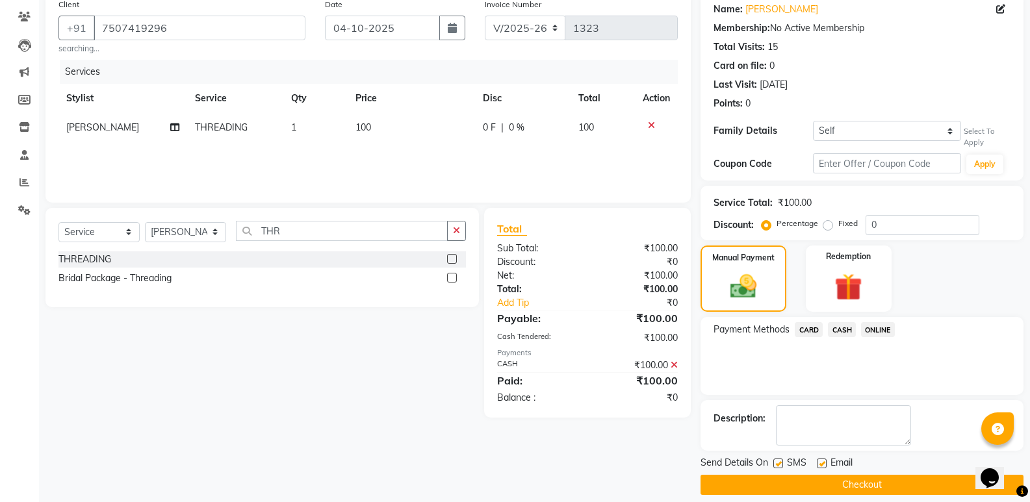
scroll to position [118, 0]
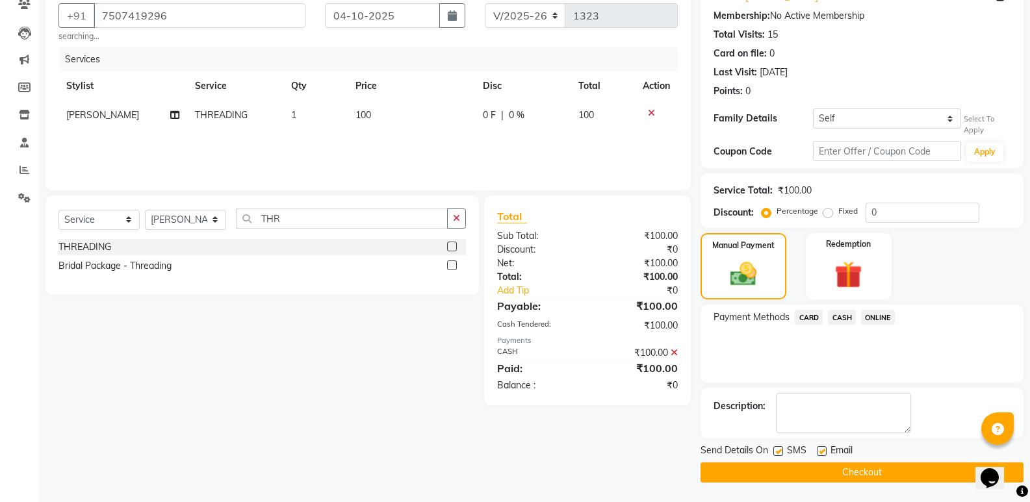
click at [826, 452] on label at bounding box center [822, 452] width 10 height 10
click at [825, 452] on input "checkbox" at bounding box center [821, 452] width 8 height 8
checkbox input "false"
click at [790, 478] on button "Checkout" at bounding box center [862, 473] width 323 height 20
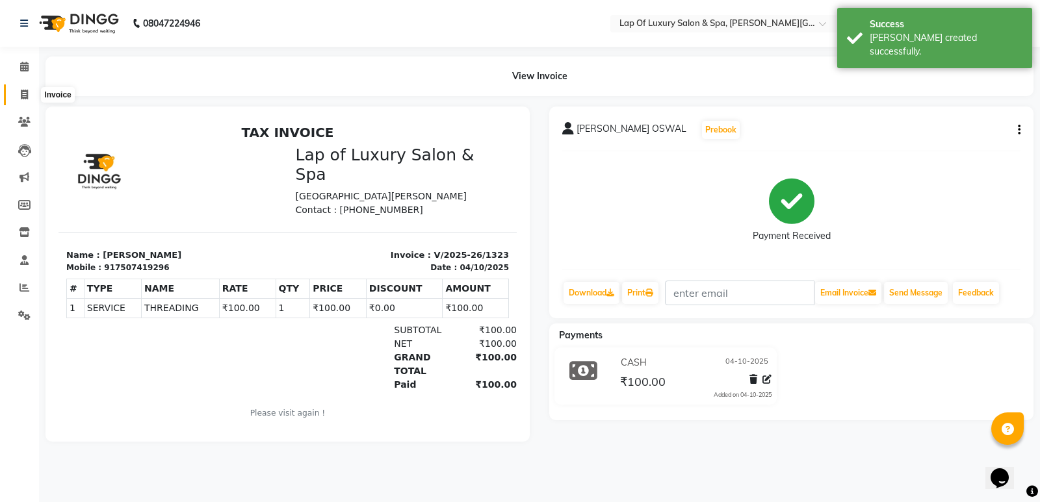
click at [25, 95] on icon at bounding box center [24, 95] width 7 height 10
select select "7511"
select select "service"
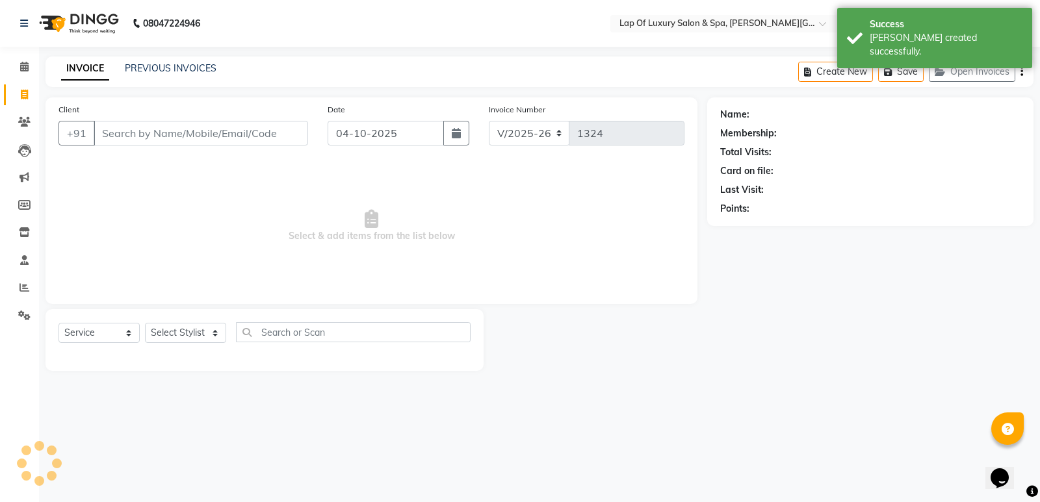
click at [205, 134] on input "Client" at bounding box center [201, 133] width 214 height 25
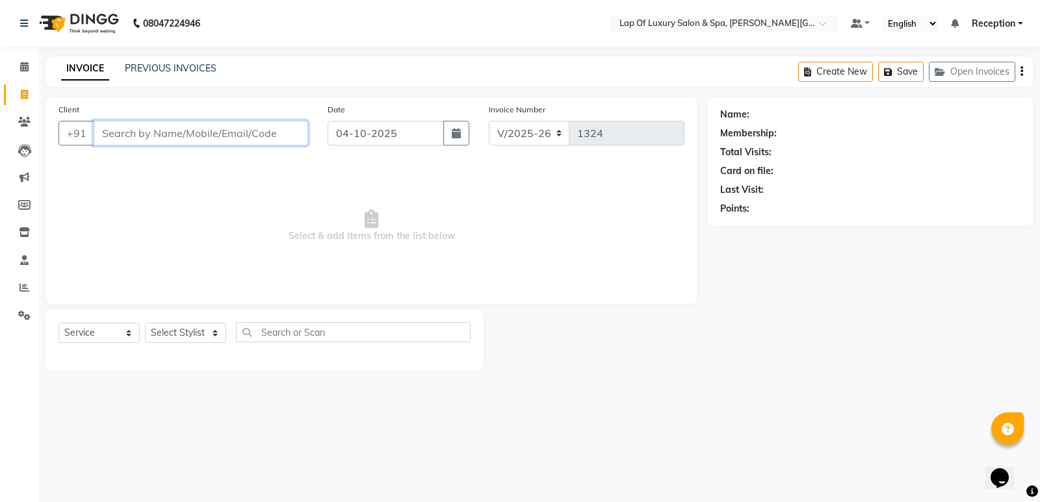
click at [156, 138] on input "Client" at bounding box center [201, 133] width 214 height 25
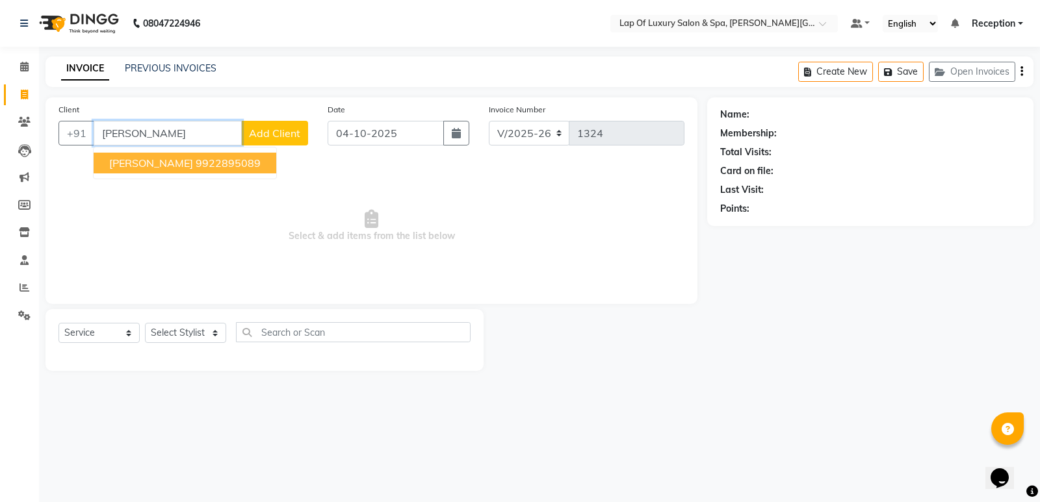
click at [148, 162] on span "[PERSON_NAME]" at bounding box center [151, 163] width 84 height 13
type input "9922895089"
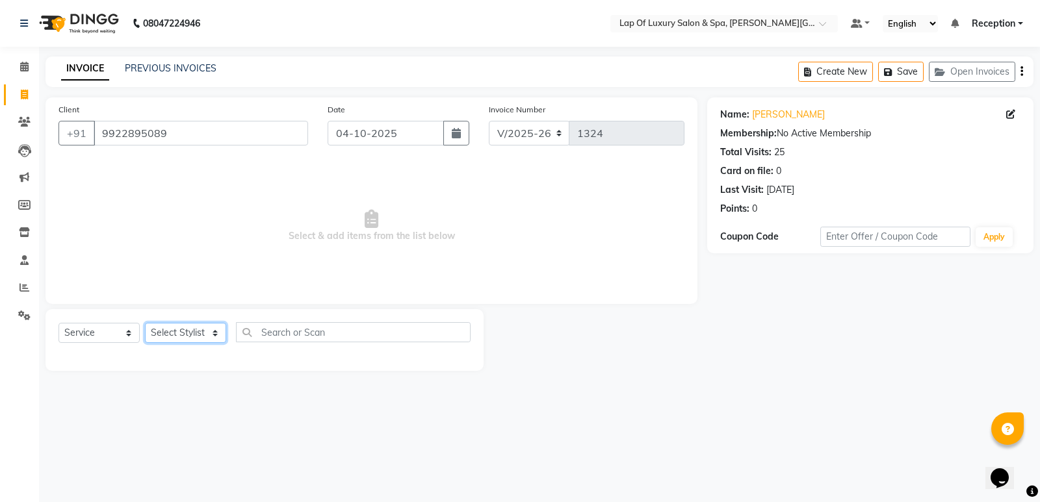
click at [175, 324] on select "Select Stylist FARDIN [PERSON_NAME] [PERSON_NAME] [PERSON_NAME] [PERSON_NAME] R…" at bounding box center [185, 333] width 81 height 20
select select "66146"
click at [145, 323] on select "Select Stylist FARDIN [PERSON_NAME] [PERSON_NAME] [PERSON_NAME] [PERSON_NAME] R…" at bounding box center [185, 333] width 81 height 20
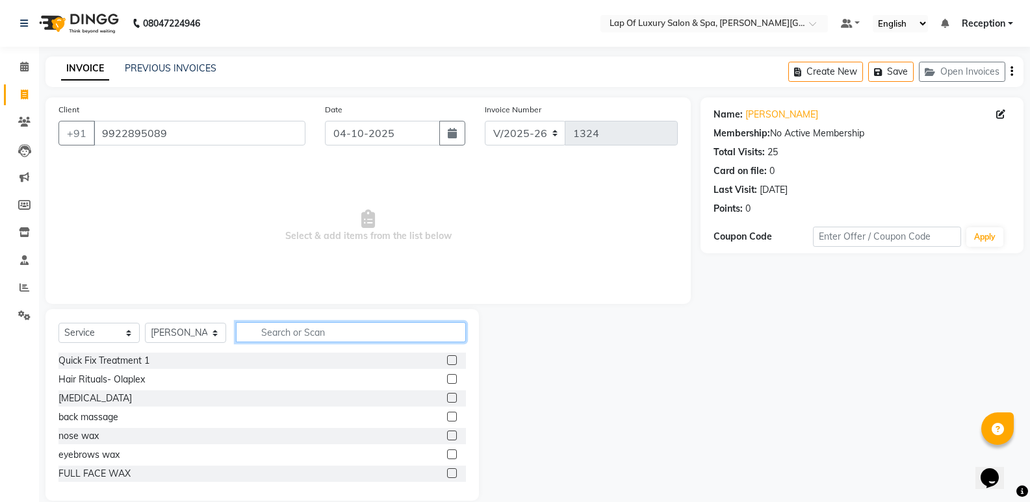
click at [266, 331] on input "text" at bounding box center [351, 332] width 230 height 20
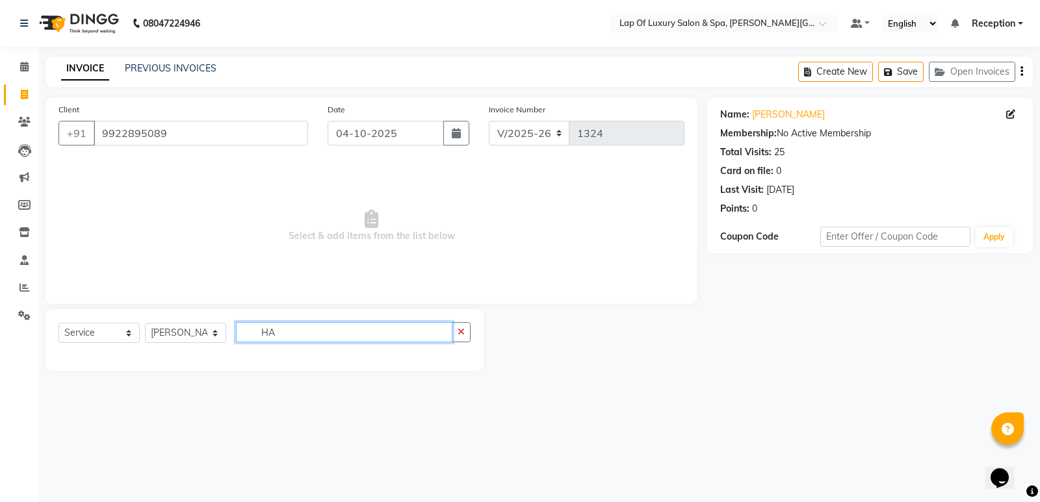
type input "H"
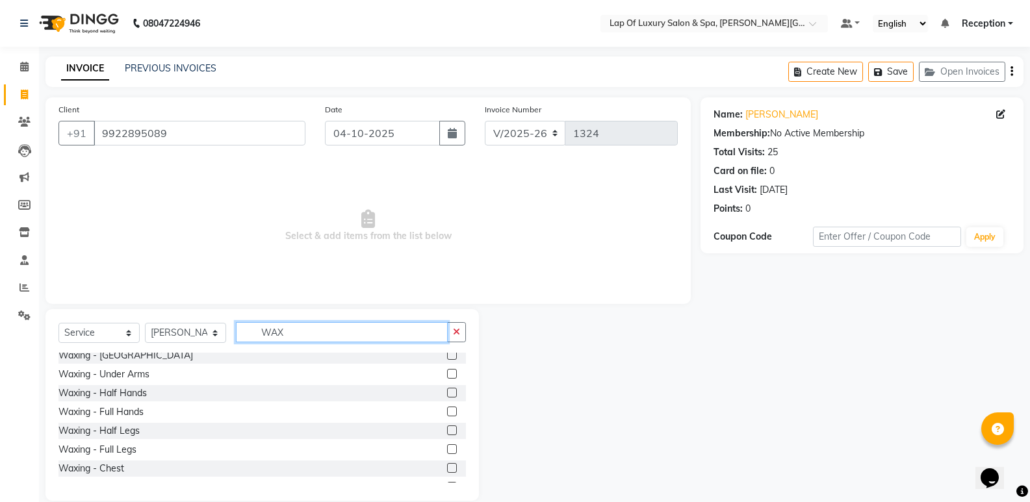
scroll to position [195, 0]
type input "WAX"
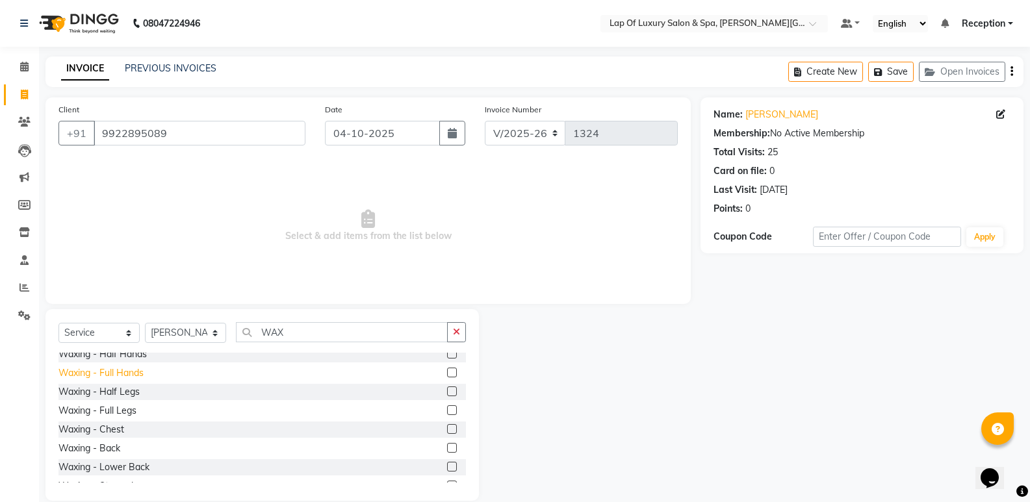
click at [133, 371] on div "Waxing - Full Hands" at bounding box center [100, 374] width 85 height 14
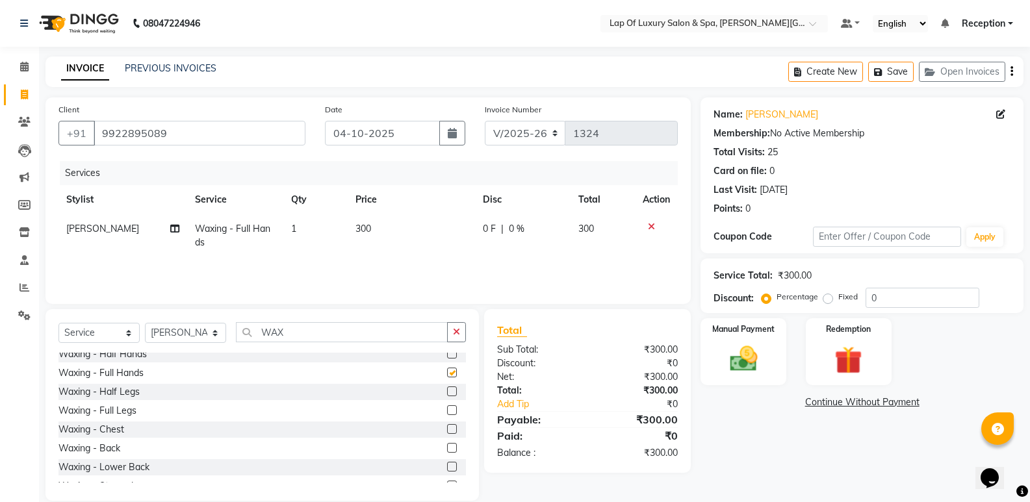
checkbox input "false"
click at [387, 235] on td "300" at bounding box center [411, 235] width 127 height 43
select select "66146"
click at [396, 231] on input "300" at bounding box center [413, 232] width 81 height 20
type input "3"
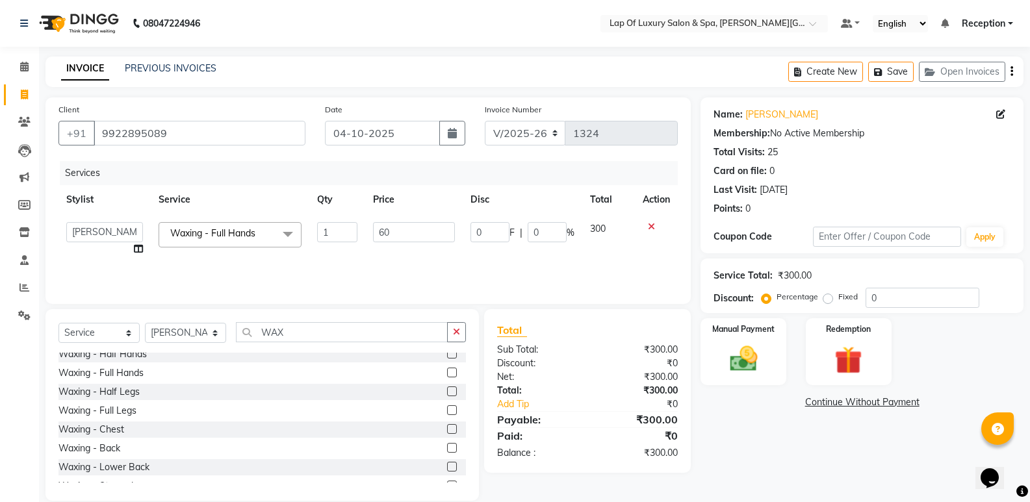
type input "600"
drag, startPoint x: 395, startPoint y: 253, endPoint x: 467, endPoint y: 337, distance: 110.5
click at [395, 256] on td "600" at bounding box center [413, 238] width 97 height 49
select select "66146"
click at [455, 328] on icon "button" at bounding box center [456, 332] width 7 height 9
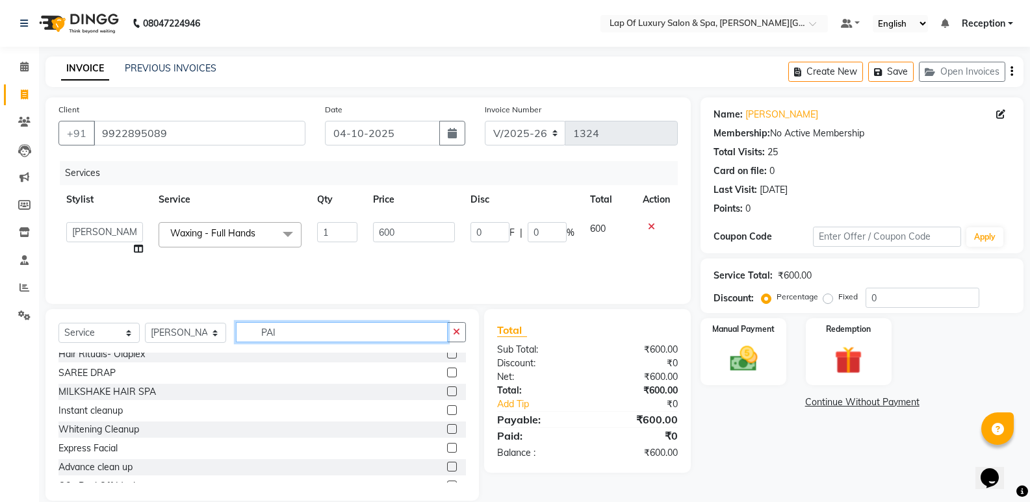
scroll to position [0, 0]
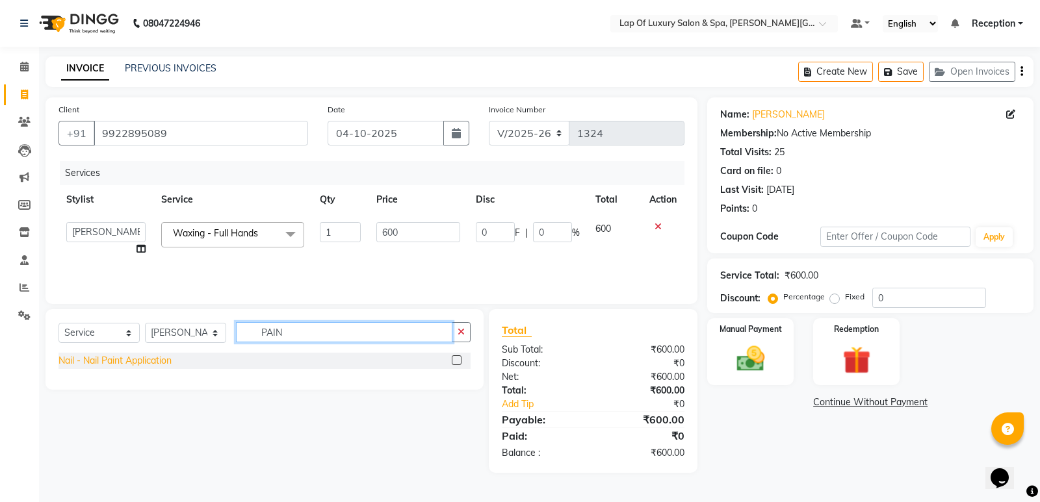
type input "PAIN"
click at [107, 360] on div "Nail - Nail Paint Application" at bounding box center [114, 361] width 113 height 14
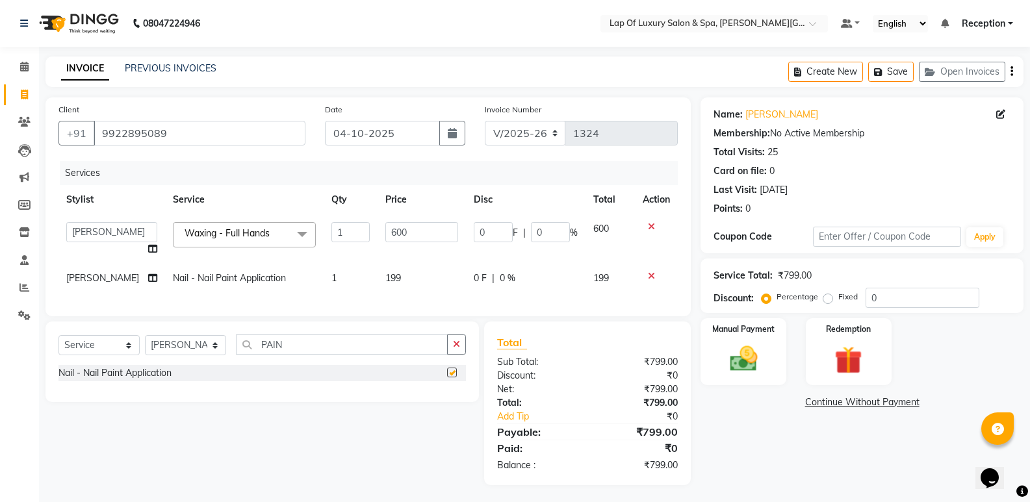
checkbox input "false"
click at [395, 281] on td "199" at bounding box center [422, 278] width 88 height 29
select select "66146"
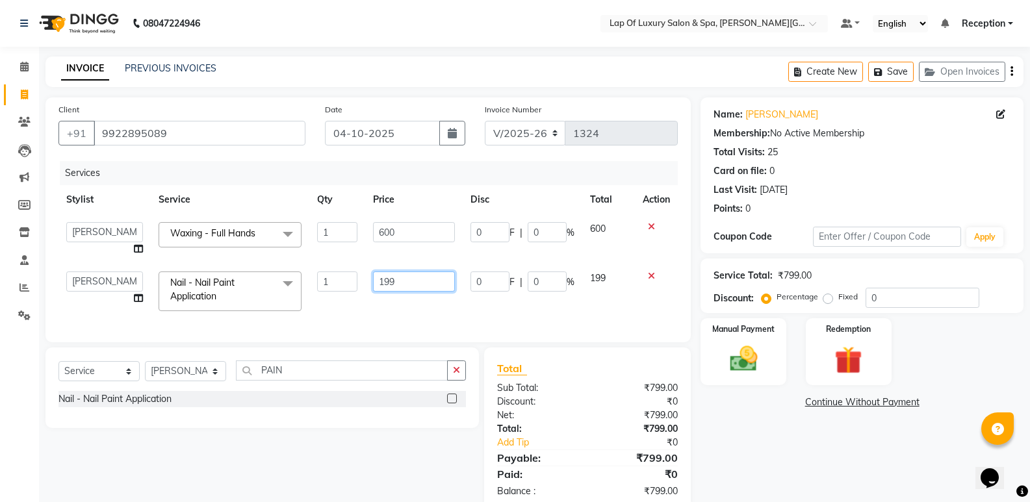
click at [399, 282] on input "199" at bounding box center [413, 282] width 81 height 20
type input "1"
type input "200"
click at [382, 317] on div "Client [PHONE_NUMBER] Date [DATE] Invoice Number V/2025 V/[PHONE_NUMBER] Servic…" at bounding box center [367, 219] width 645 height 245
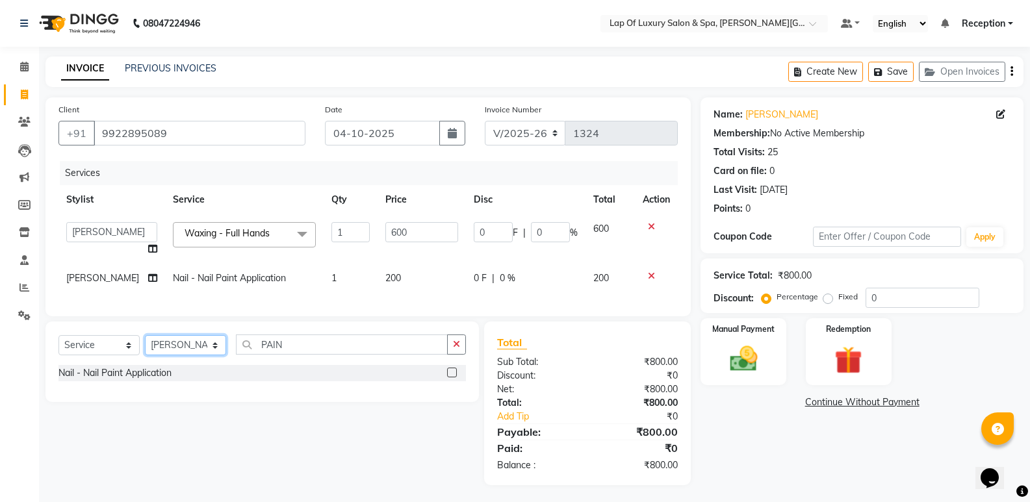
click at [170, 354] on select "Select Stylist FARDIN [PERSON_NAME] [PERSON_NAME] [PERSON_NAME] [PERSON_NAME] R…" at bounding box center [185, 345] width 81 height 20
select select "92191"
click at [145, 345] on select "Select Stylist FARDIN [PERSON_NAME] [PERSON_NAME] [PERSON_NAME] [PERSON_NAME] R…" at bounding box center [185, 345] width 81 height 20
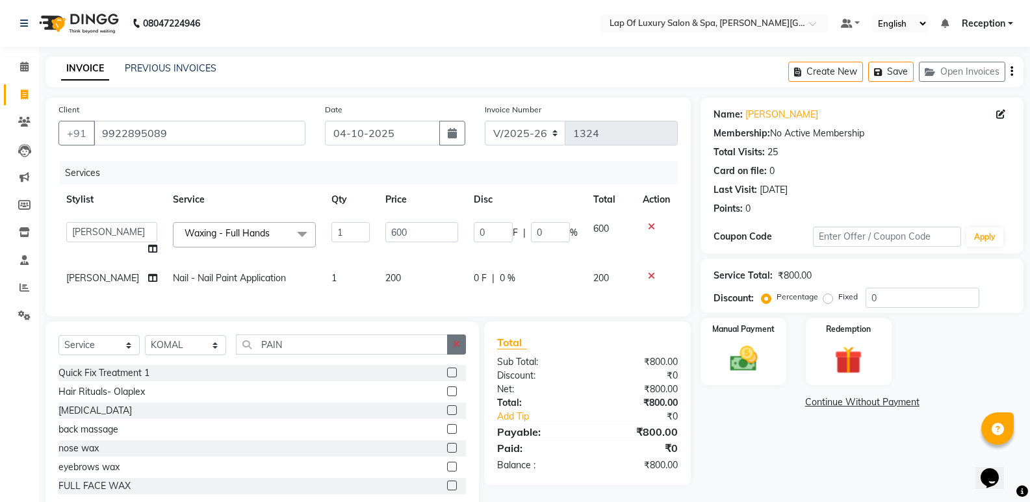
click at [452, 351] on button "button" at bounding box center [456, 345] width 19 height 20
click at [356, 354] on input "text" at bounding box center [351, 345] width 230 height 20
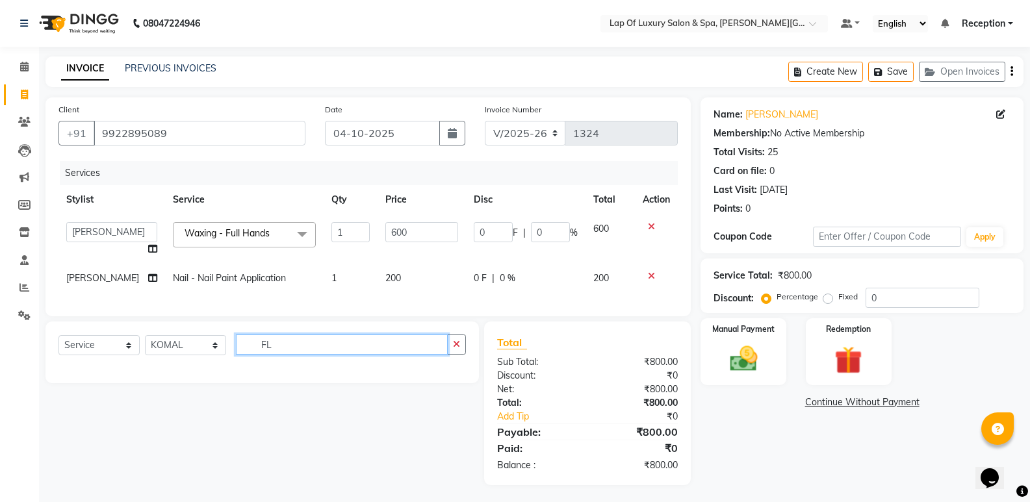
type input "F"
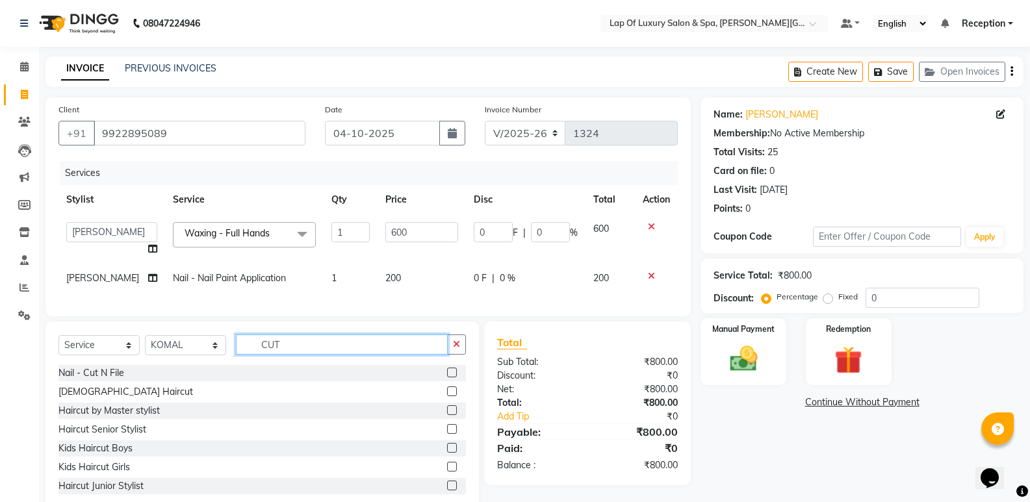
scroll to position [21, 0]
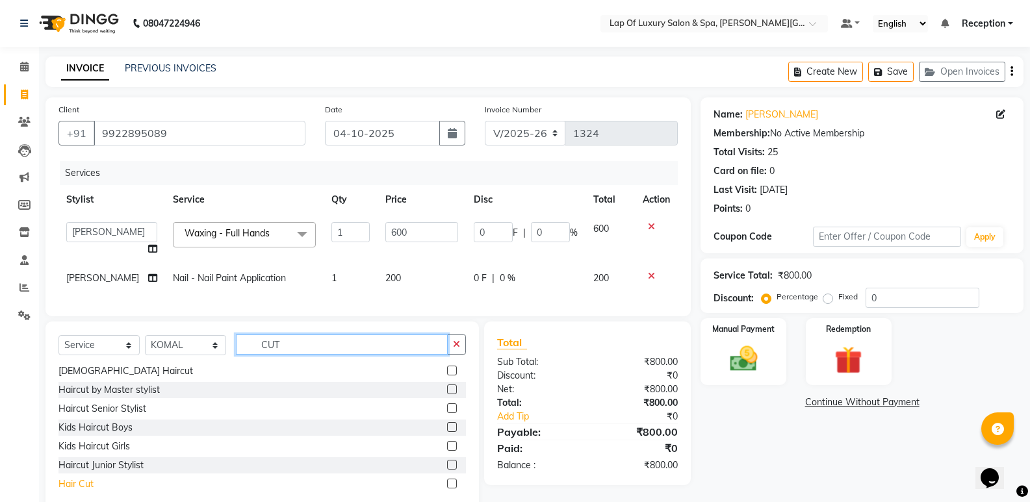
type input "CUT"
click at [71, 491] on div "Hair Cut" at bounding box center [75, 485] width 35 height 14
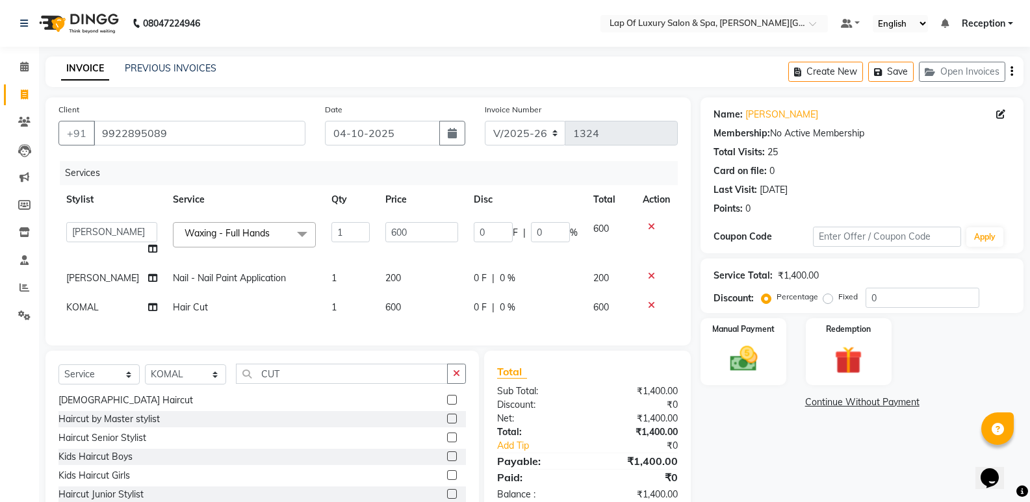
checkbox input "false"
click at [404, 307] on td "600" at bounding box center [422, 307] width 88 height 29
select select "92191"
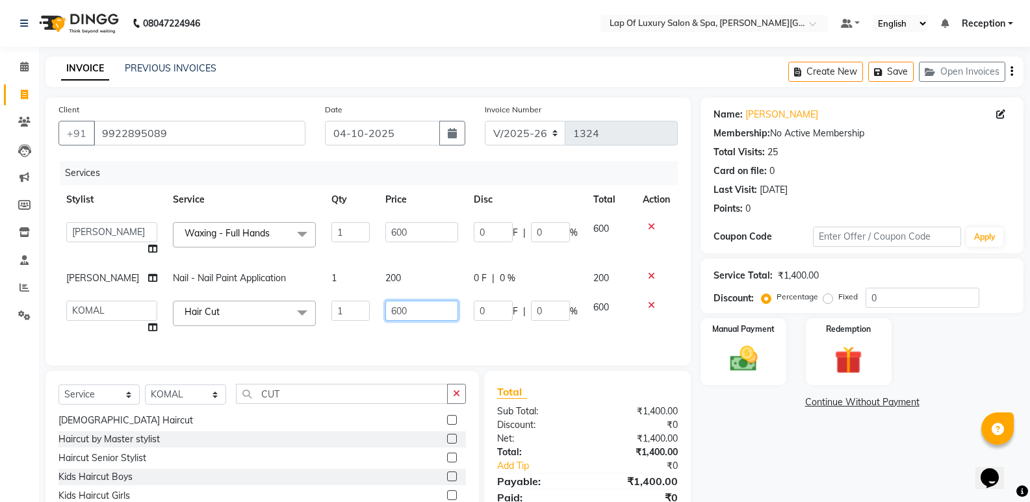
click at [429, 307] on input "600" at bounding box center [421, 311] width 73 height 20
type input "6"
type input "150"
click at [729, 434] on div "Name: [PERSON_NAME][DEMOGRAPHIC_DATA] Membership: No Active Membership Total Vi…" at bounding box center [867, 329] width 333 height 465
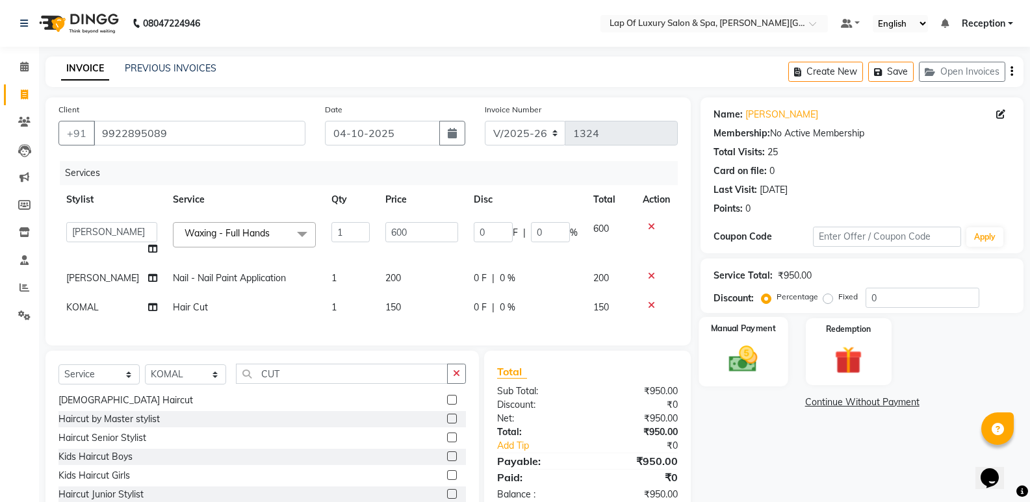
click at [740, 364] on img at bounding box center [743, 359] width 46 height 33
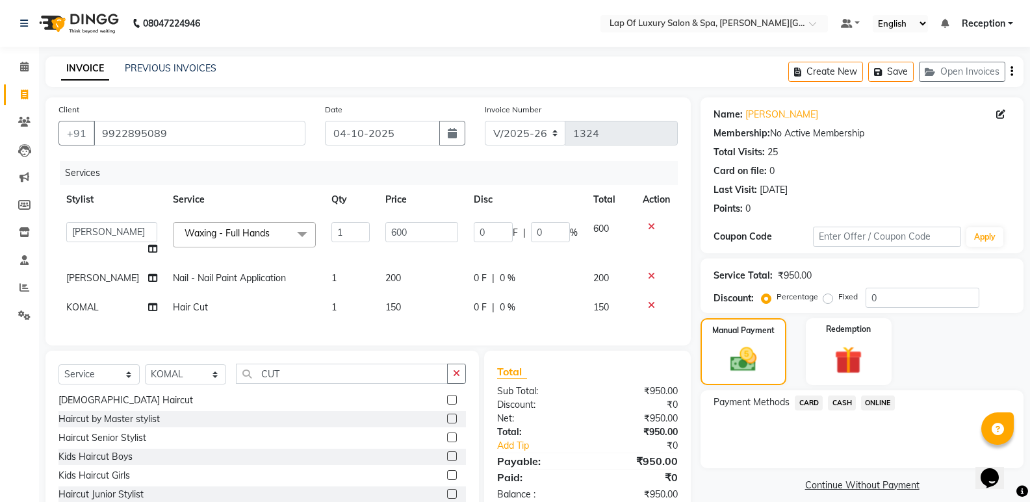
click at [837, 397] on span "CASH" at bounding box center [842, 403] width 28 height 15
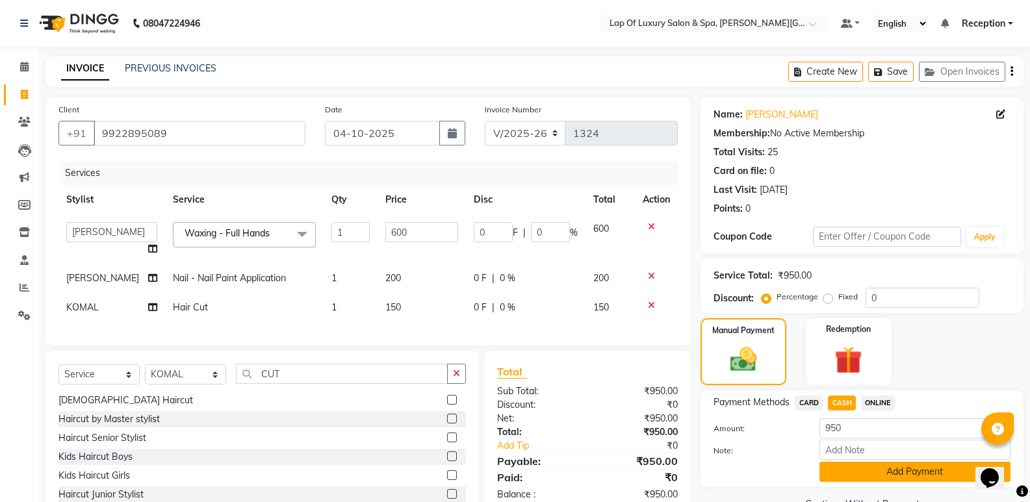
click at [848, 464] on button "Add Payment" at bounding box center [915, 472] width 191 height 20
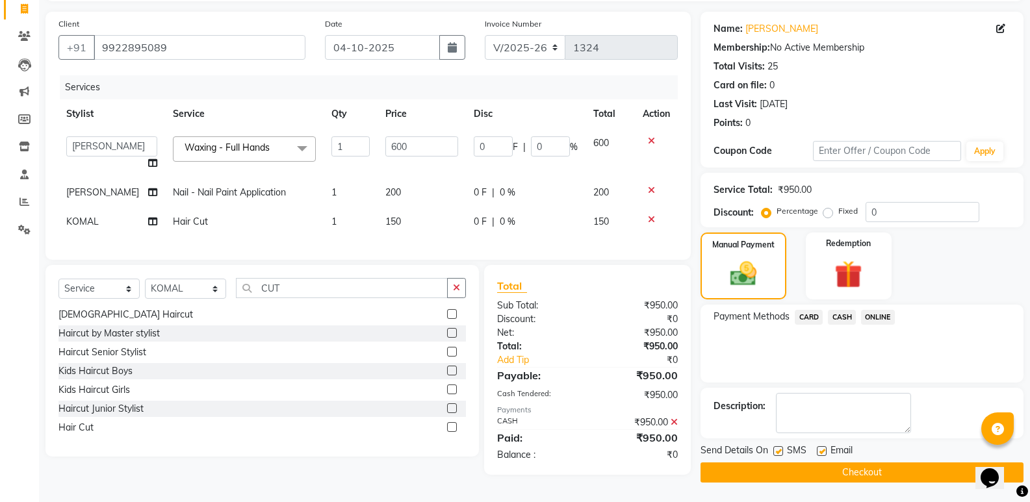
scroll to position [88, 0]
click at [820, 452] on label at bounding box center [822, 452] width 10 height 10
click at [820, 452] on input "checkbox" at bounding box center [821, 452] width 8 height 8
checkbox input "false"
click at [778, 451] on label at bounding box center [778, 452] width 10 height 10
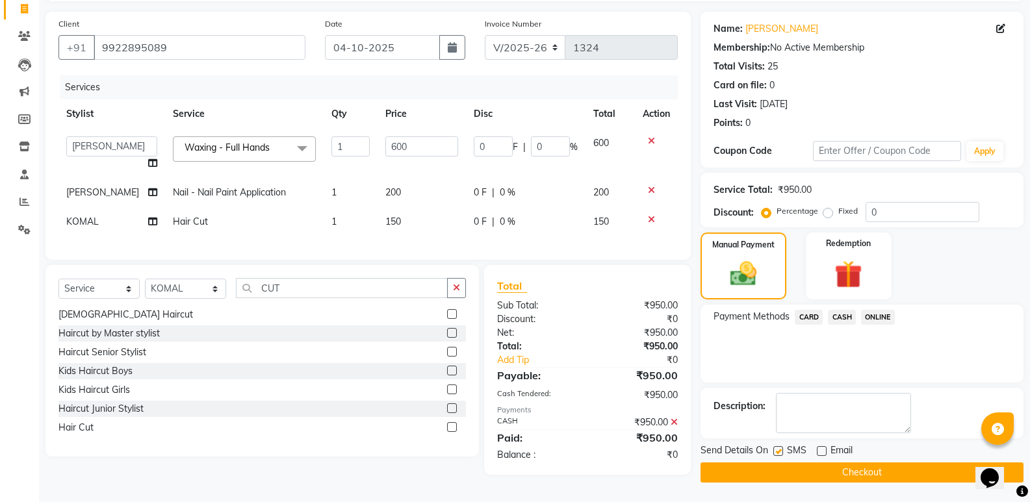
click at [778, 451] on input "checkbox" at bounding box center [777, 452] width 8 height 8
checkbox input "false"
click at [773, 471] on button "Checkout" at bounding box center [862, 473] width 323 height 20
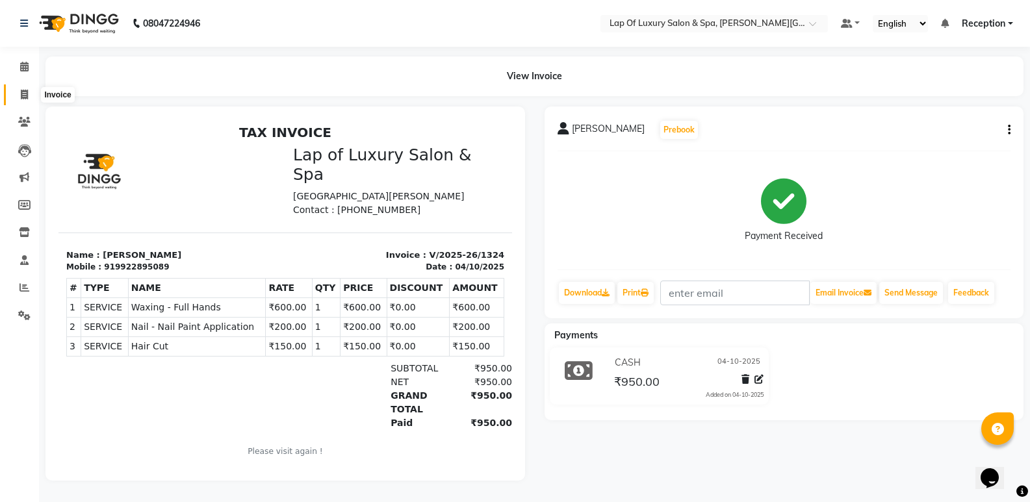
click at [26, 92] on icon at bounding box center [24, 95] width 7 height 10
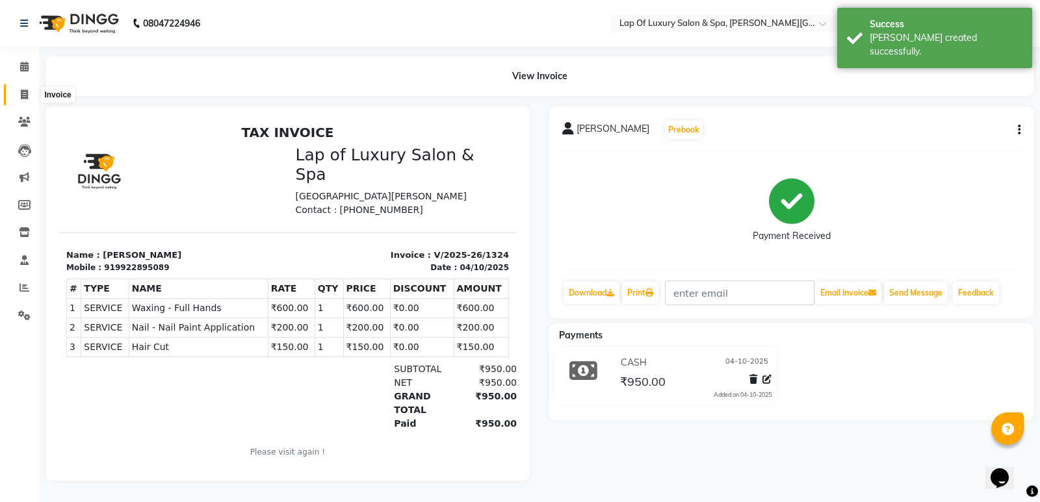
select select "service"
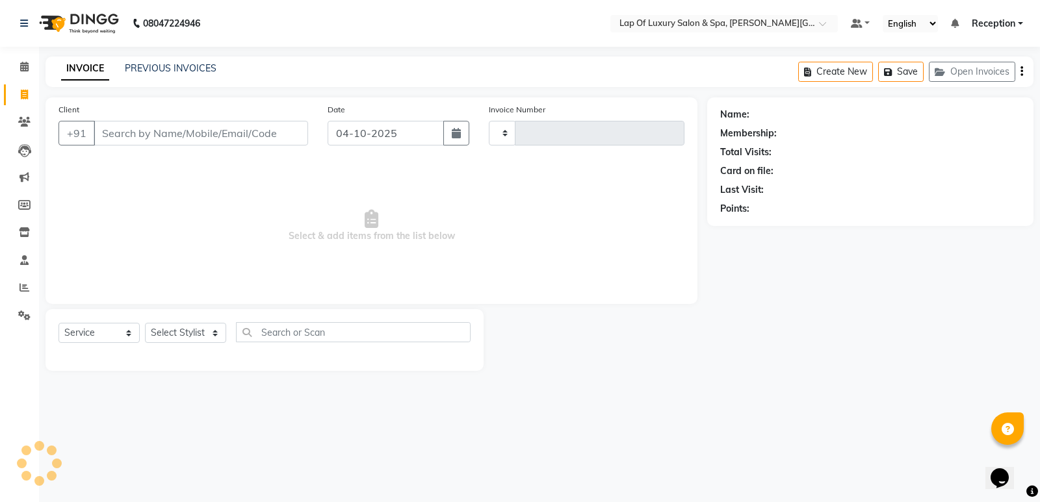
type input "1325"
select select "7511"
click at [135, 138] on input "Client" at bounding box center [201, 133] width 214 height 25
click at [196, 140] on input "[PERSON_NAME]" at bounding box center [168, 133] width 148 height 25
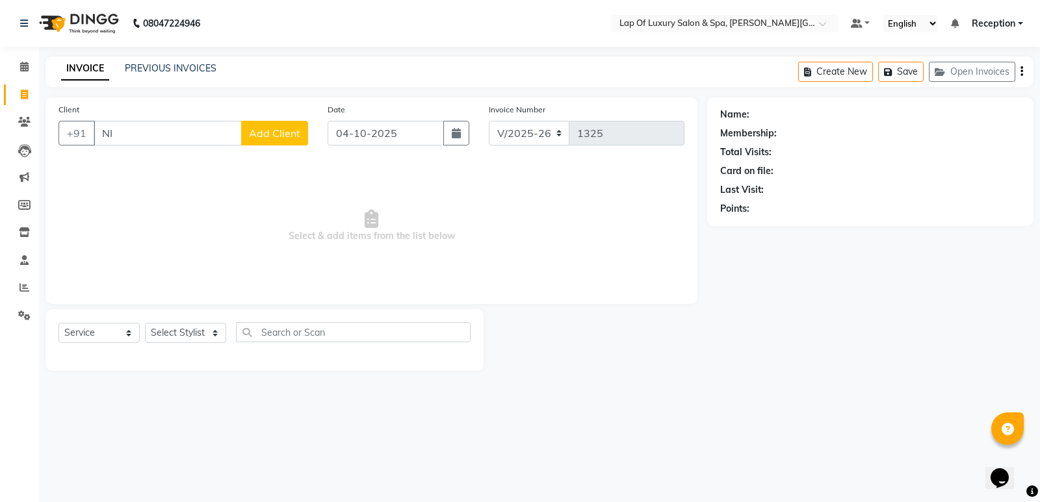
type input "N"
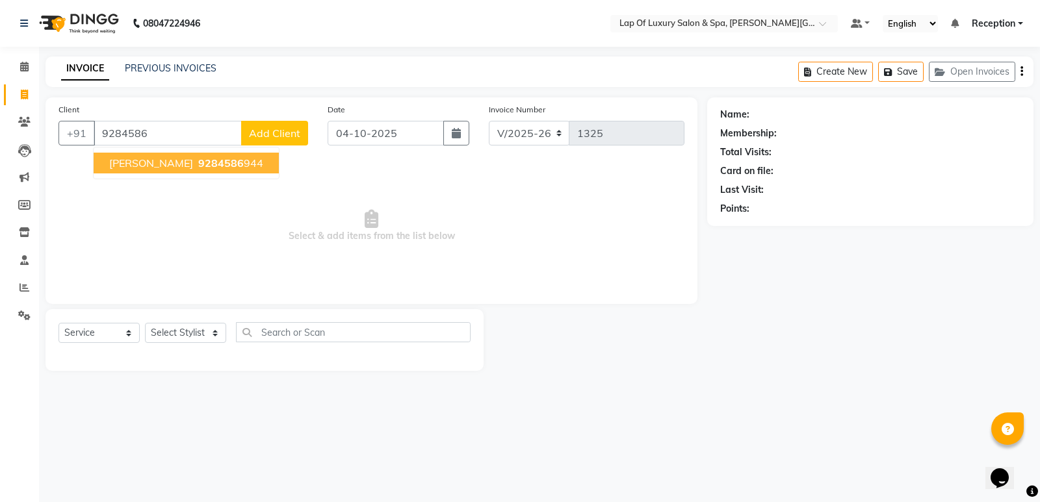
click at [174, 163] on button "[PERSON_NAME] 9284586 944" at bounding box center [186, 163] width 185 height 21
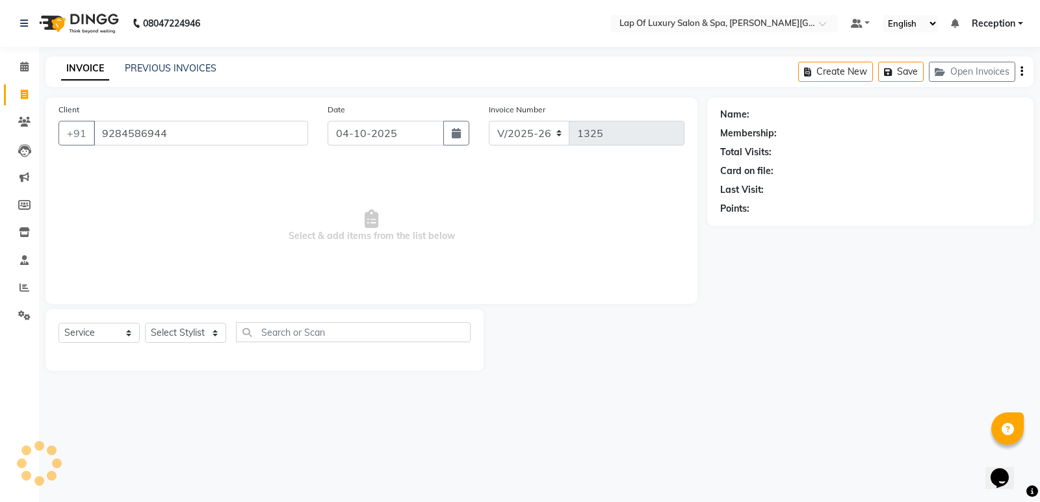
type input "9284586944"
click at [162, 335] on select "Select Stylist FARDIN [PERSON_NAME] [PERSON_NAME] [PERSON_NAME] [PERSON_NAME] R…" at bounding box center [185, 333] width 81 height 20
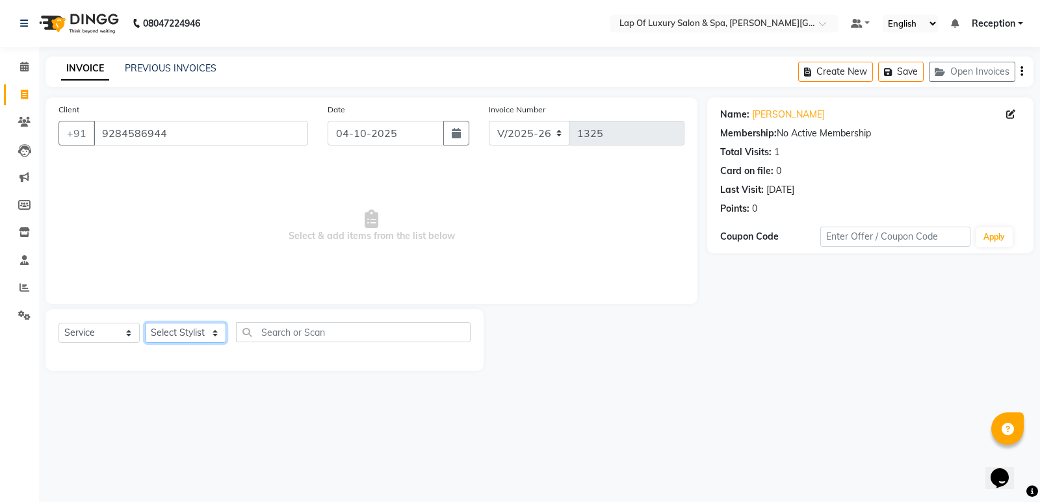
select select "93548"
click at [145, 323] on select "Select Stylist FARDIN [PERSON_NAME] [PERSON_NAME] [PERSON_NAME] [PERSON_NAME] R…" at bounding box center [185, 333] width 81 height 20
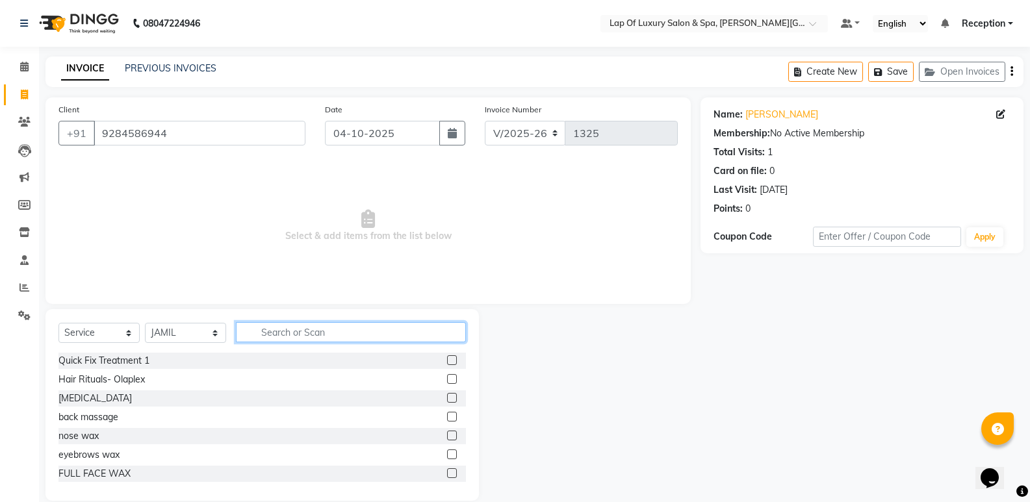
click at [289, 331] on input "text" at bounding box center [351, 332] width 230 height 20
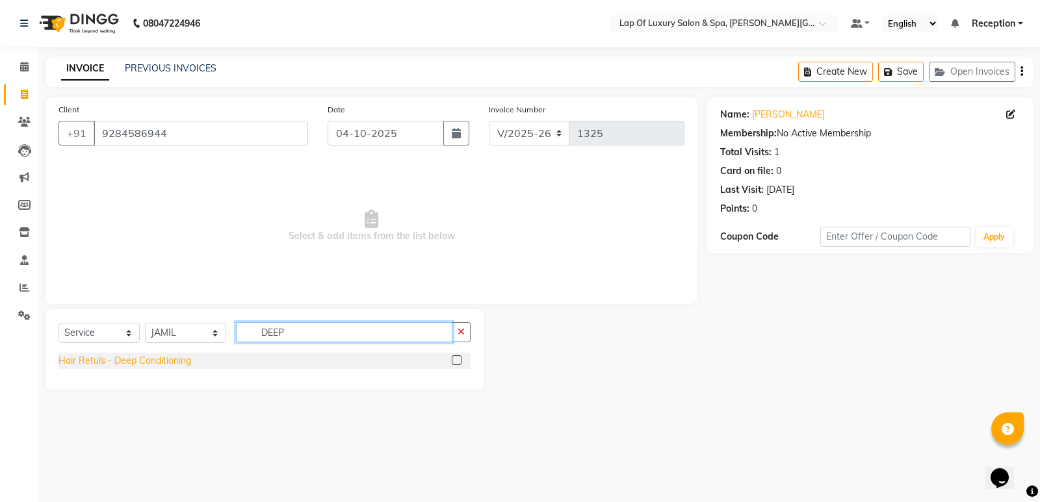
type input "DEEP"
click at [111, 357] on div "Hair Retuls - Deep Conditioning" at bounding box center [124, 361] width 133 height 14
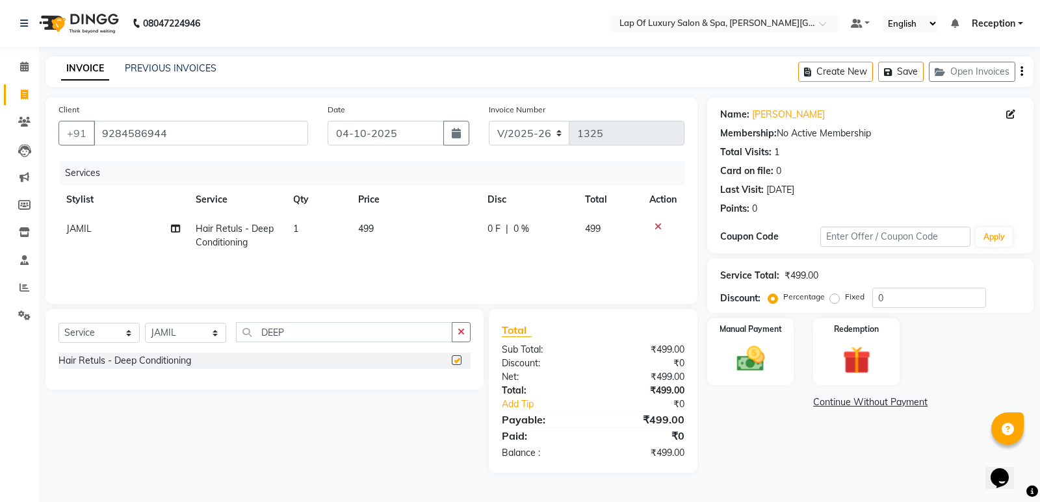
checkbox input "false"
click at [417, 253] on td "499" at bounding box center [414, 235] width 129 height 43
select select "93548"
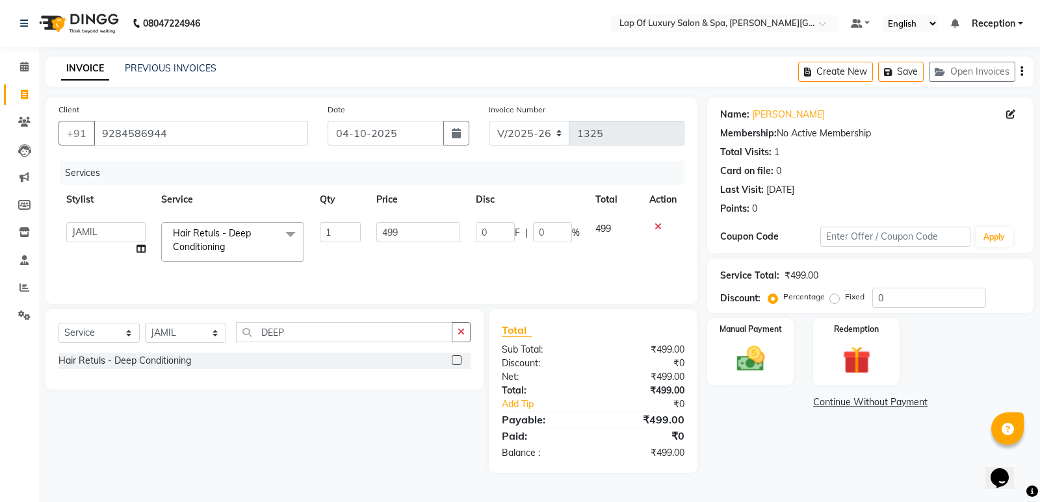
click at [416, 246] on td "499" at bounding box center [418, 241] width 99 height 55
click at [423, 235] on input "499" at bounding box center [418, 232] width 84 height 20
type input "4"
type input "1800"
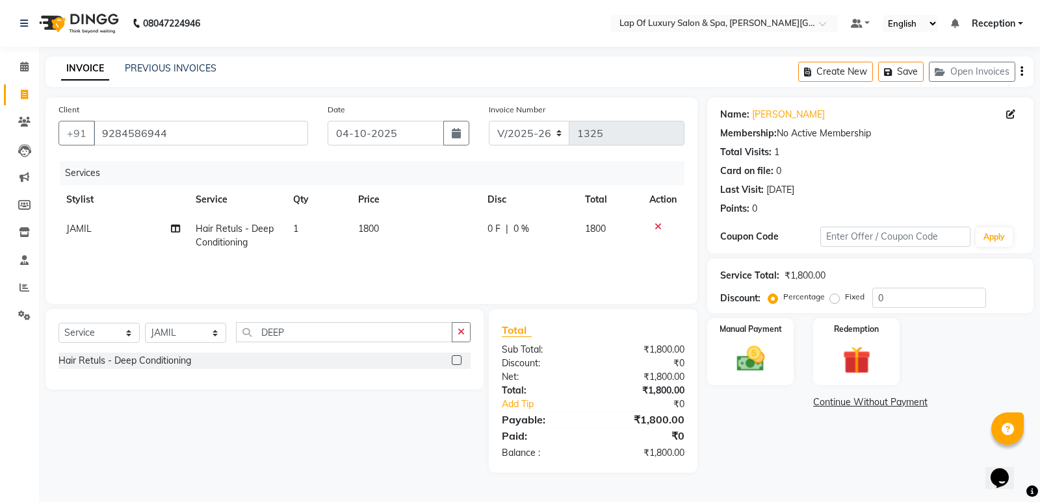
click at [361, 268] on div "Services Stylist Service Qty Price Disc Total Action JAMIL Hair Retuls - Deep C…" at bounding box center [371, 226] width 626 height 130
click at [451, 328] on input "DEEP" at bounding box center [344, 332] width 216 height 20
click at [459, 331] on icon "button" at bounding box center [461, 332] width 7 height 9
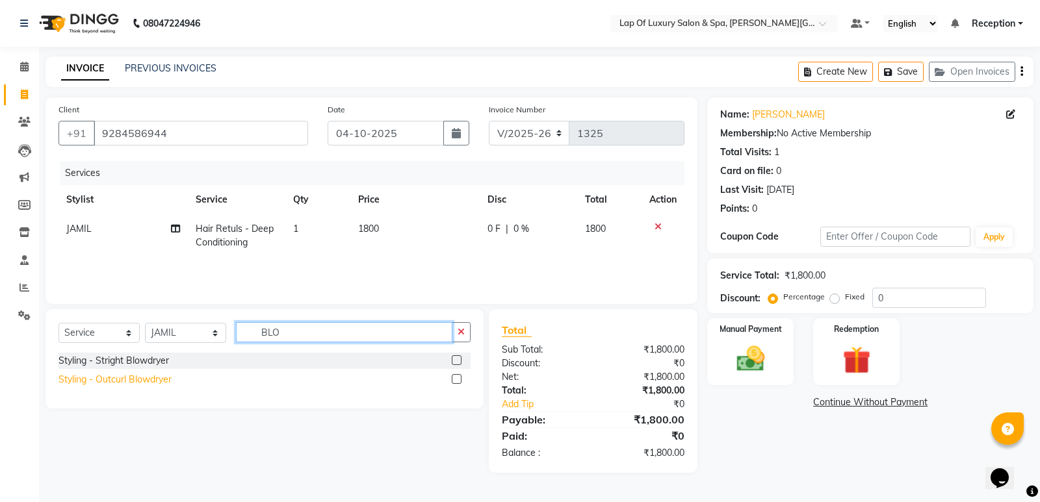
type input "BLO"
click at [127, 382] on div "Styling - Outcurl Blowdryer" at bounding box center [114, 380] width 113 height 14
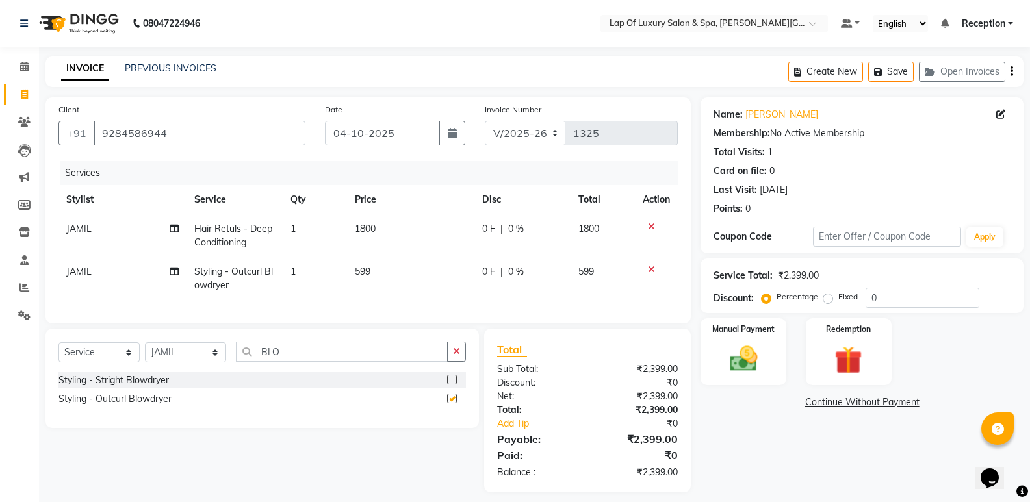
checkbox input "false"
click at [419, 272] on td "599" at bounding box center [411, 278] width 128 height 43
select select "93548"
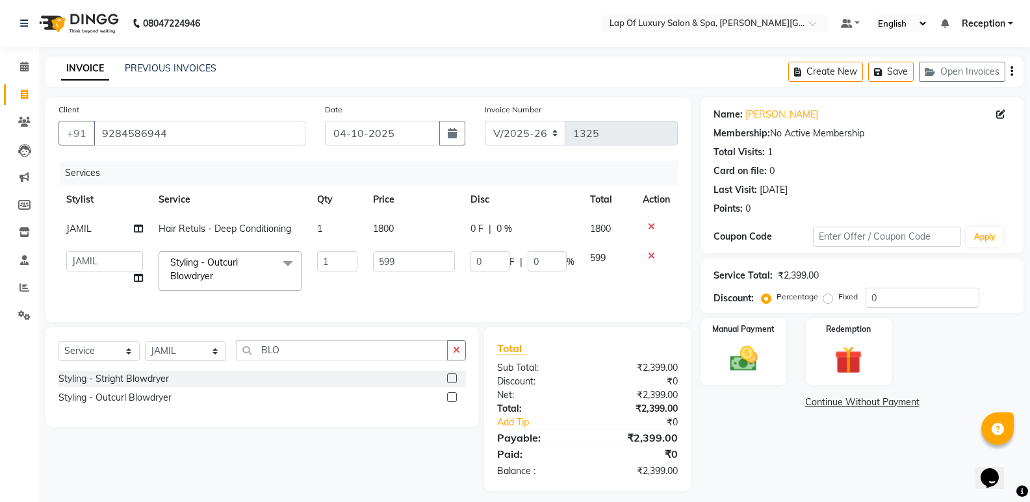
click at [419, 272] on td "599" at bounding box center [413, 271] width 97 height 55
click at [419, 259] on input "599" at bounding box center [413, 262] width 81 height 20
type input "5"
type input "700"
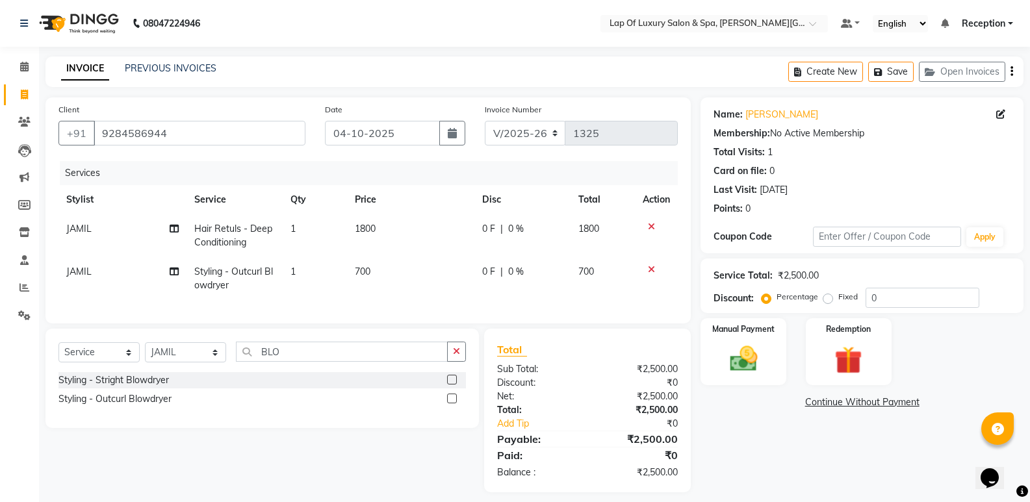
click at [788, 453] on div "Name: [PERSON_NAME] Membership: No Active Membership Total Visits: 1 Card on fi…" at bounding box center [867, 294] width 333 height 395
click at [743, 371] on img at bounding box center [743, 359] width 46 height 33
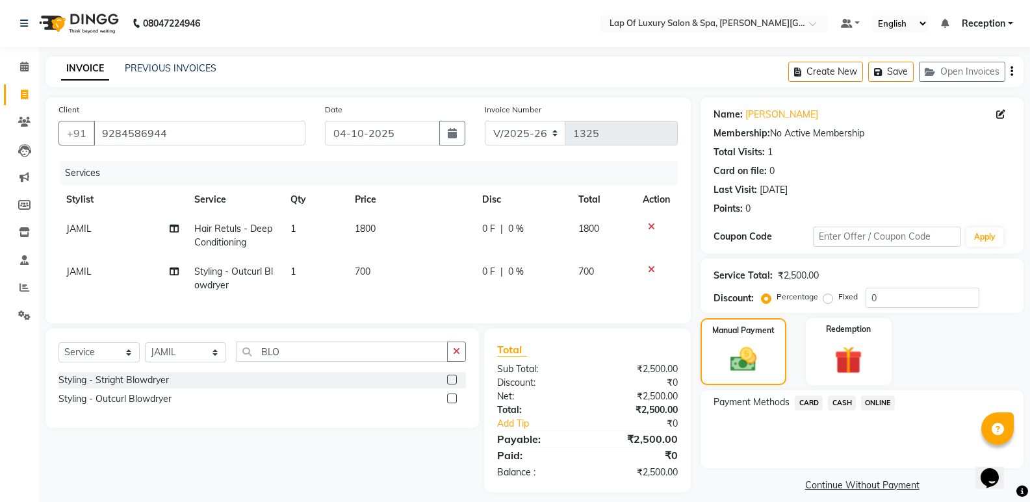
click at [845, 402] on span "CASH" at bounding box center [842, 403] width 28 height 15
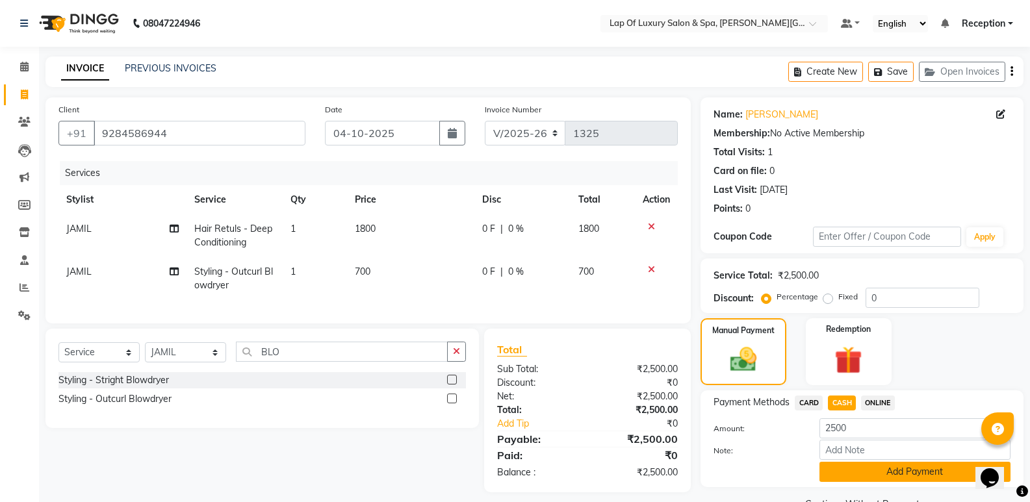
click at [846, 480] on button "Add Payment" at bounding box center [915, 472] width 191 height 20
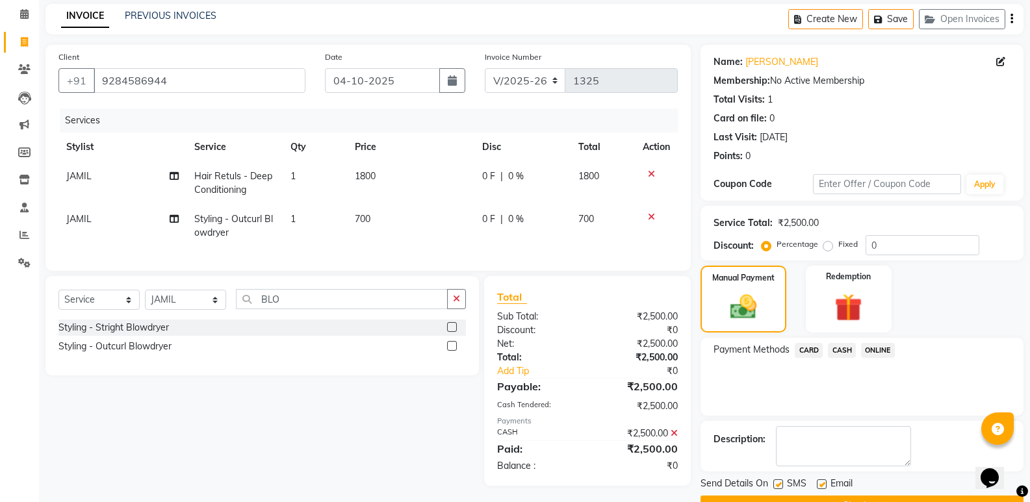
scroll to position [86, 0]
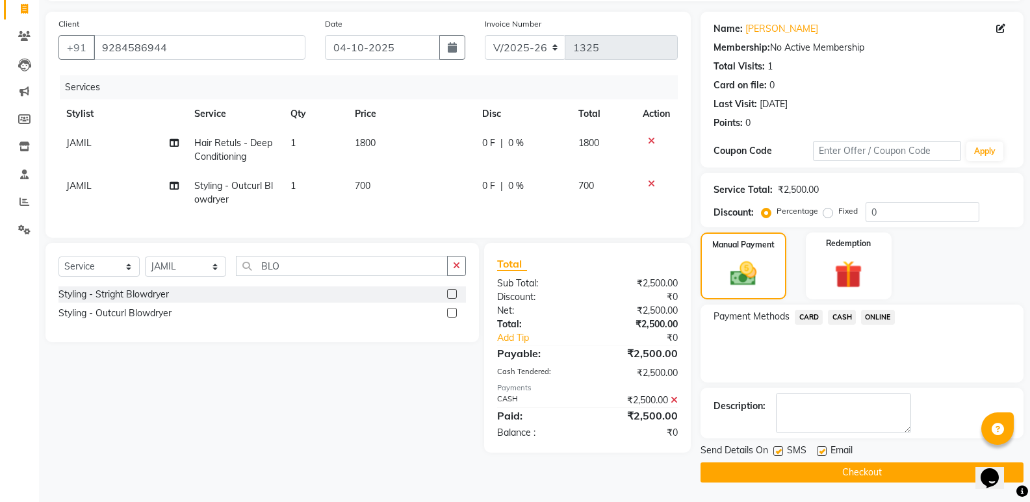
click at [824, 452] on label at bounding box center [822, 452] width 10 height 10
click at [824, 452] on input "checkbox" at bounding box center [821, 452] width 8 height 8
checkbox input "false"
click at [821, 467] on button "Checkout" at bounding box center [862, 473] width 323 height 20
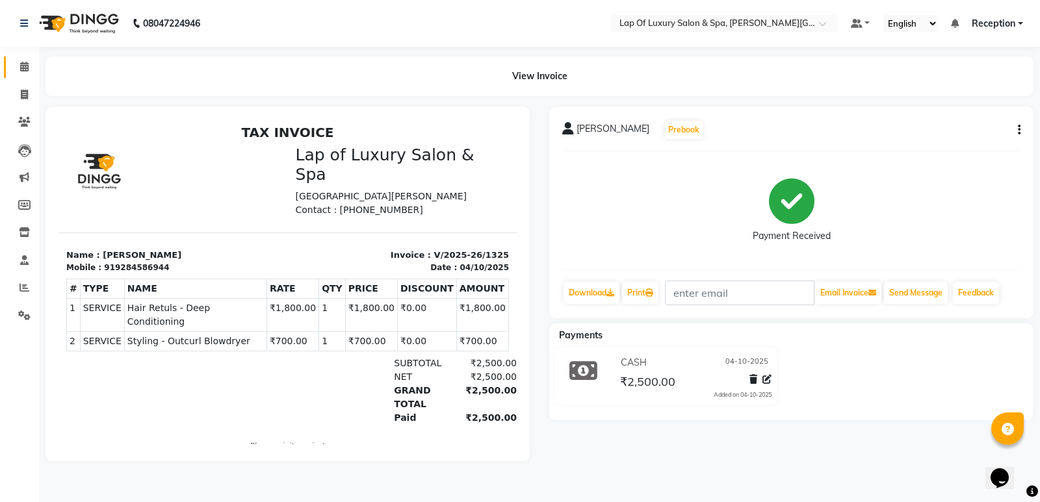
click at [28, 59] on link "Calendar" at bounding box center [19, 67] width 31 height 21
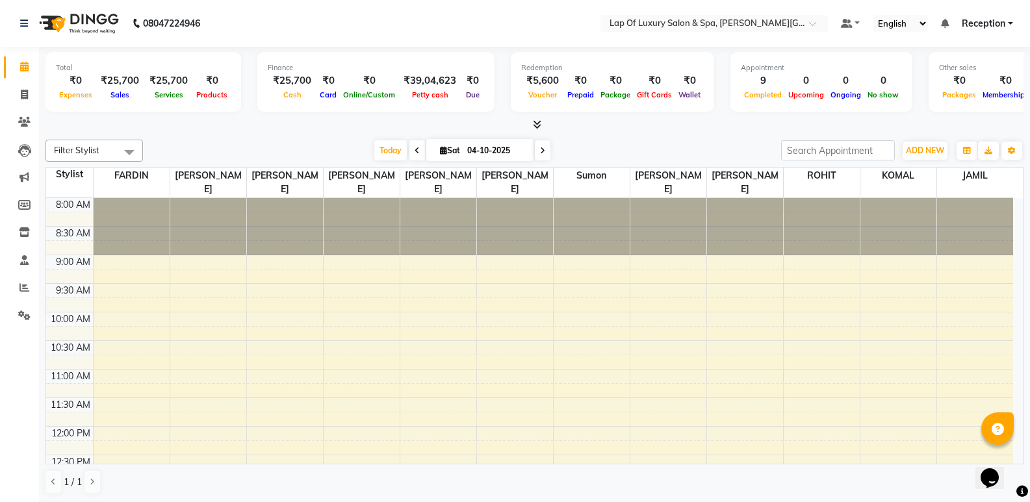
click at [0, 3] on nav "08047224946 Select Location × Lap Of Luxury Salon & Spa, [PERSON_NAME] Nagar De…" at bounding box center [515, 23] width 1030 height 47
